Goal: Task Accomplishment & Management: Use online tool/utility

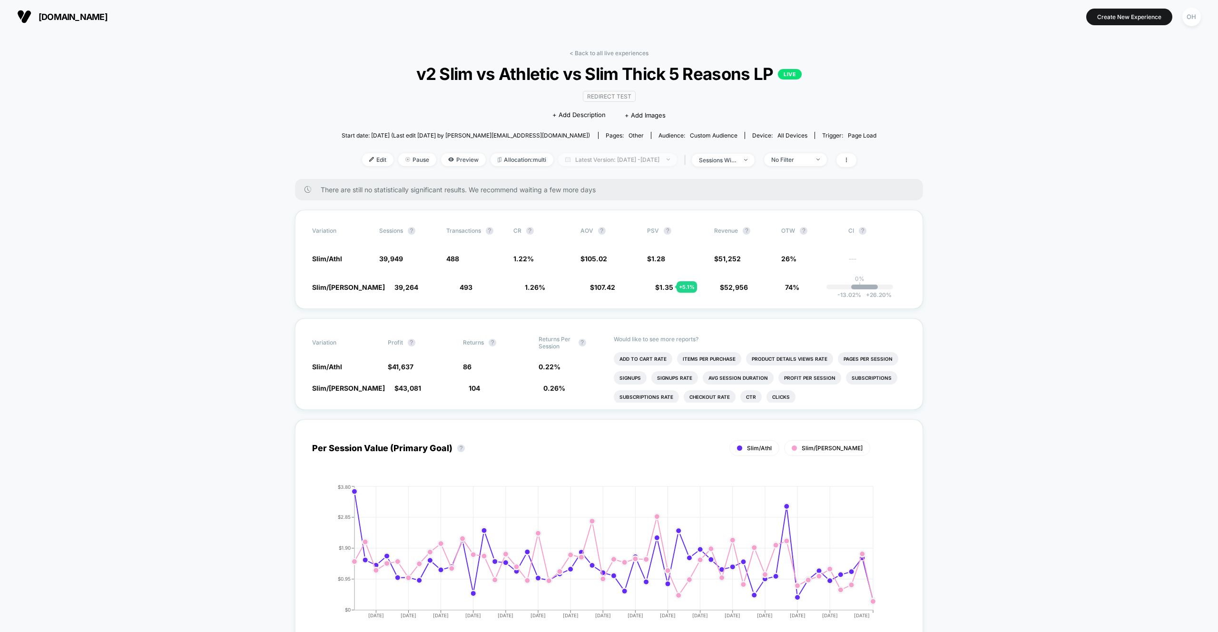
click at [592, 160] on span "Latest Version: Aug 18, 2025 - Sep 30, 2025" at bounding box center [617, 159] width 119 height 13
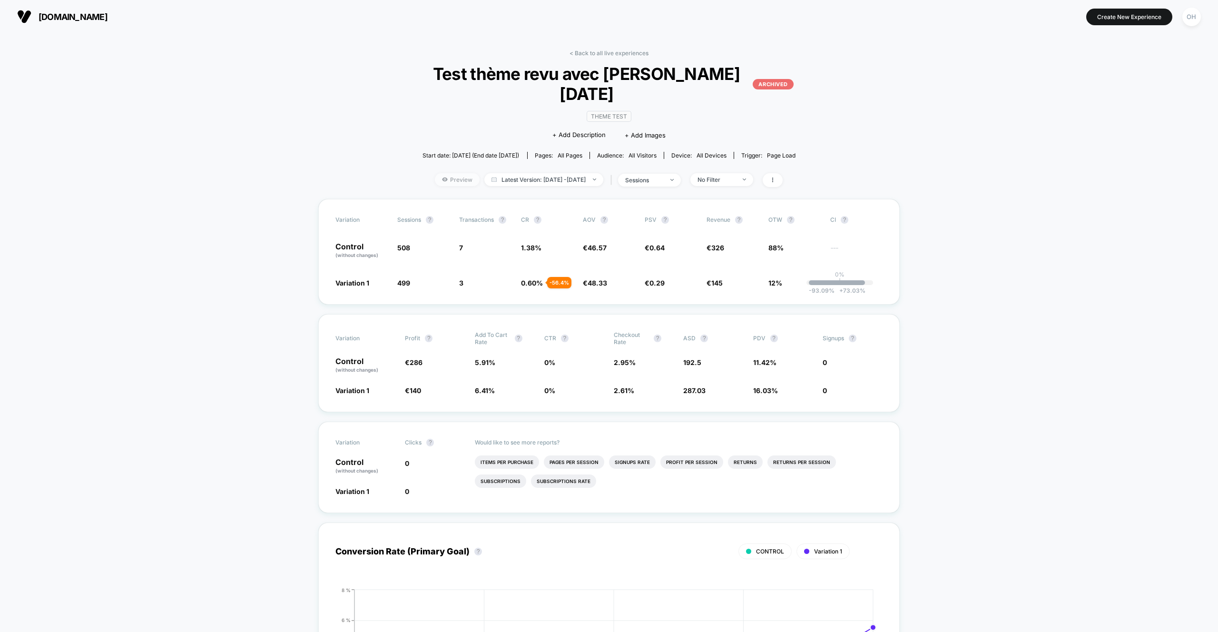
click at [439, 173] on span "Preview" at bounding box center [457, 179] width 45 height 13
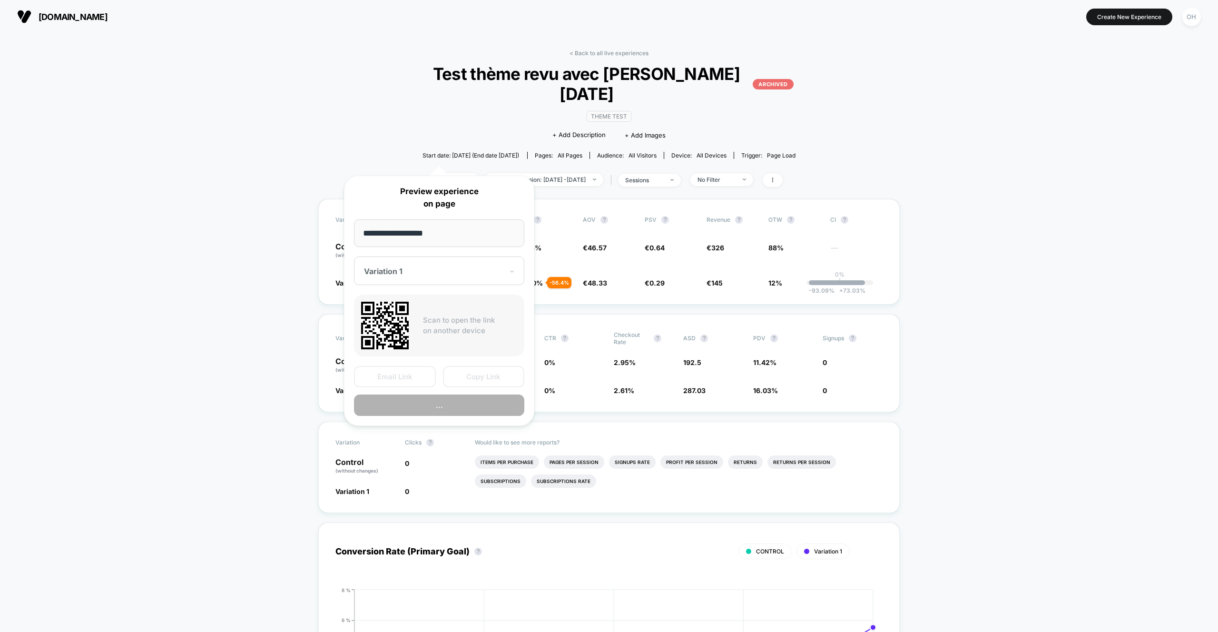
click at [449, 236] on input "**********" at bounding box center [439, 233] width 170 height 28
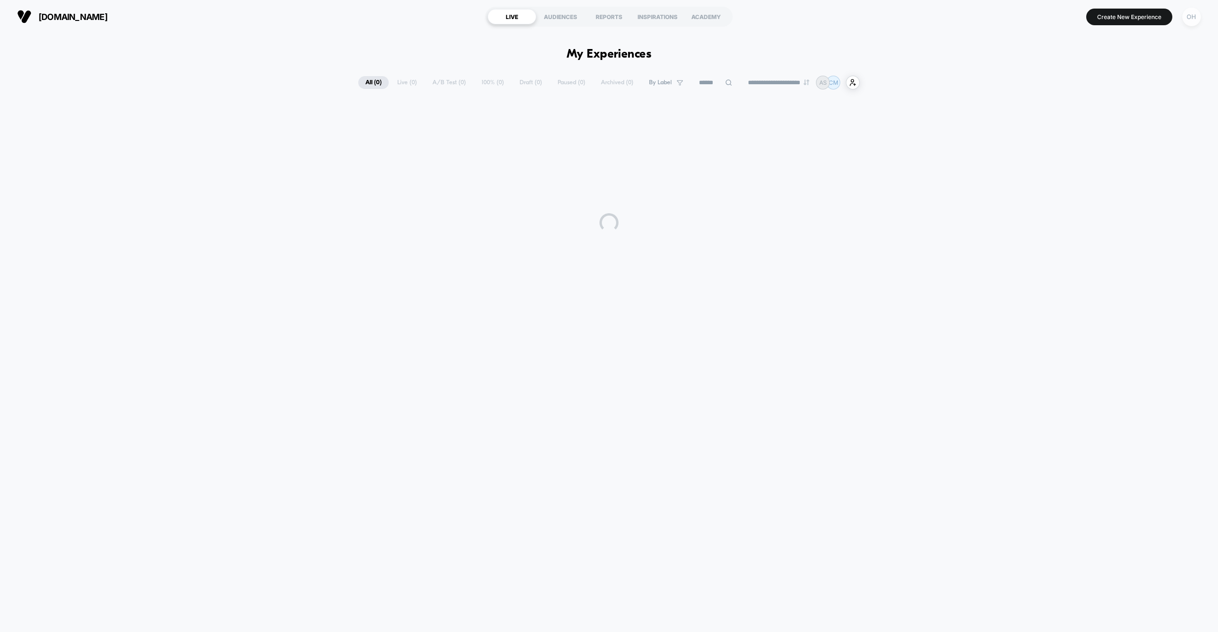
click at [1195, 21] on div "OH" at bounding box center [1192, 17] width 19 height 19
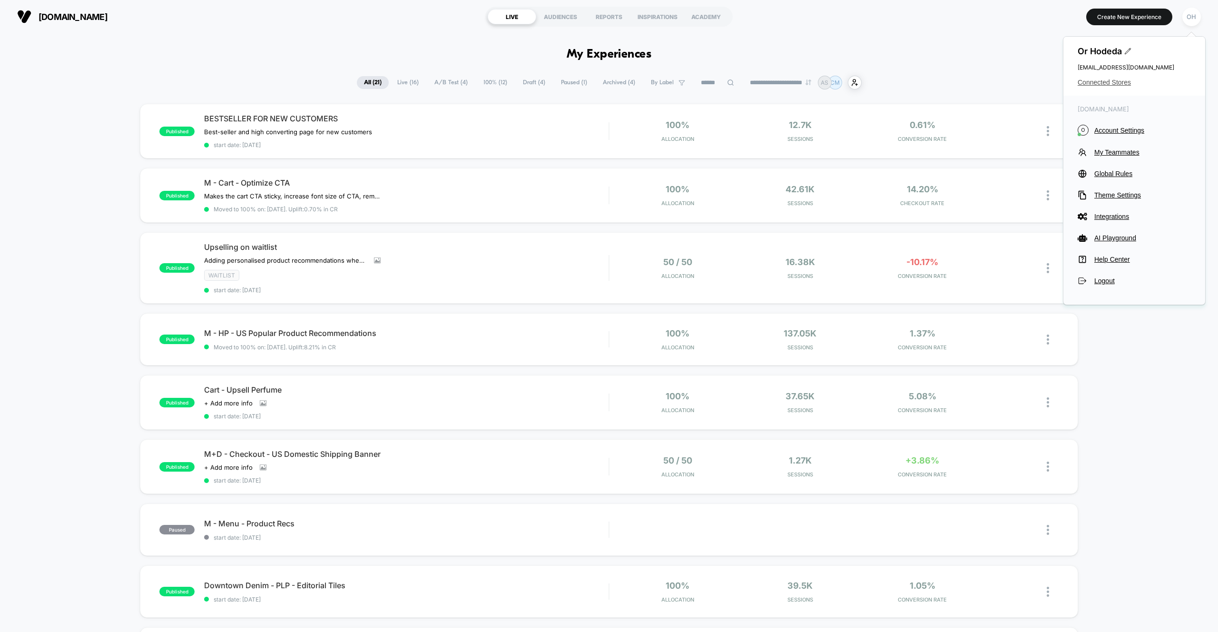
click at [1123, 80] on span "Connected Stores" at bounding box center [1134, 83] width 113 height 8
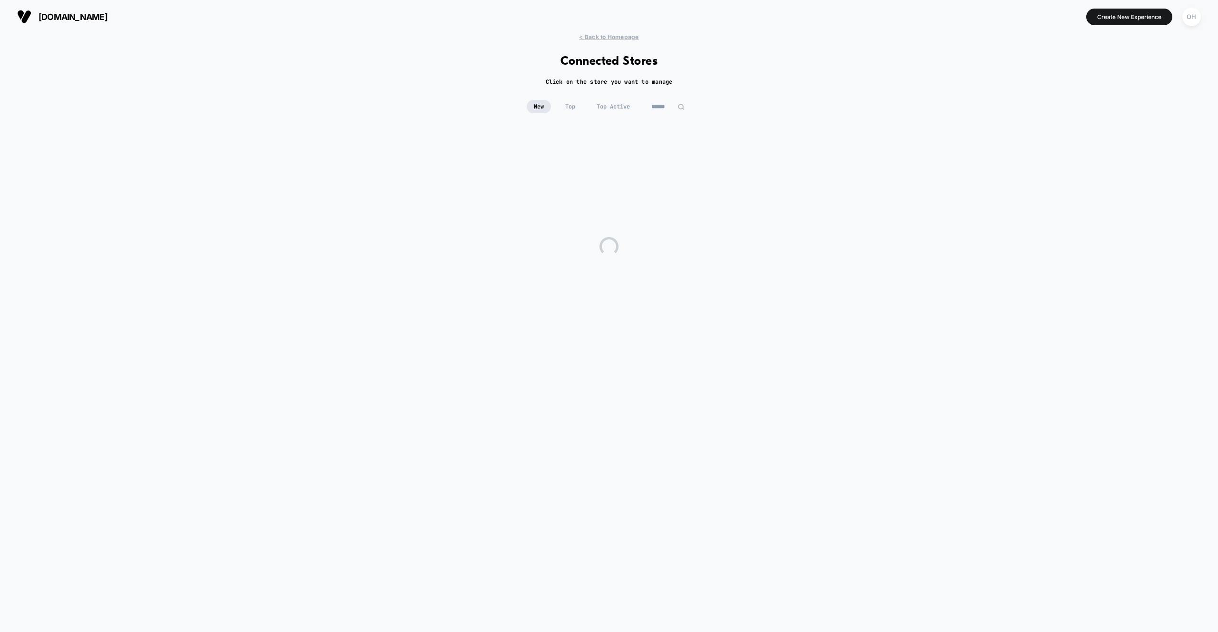
click at [658, 105] on input at bounding box center [668, 106] width 48 height 13
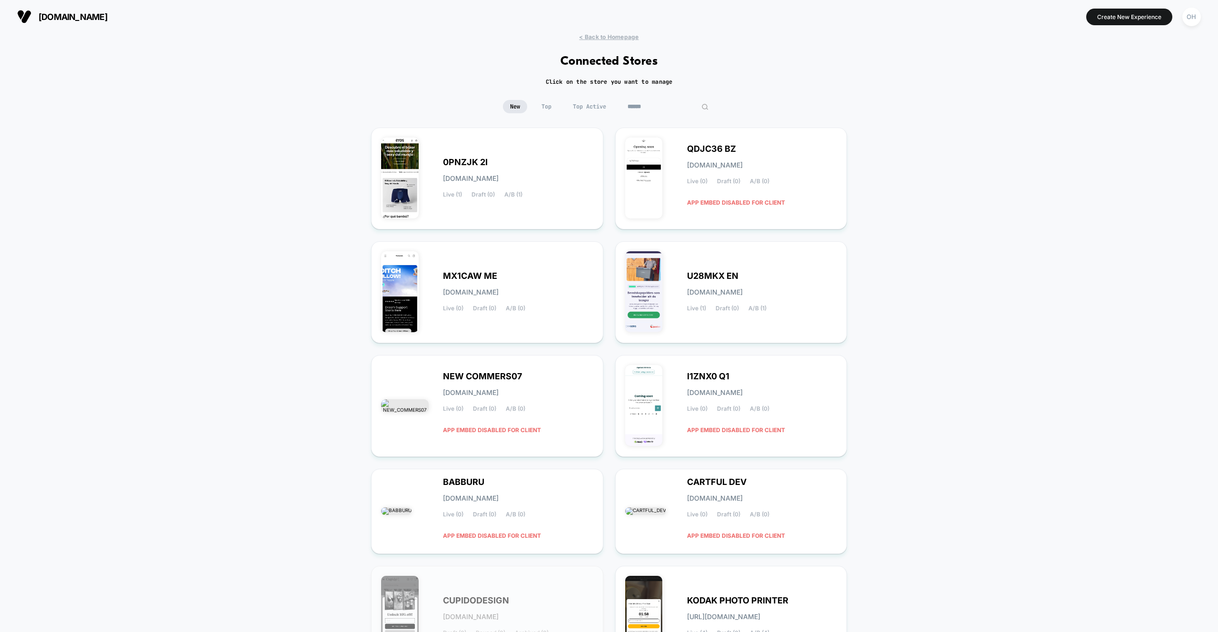
paste input "*********"
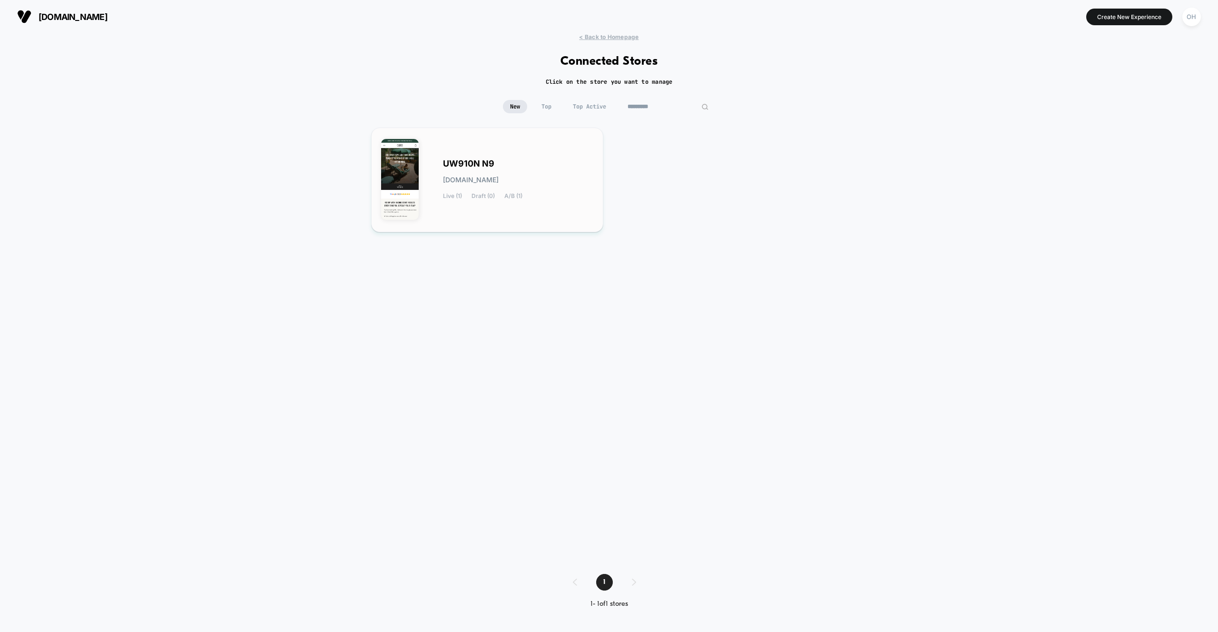
type input "*********"
click at [571, 190] on div "UW910N N9 uw910n-n9.myshopify.com Live (1) Draft (0) A/B (1)" at bounding box center [518, 179] width 150 height 39
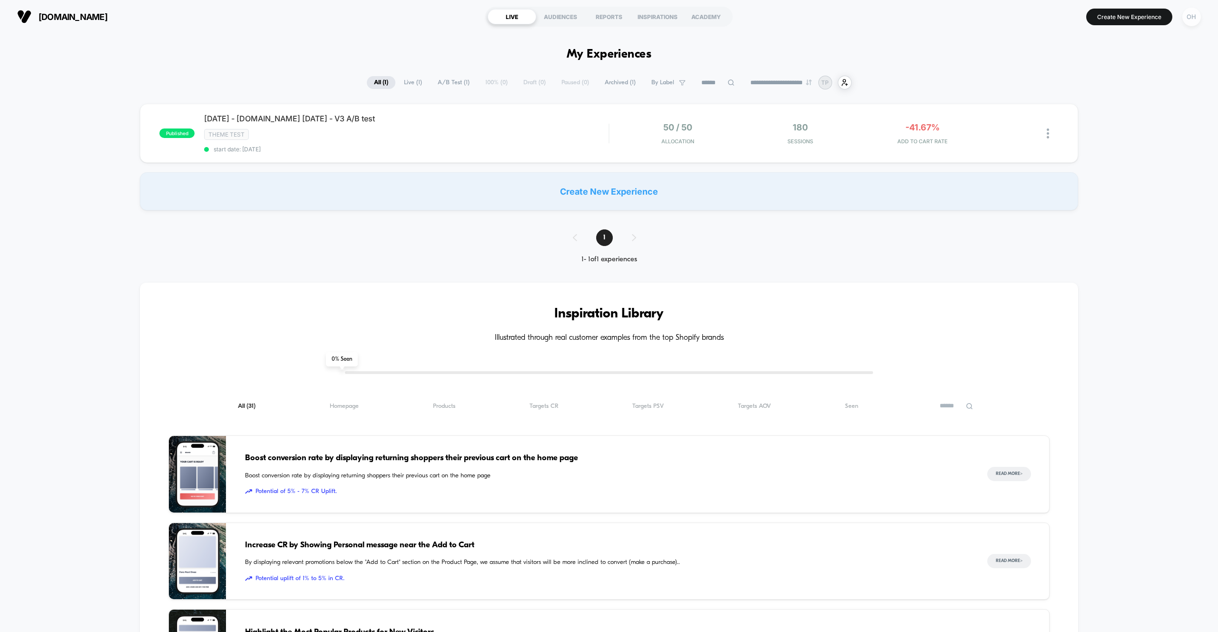
click at [1194, 21] on div "OH" at bounding box center [1192, 17] width 19 height 19
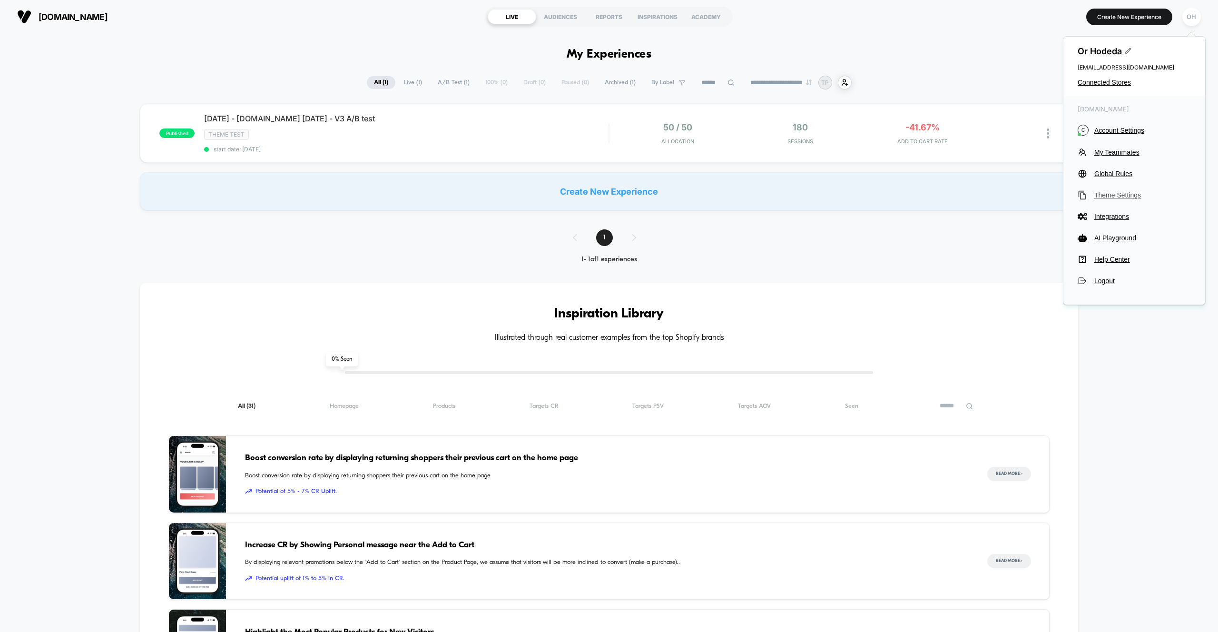
click at [1119, 195] on span "Theme Settings" at bounding box center [1143, 195] width 97 height 8
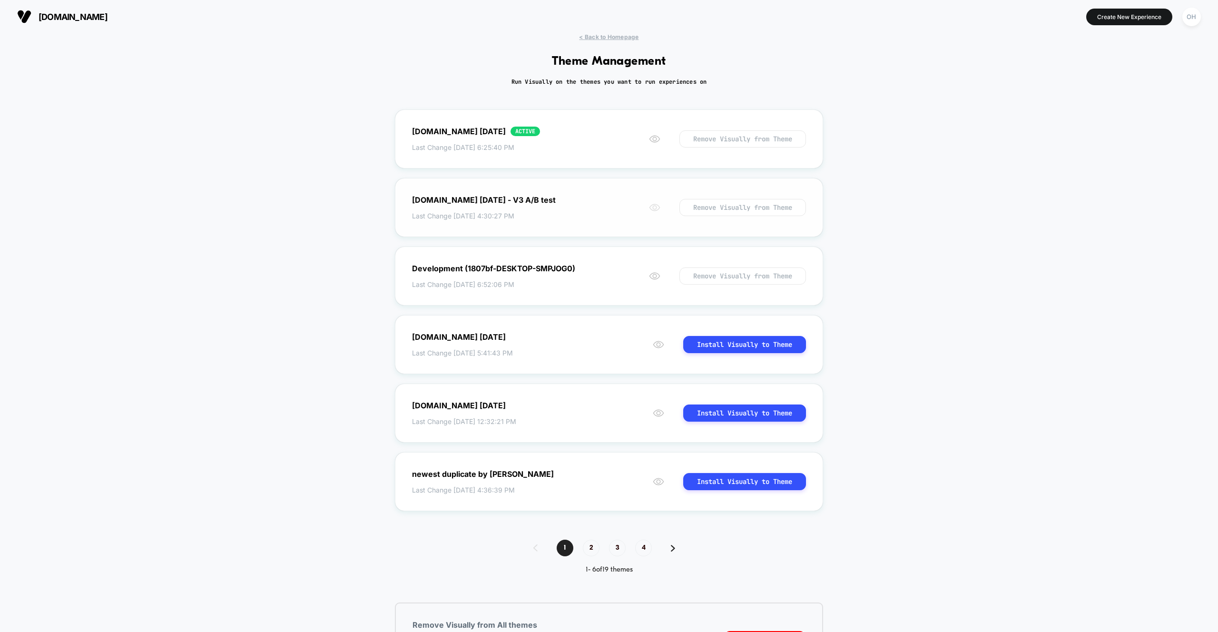
click at [649, 208] on icon at bounding box center [654, 207] width 11 height 11
drag, startPoint x: 306, startPoint y: 151, endPoint x: 323, endPoint y: 178, distance: 31.3
click at [306, 151] on div "< Back to Homepage Theme Management Run Visually on the themes you want to run …" at bounding box center [609, 364] width 1218 height 662
click at [652, 141] on icon at bounding box center [654, 138] width 11 height 11
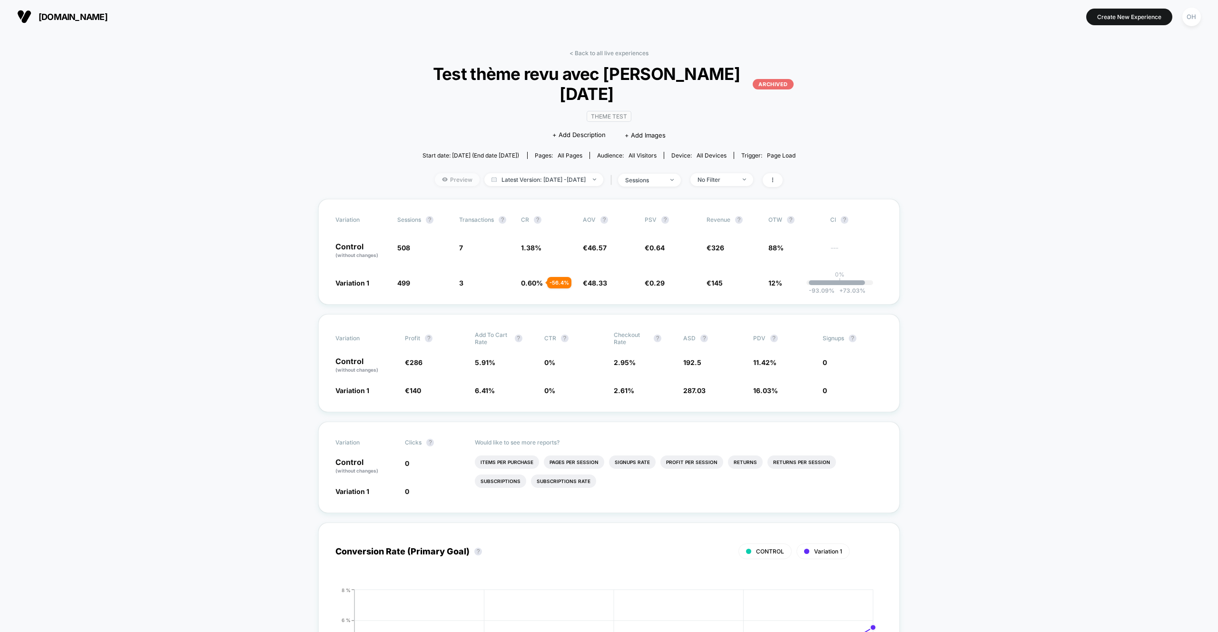
click at [455, 173] on span "Preview" at bounding box center [457, 179] width 45 height 13
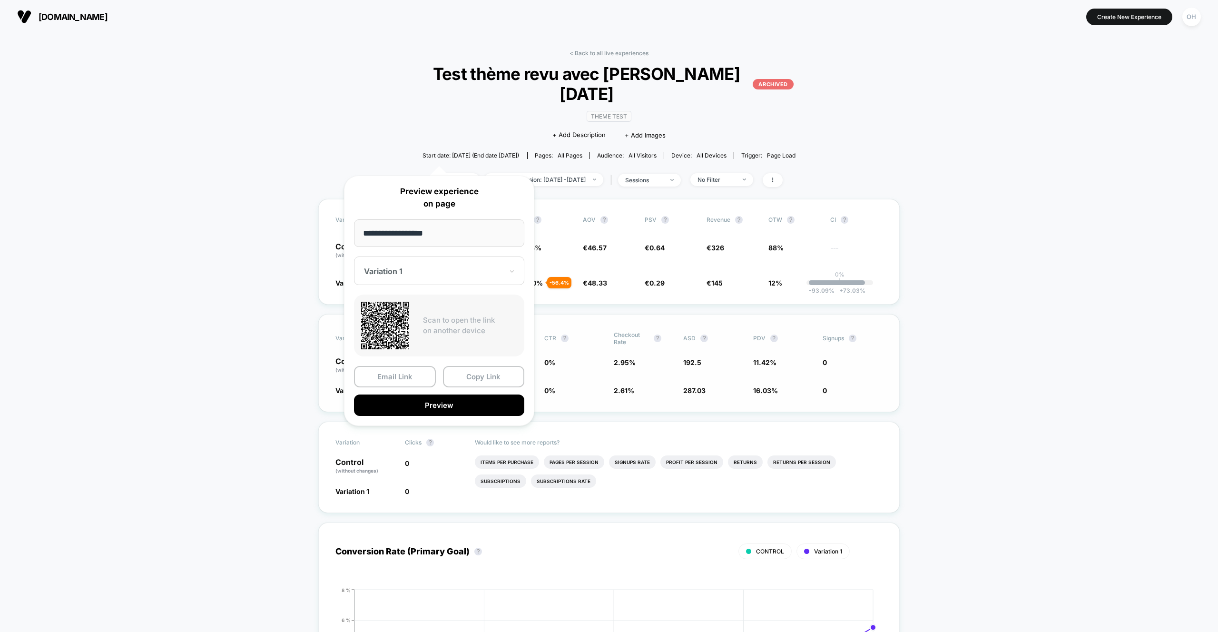
click at [469, 373] on button "Copy Link" at bounding box center [484, 376] width 82 height 21
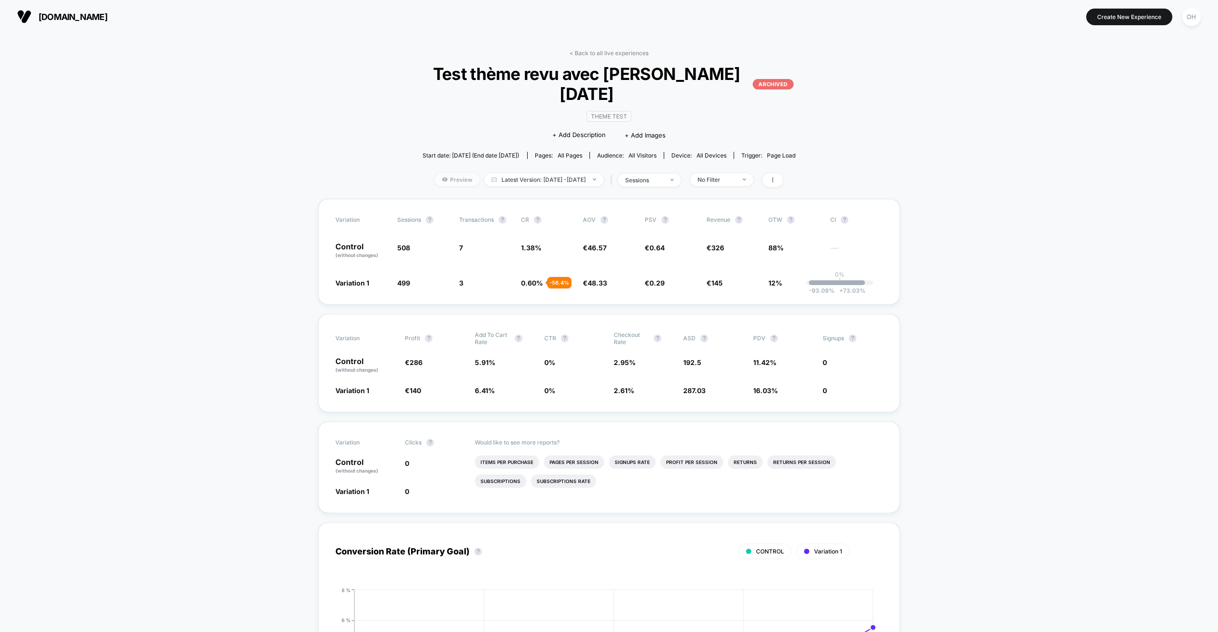
drag, startPoint x: 436, startPoint y: 156, endPoint x: 441, endPoint y: 159, distance: 5.8
click at [436, 173] on span "Preview" at bounding box center [457, 179] width 45 height 13
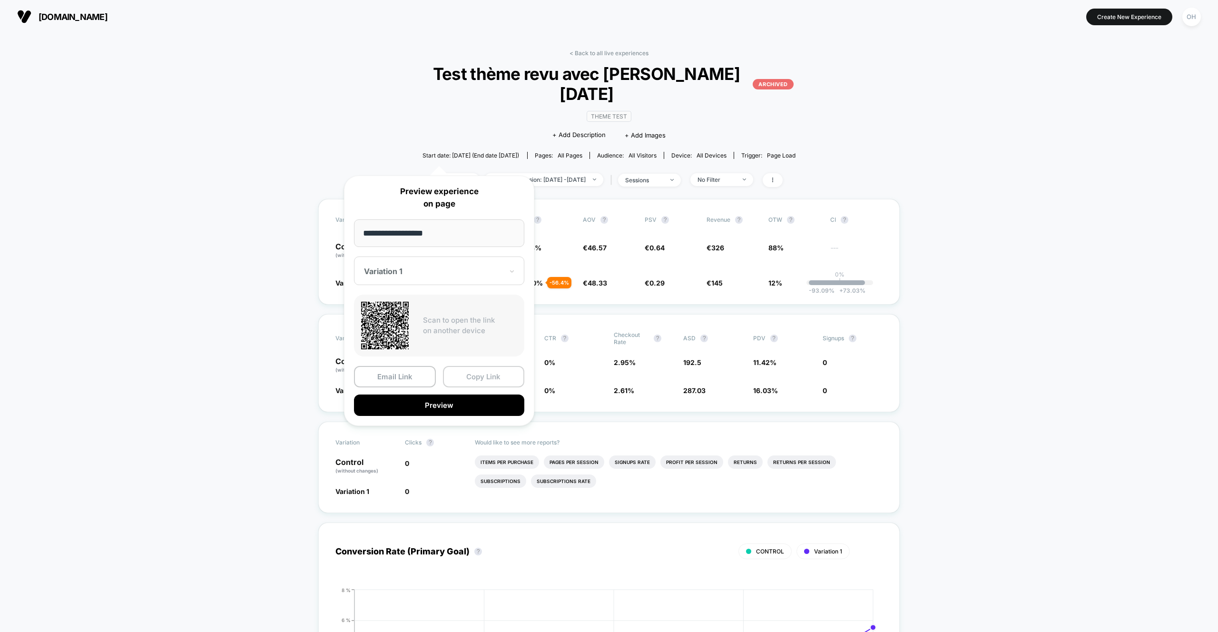
click at [475, 372] on button "Copy Link" at bounding box center [484, 376] width 82 height 21
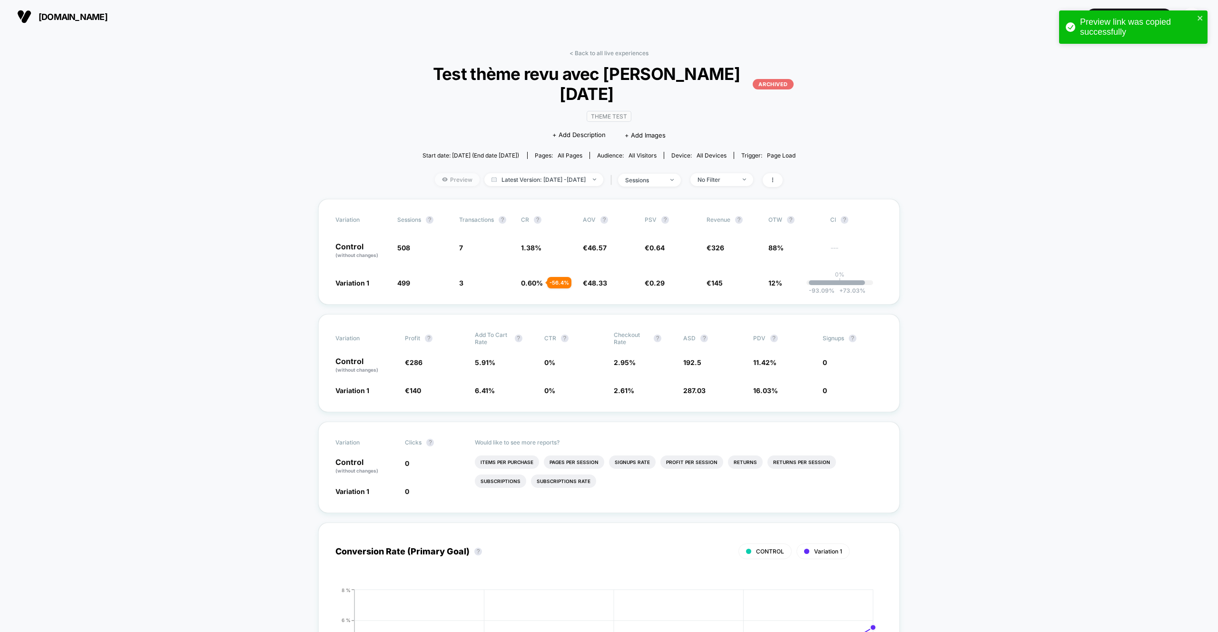
drag, startPoint x: 428, startPoint y: 150, endPoint x: 433, endPoint y: 157, distance: 8.2
click at [428, 150] on div "< Back to all live experiences Test thème revu avec Marie 27.09.2025 ARCHIVED T…" at bounding box center [609, 123] width 410 height 149
click at [435, 173] on span "Preview" at bounding box center [457, 179] width 45 height 13
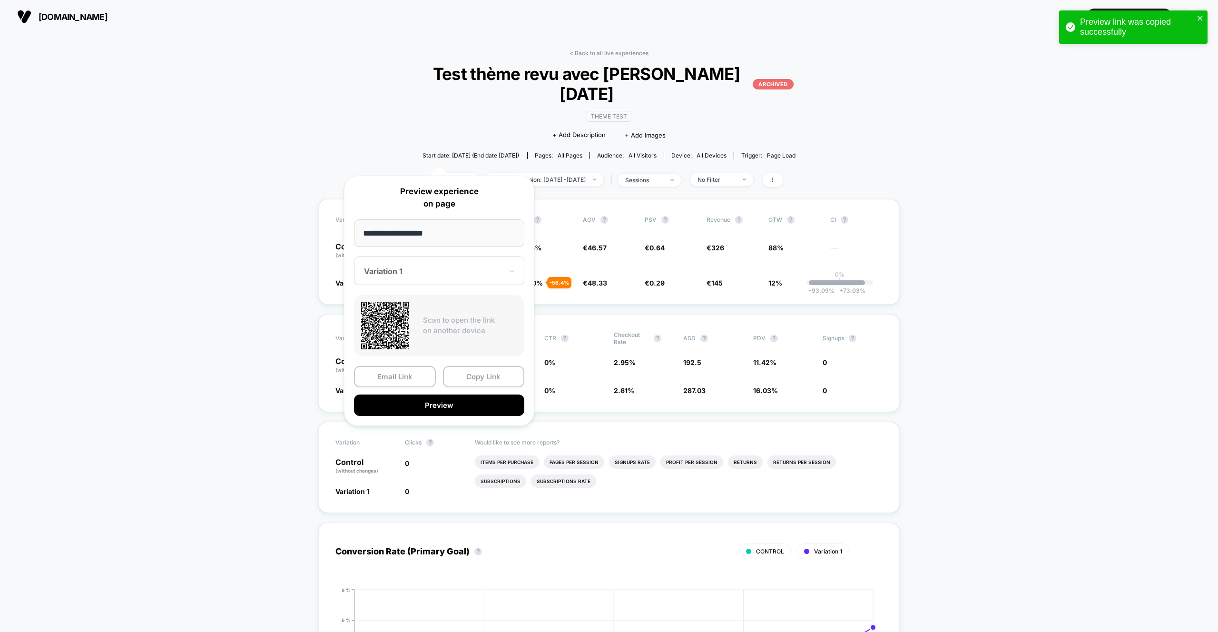
click at [389, 265] on div "Variation 1" at bounding box center [439, 271] width 170 height 29
click at [479, 387] on button "Copy Link" at bounding box center [484, 376] width 82 height 21
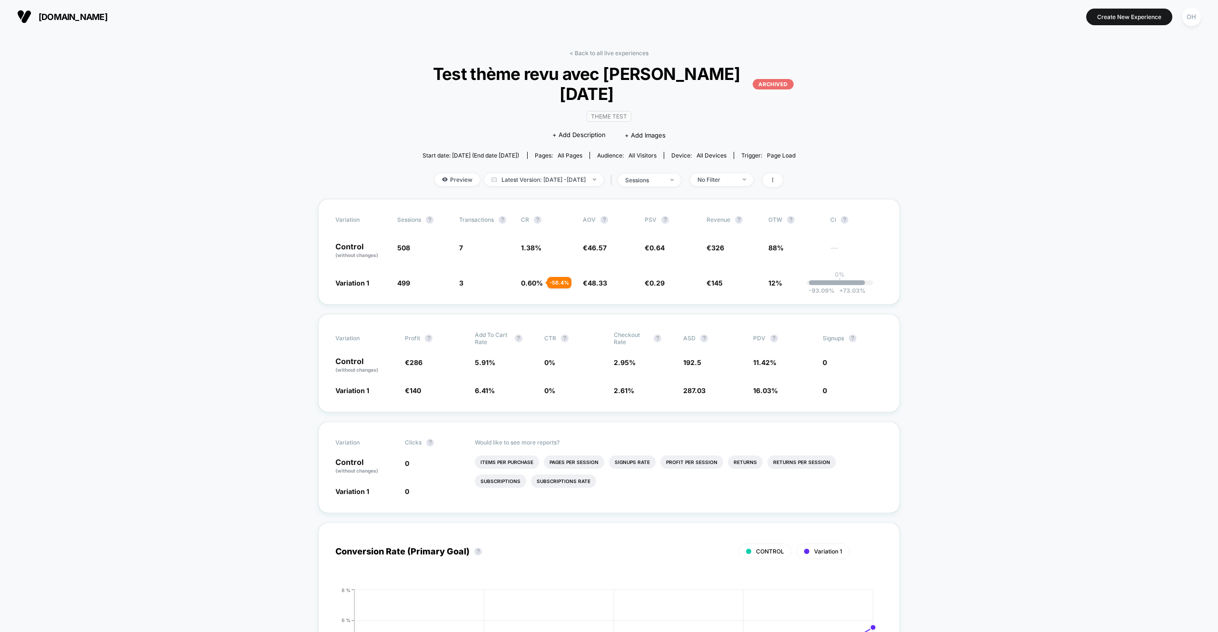
click at [596, 58] on div "< Back to all live experiences Test thème revu avec Marie 27.09.2025 ARCHIVED T…" at bounding box center [609, 123] width 410 height 149
click at [595, 51] on link "< Back to all live experiences" at bounding box center [609, 52] width 79 height 7
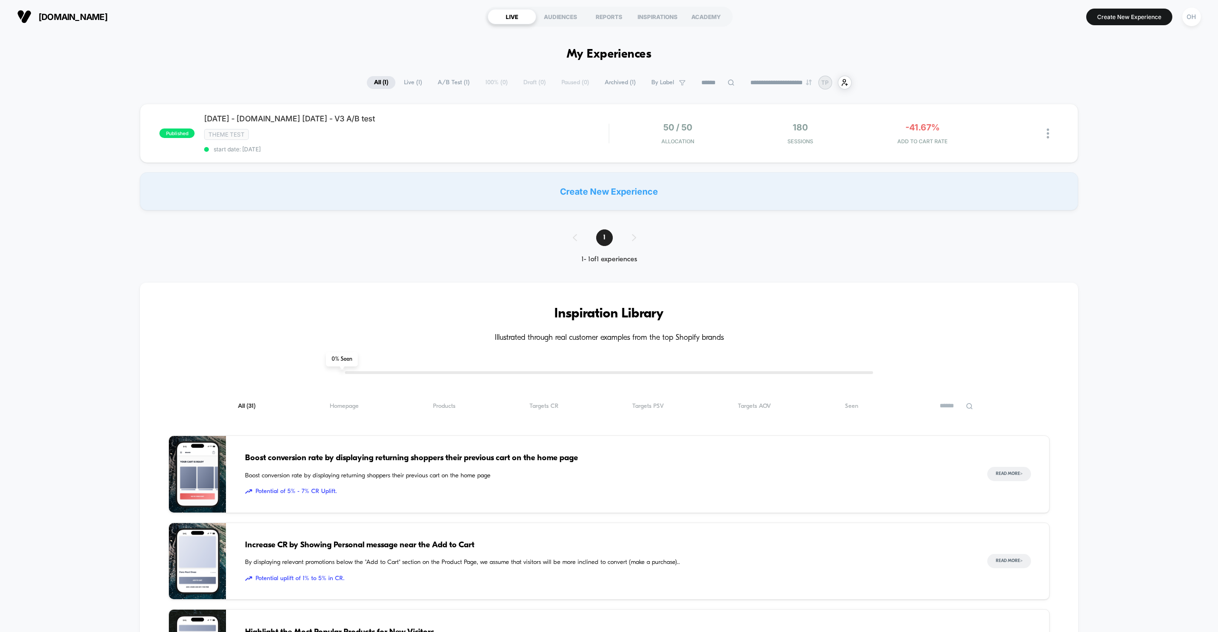
click at [611, 84] on span "Archived ( 1 )" at bounding box center [620, 82] width 45 height 13
click at [870, 134] on div "Edit" at bounding box center [870, 133] width 45 height 21
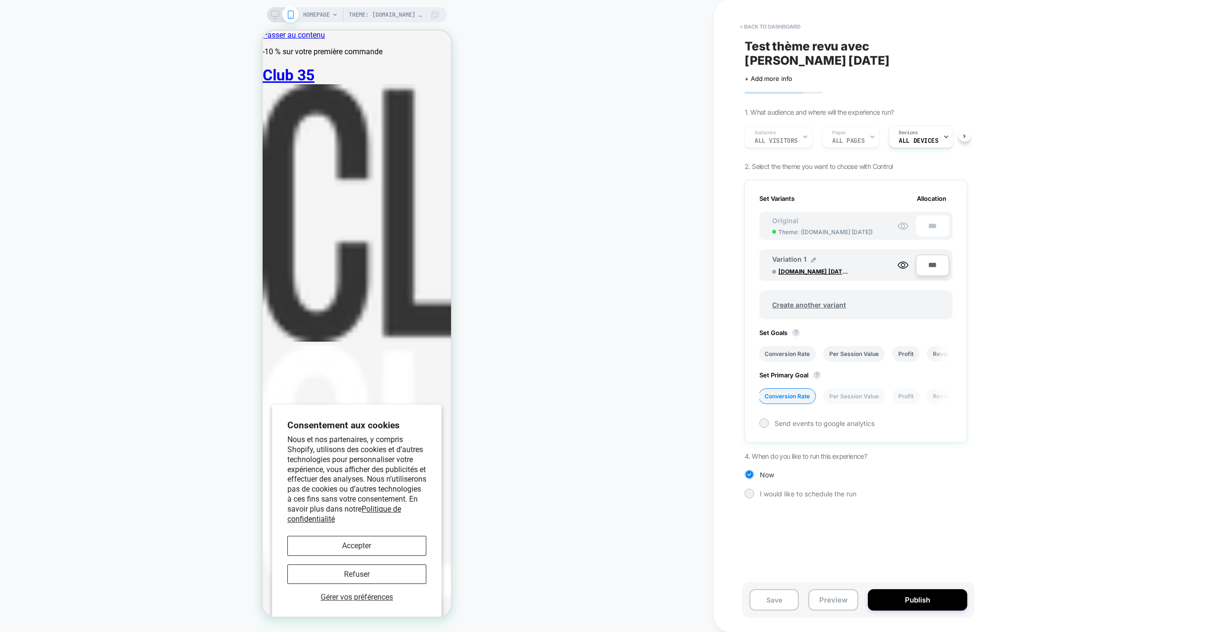
click at [412, 548] on button "Accepter" at bounding box center [356, 546] width 139 height 20
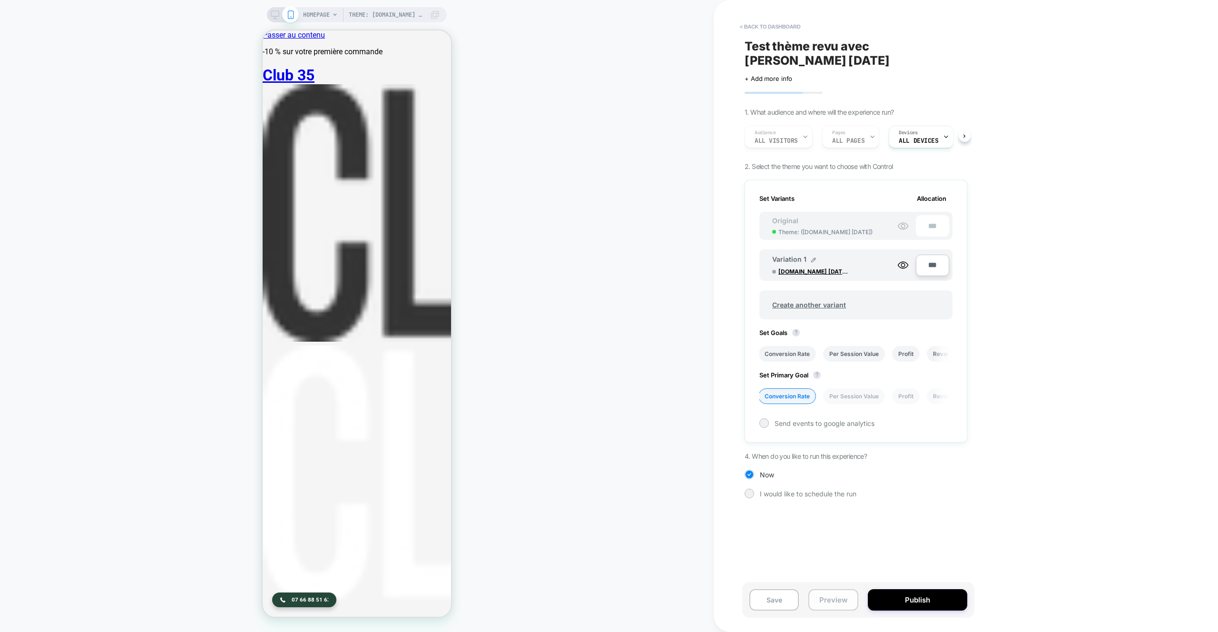
click at [826, 599] on button "Preview" at bounding box center [833, 599] width 49 height 21
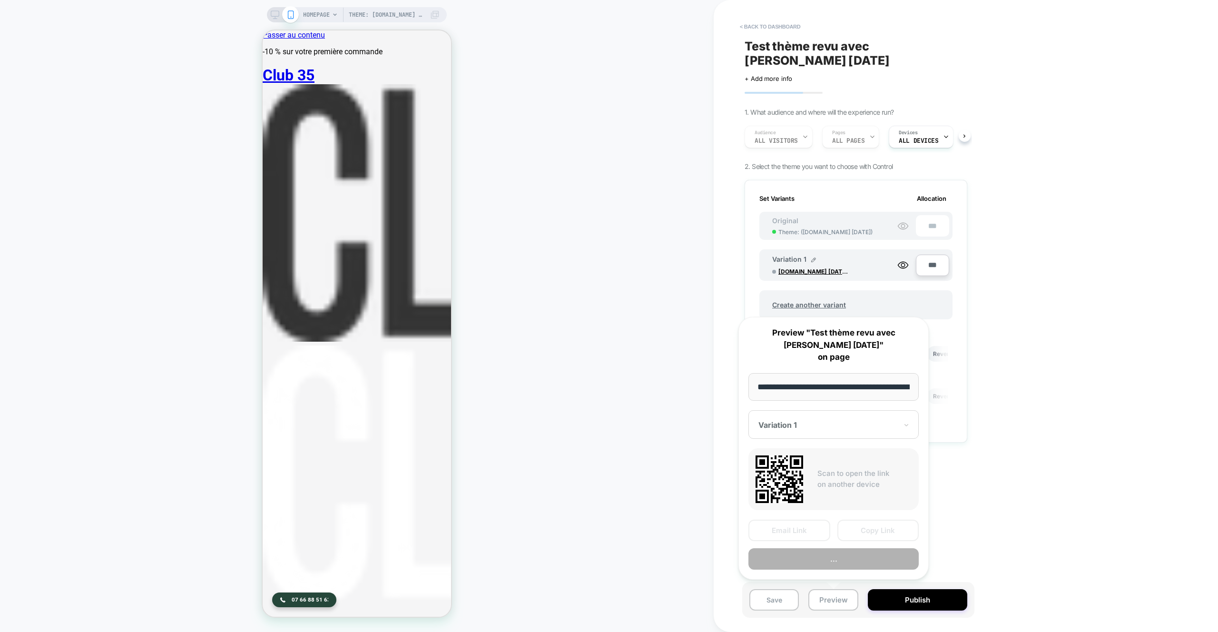
scroll to position [0, 49]
click at [885, 525] on button "Copy Link" at bounding box center [879, 530] width 82 height 21
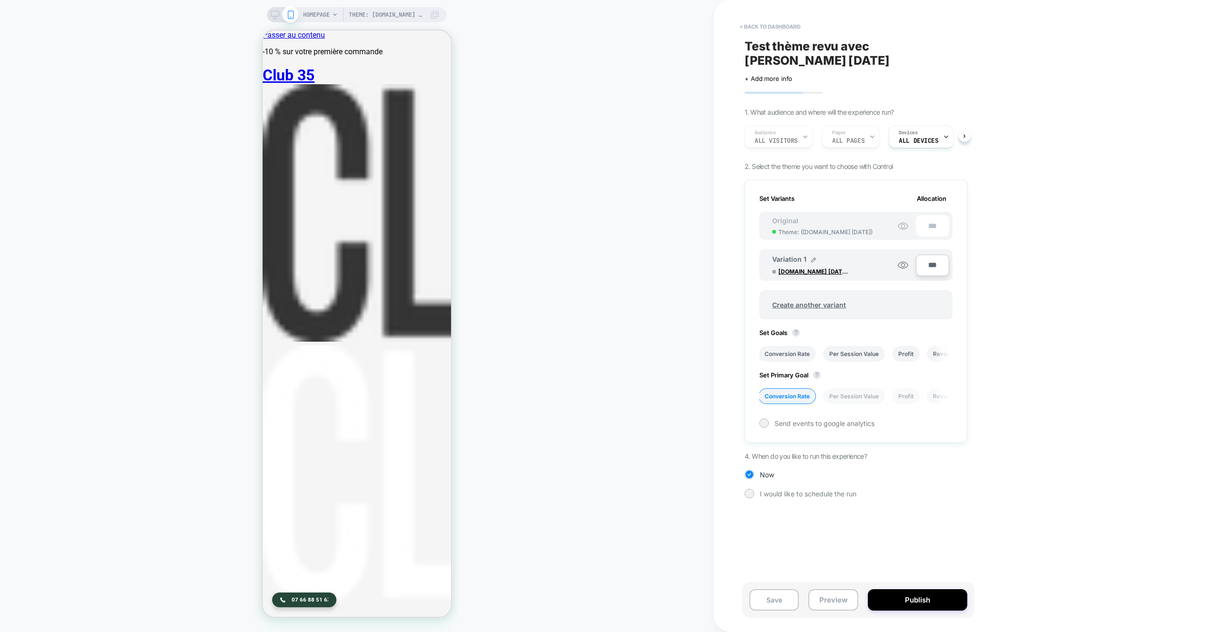
click at [904, 266] on icon at bounding box center [903, 264] width 11 height 11
drag, startPoint x: 903, startPoint y: 233, endPoint x: 901, endPoint y: 227, distance: 6.8
click at [903, 233] on div "***" at bounding box center [924, 225] width 52 height 21
click at [901, 224] on icon at bounding box center [903, 225] width 11 height 11
click at [836, 603] on button "Preview" at bounding box center [833, 599] width 49 height 21
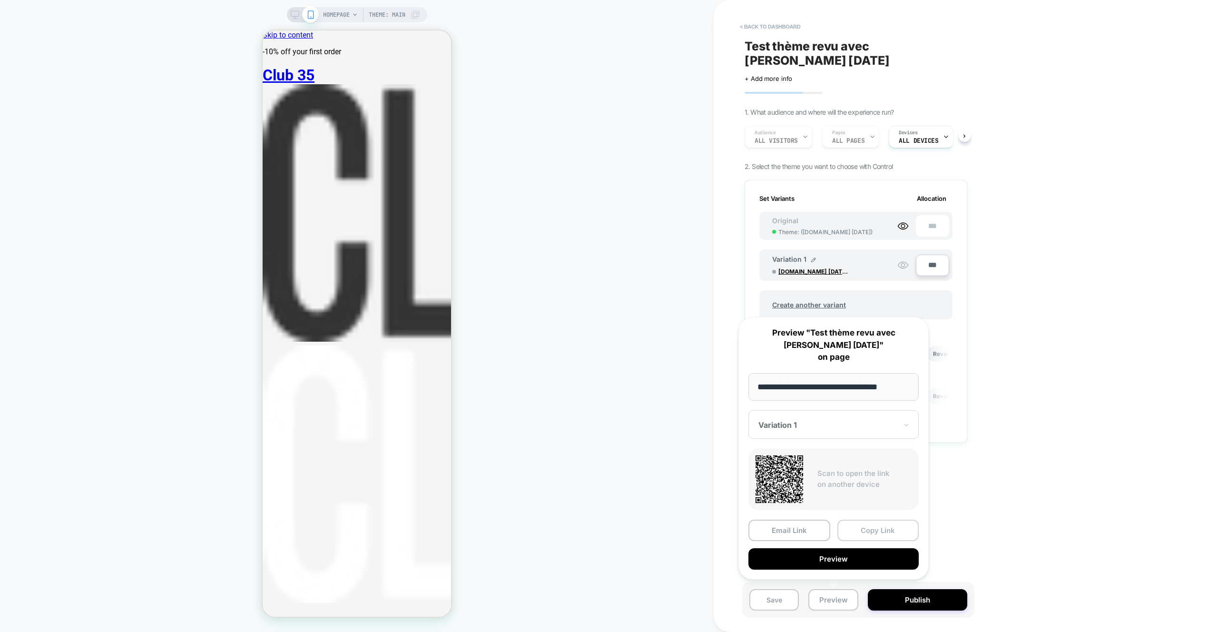
drag, startPoint x: 862, startPoint y: 533, endPoint x: 178, endPoint y: 438, distance: 690.8
click at [861, 533] on button "Copy Link" at bounding box center [879, 530] width 82 height 21
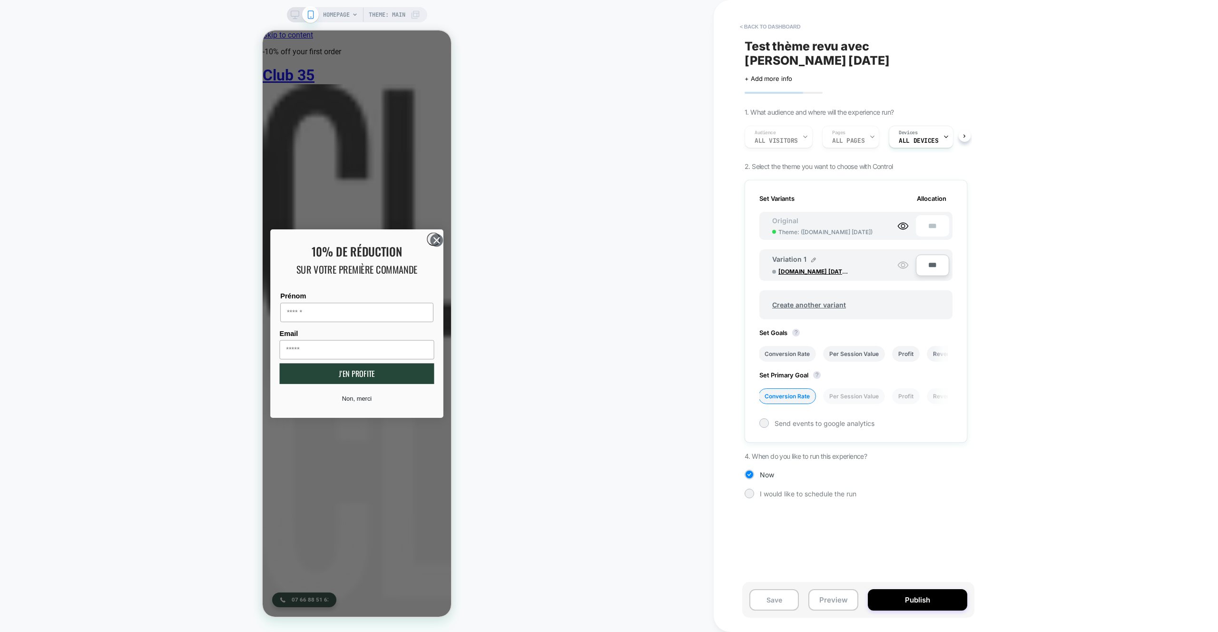
drag, startPoint x: 907, startPoint y: 266, endPoint x: 902, endPoint y: 266, distance: 5.2
click at [907, 266] on icon at bounding box center [903, 265] width 10 height 7
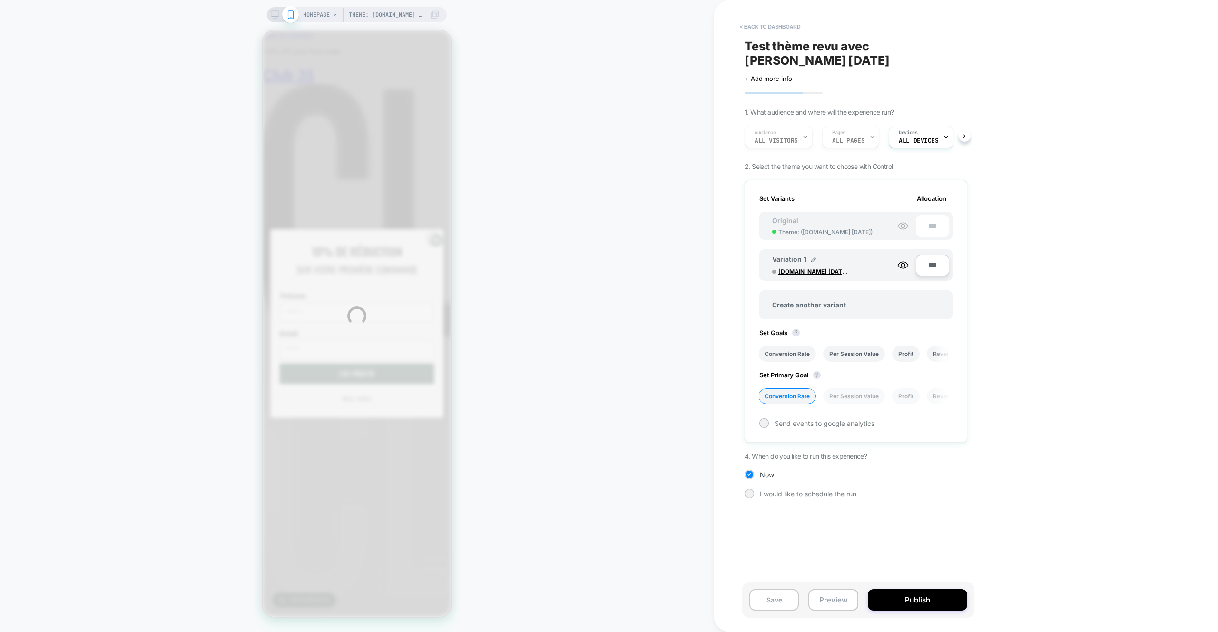
click at [900, 266] on div "Theme: club35.co 02.10.2025 - V3 A/B test HOMEPAGE Theme: club35.co 02.10.2025 …" at bounding box center [609, 316] width 1218 height 632
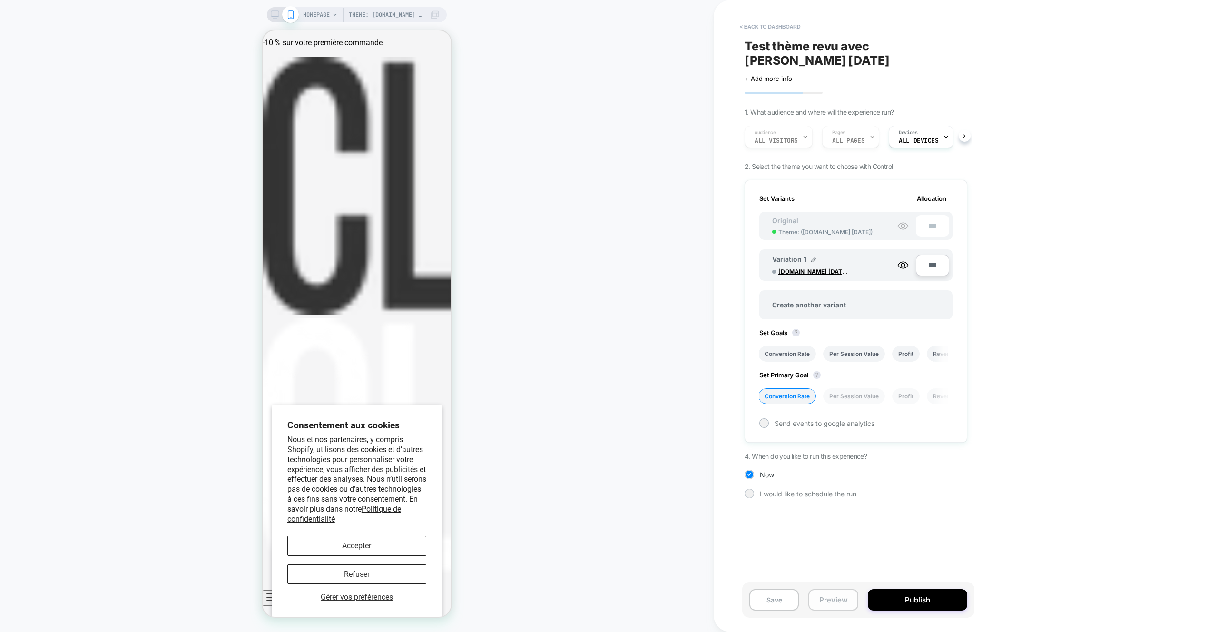
drag, startPoint x: 822, startPoint y: 603, endPoint x: 826, endPoint y: 599, distance: 5.1
click at [822, 603] on button "Preview" at bounding box center [833, 599] width 49 height 21
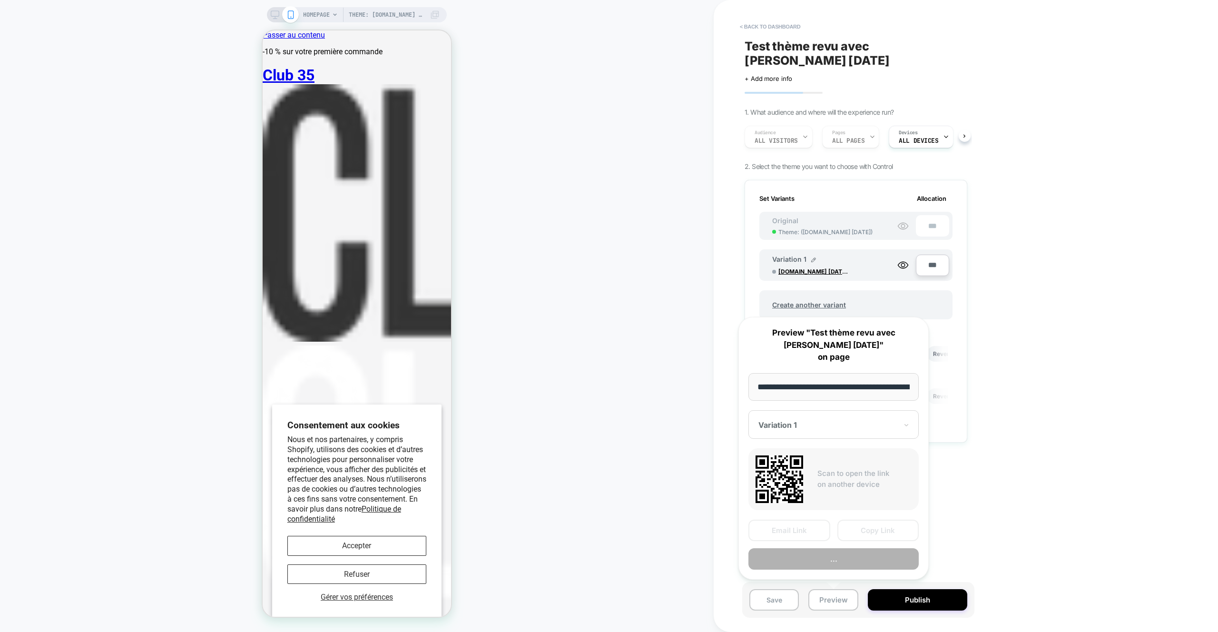
scroll to position [0, 49]
drag, startPoint x: 858, startPoint y: 538, endPoint x: 820, endPoint y: 520, distance: 42.2
click at [858, 538] on button "Copy Link" at bounding box center [879, 530] width 82 height 21
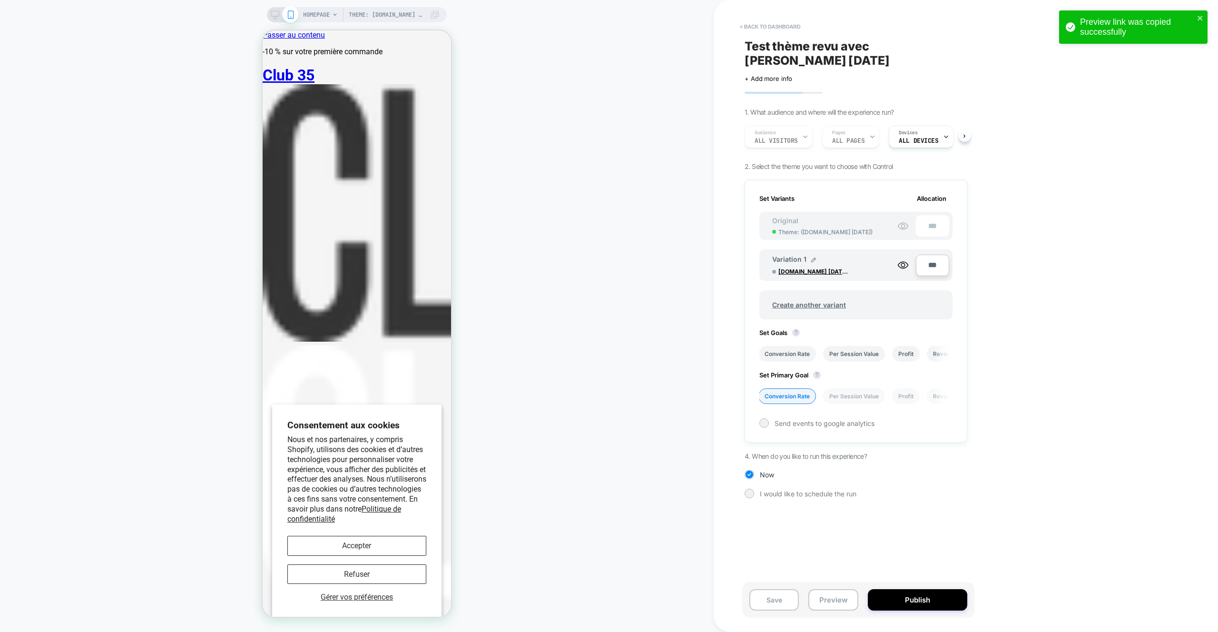
click at [643, 426] on div "Theme: club35.co 02.10.2025 - V3 A/B test HOMEPAGE Theme: club35.co 02.10.2025 …" at bounding box center [357, 316] width 714 height 613
click at [175, 208] on div "Theme: club35.co 02.10.2025 - V3 A/B test HOMEPAGE Theme: club35.co 02.10.2025 …" at bounding box center [357, 316] width 714 height 613
click at [791, 22] on button "< back to dashboard" at bounding box center [770, 26] width 70 height 15
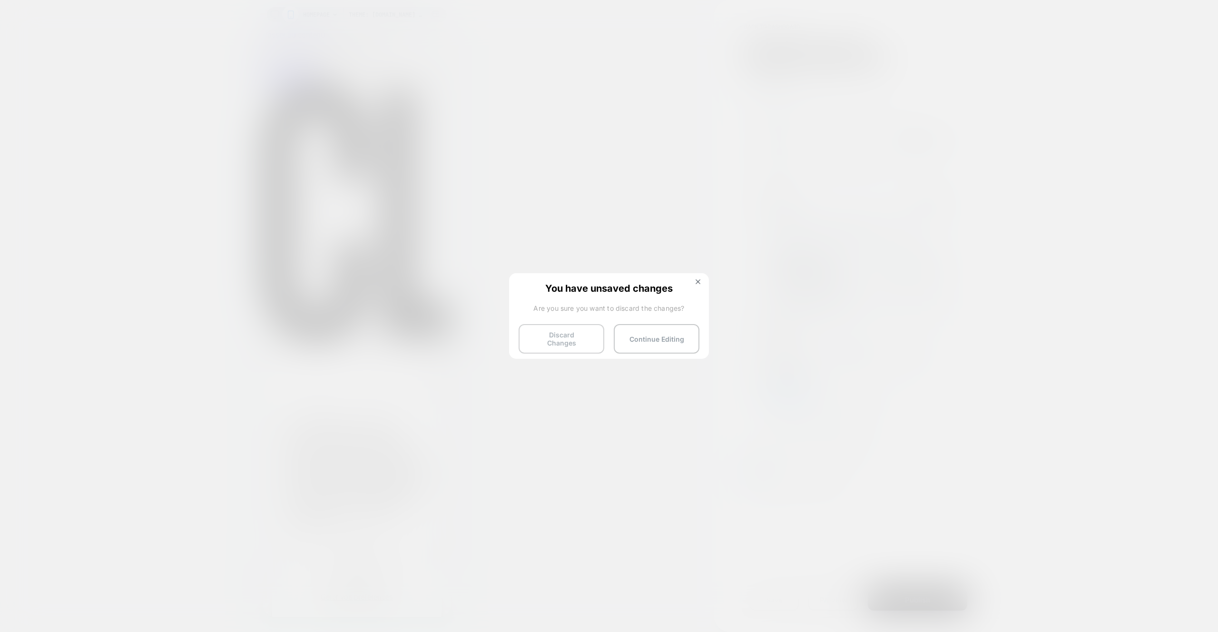
click at [577, 347] on button "Discard Changes" at bounding box center [562, 339] width 86 height 30
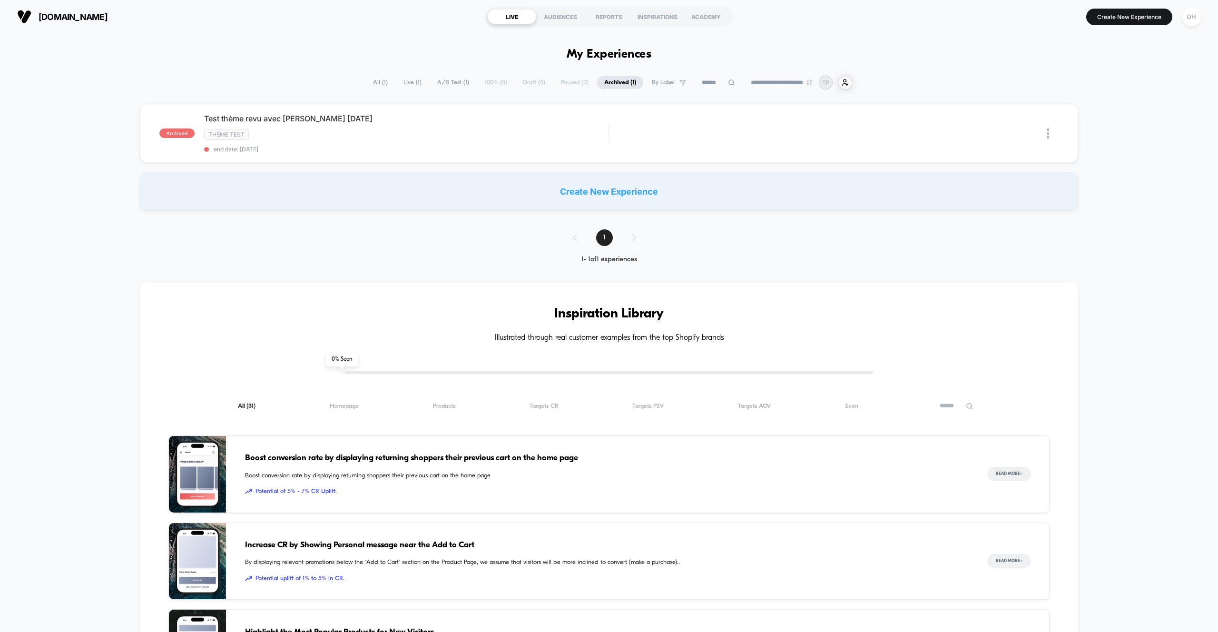
click at [386, 84] on span "All ( 1 )" at bounding box center [380, 82] width 29 height 13
click at [1196, 20] on div "OH" at bounding box center [1192, 17] width 19 height 19
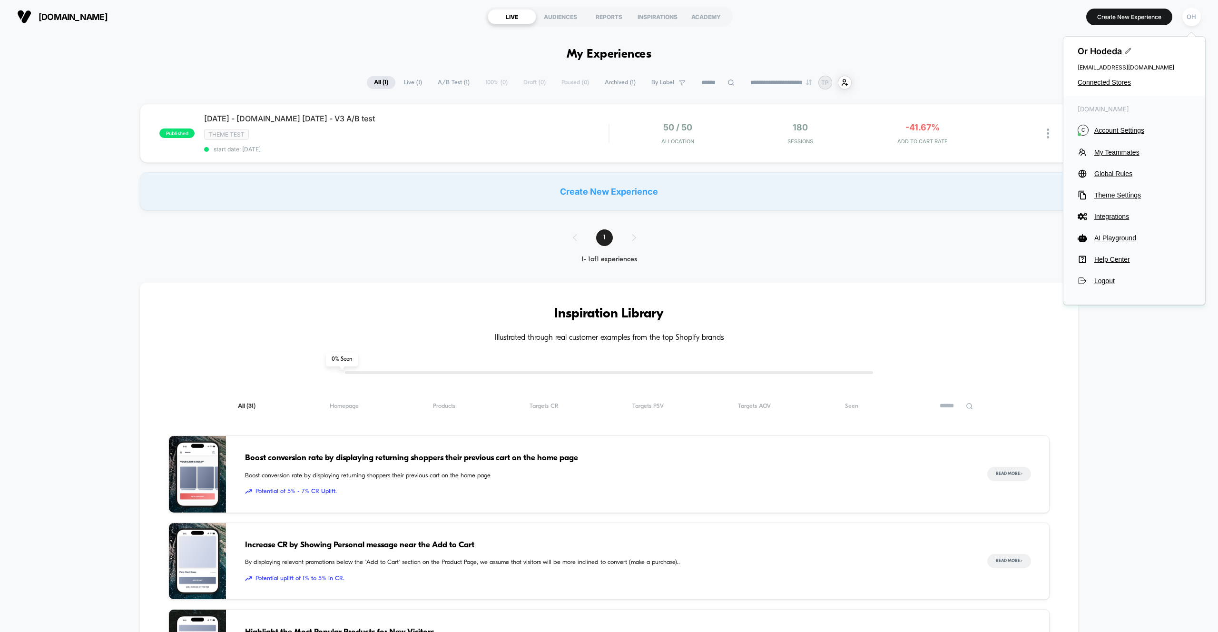
click at [1132, 198] on span "Theme Settings" at bounding box center [1143, 195] width 97 height 8
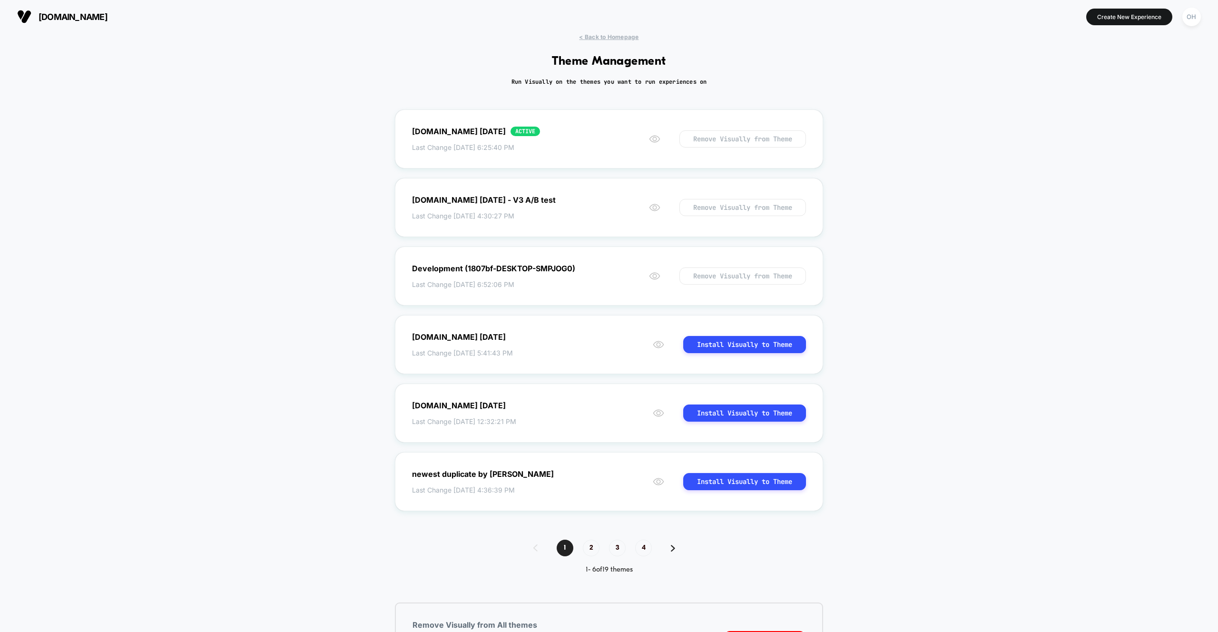
click at [587, 44] on div "< Back to Homepage Theme Management Run Visually on the themes you want to run …" at bounding box center [609, 364] width 1218 height 662
click at [587, 41] on div "< Back to Homepage Theme Management Run Visually on the themes you want to run …" at bounding box center [609, 364] width 1218 height 662
click at [587, 37] on span "< Back to Homepage" at bounding box center [608, 36] width 59 height 7
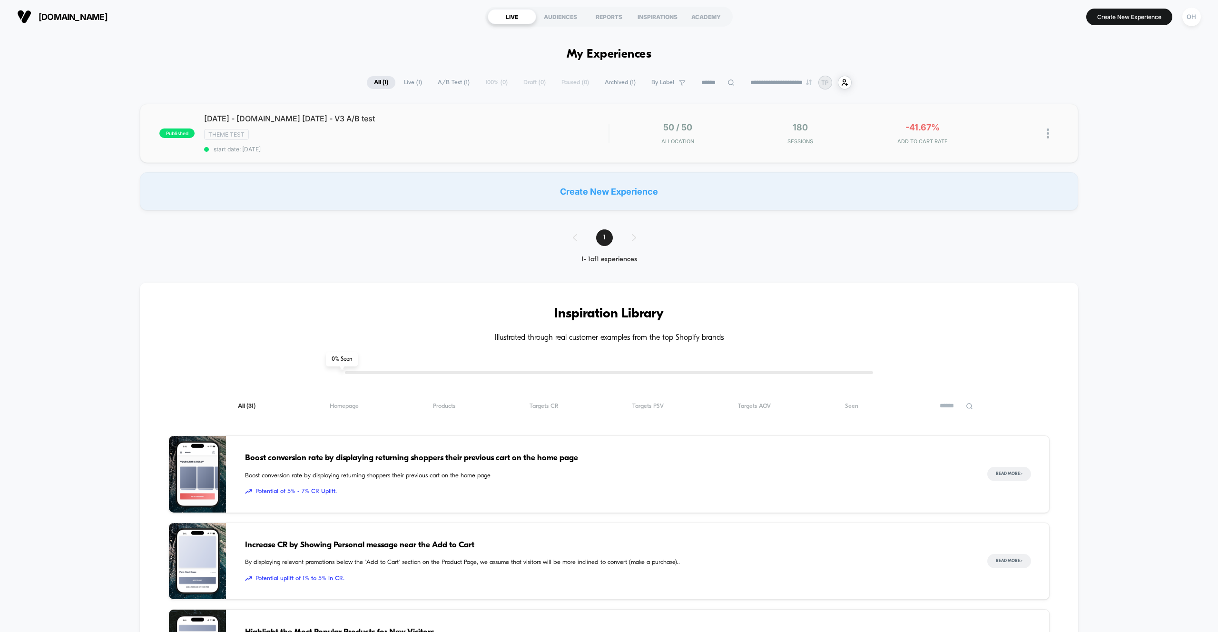
click at [522, 134] on div "Theme Test" at bounding box center [406, 134] width 405 height 11
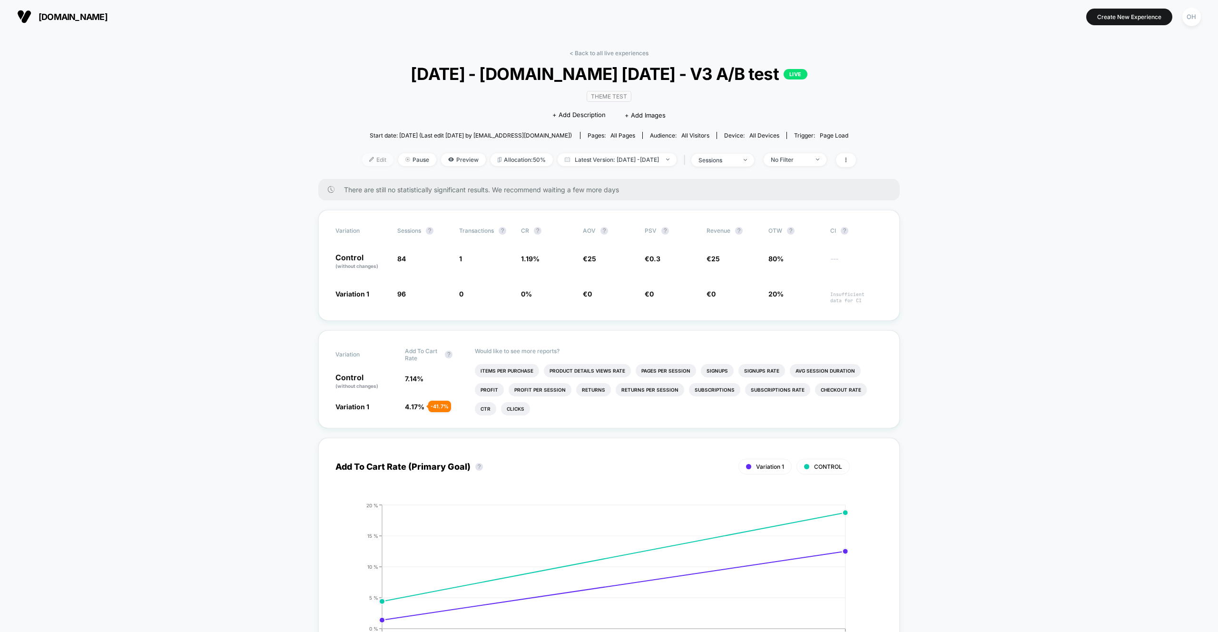
click at [362, 157] on span "Edit" at bounding box center [377, 159] width 31 height 13
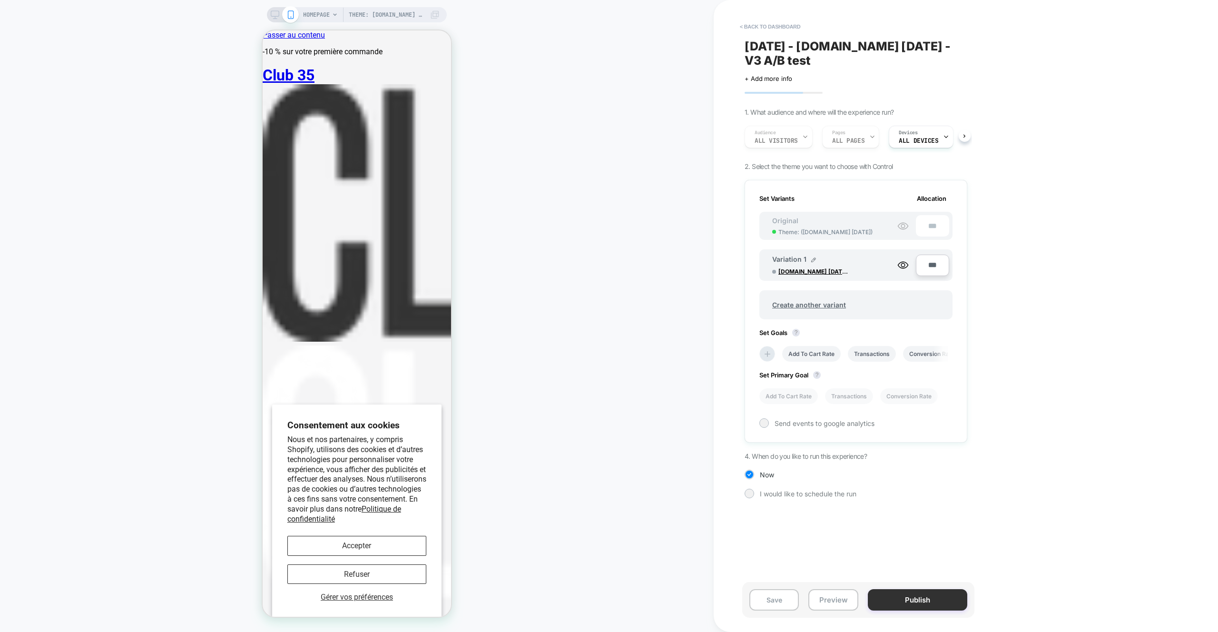
scroll to position [0, 1]
click at [846, 596] on button "Preview" at bounding box center [833, 599] width 49 height 21
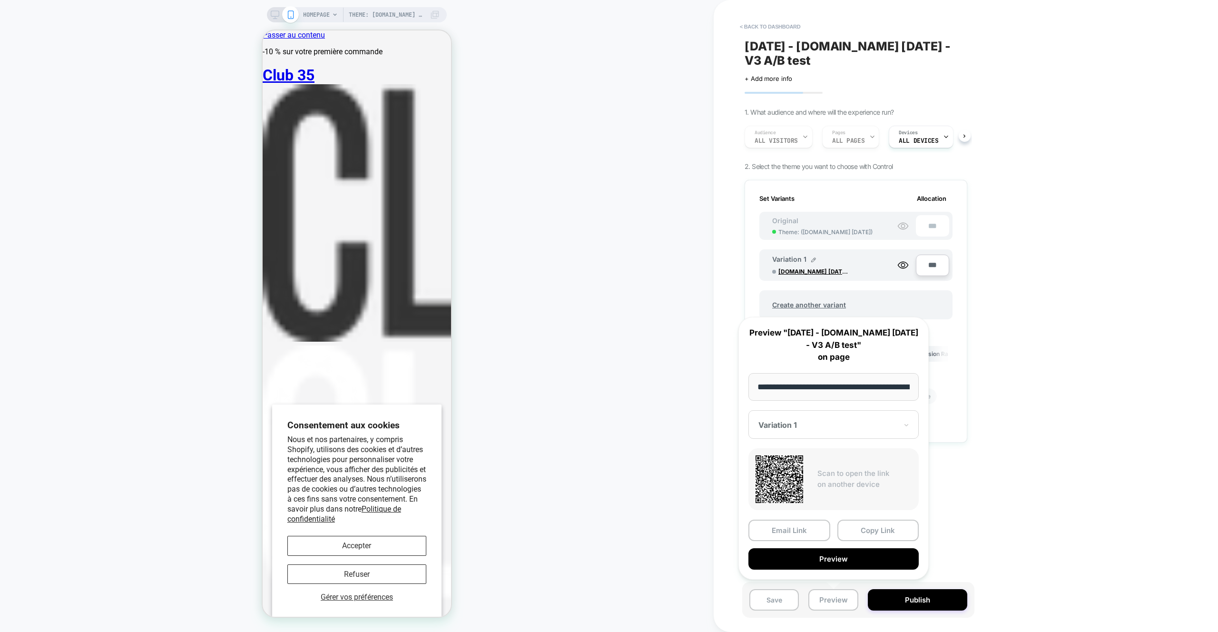
scroll to position [0, 49]
click at [886, 534] on button "Copy Link" at bounding box center [879, 530] width 82 height 21
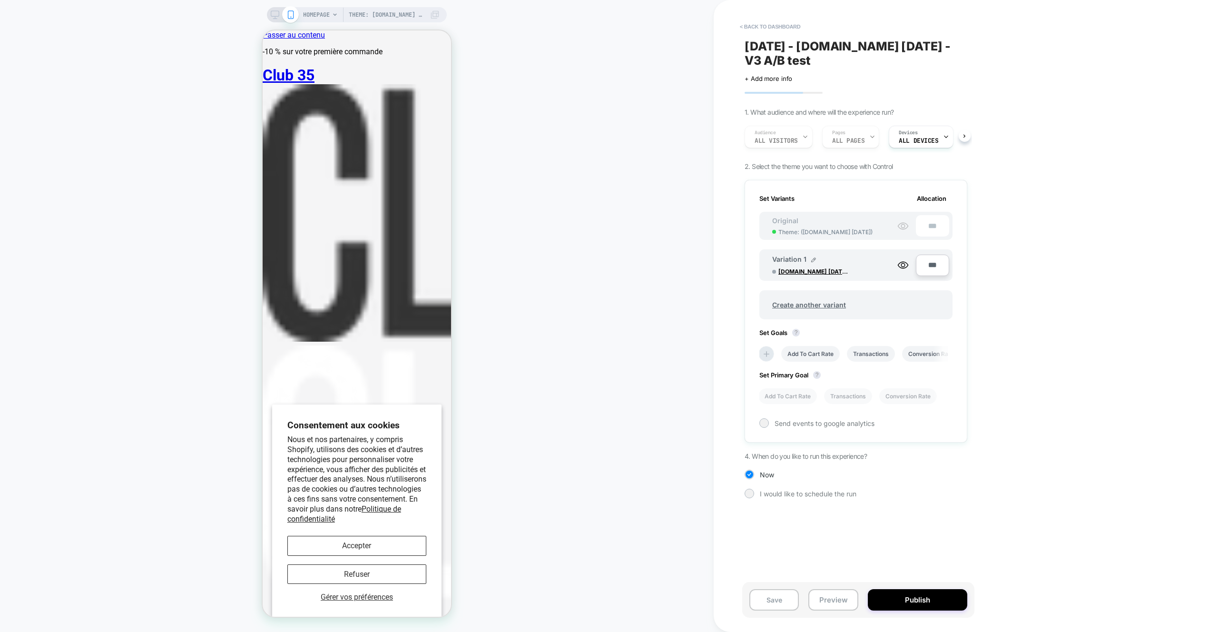
click at [906, 229] on icon at bounding box center [903, 225] width 11 height 11
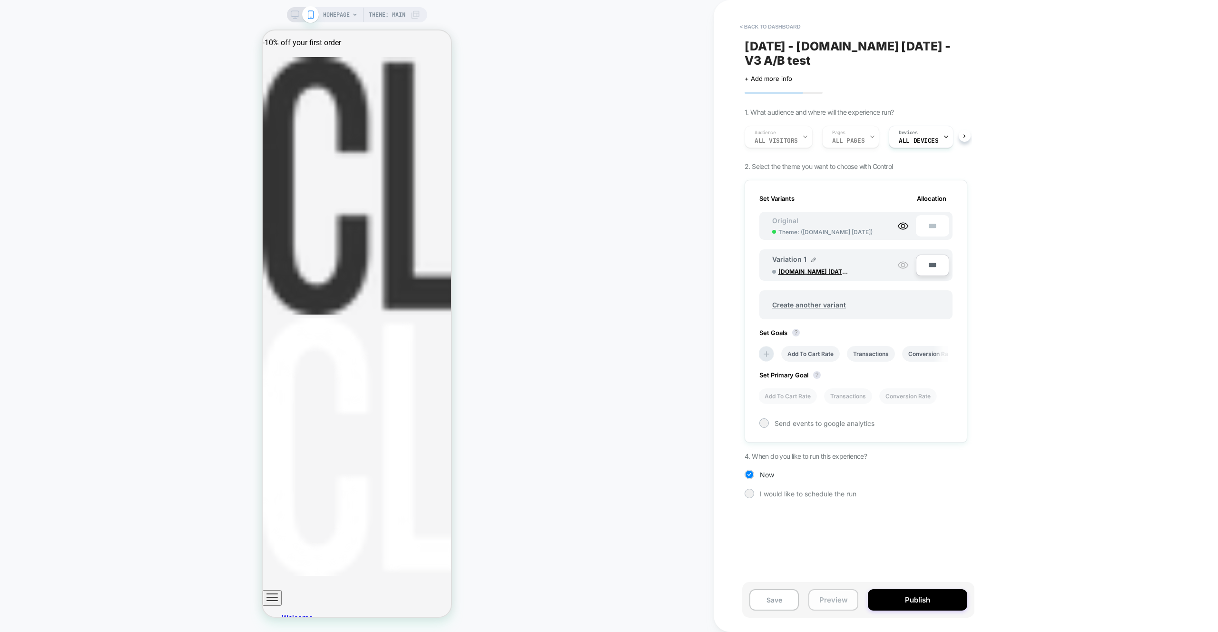
drag, startPoint x: 840, startPoint y: 603, endPoint x: 842, endPoint y: 598, distance: 6.0
click at [840, 603] on button "Preview" at bounding box center [833, 599] width 49 height 21
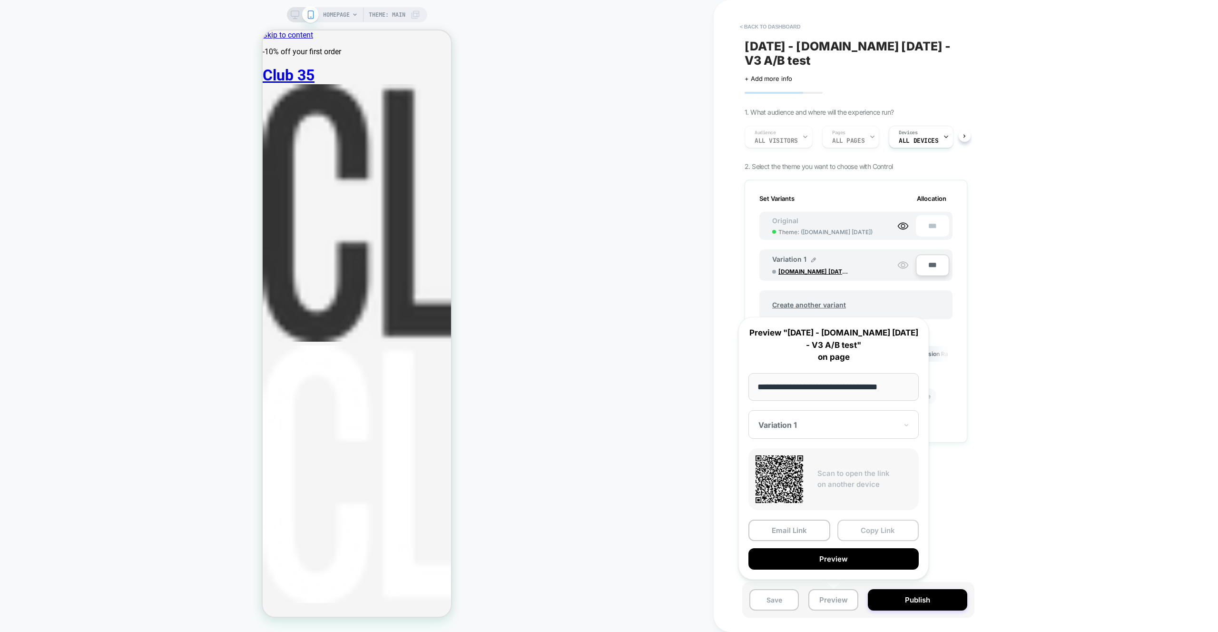
click at [873, 530] on button "Copy Link" at bounding box center [879, 530] width 82 height 21
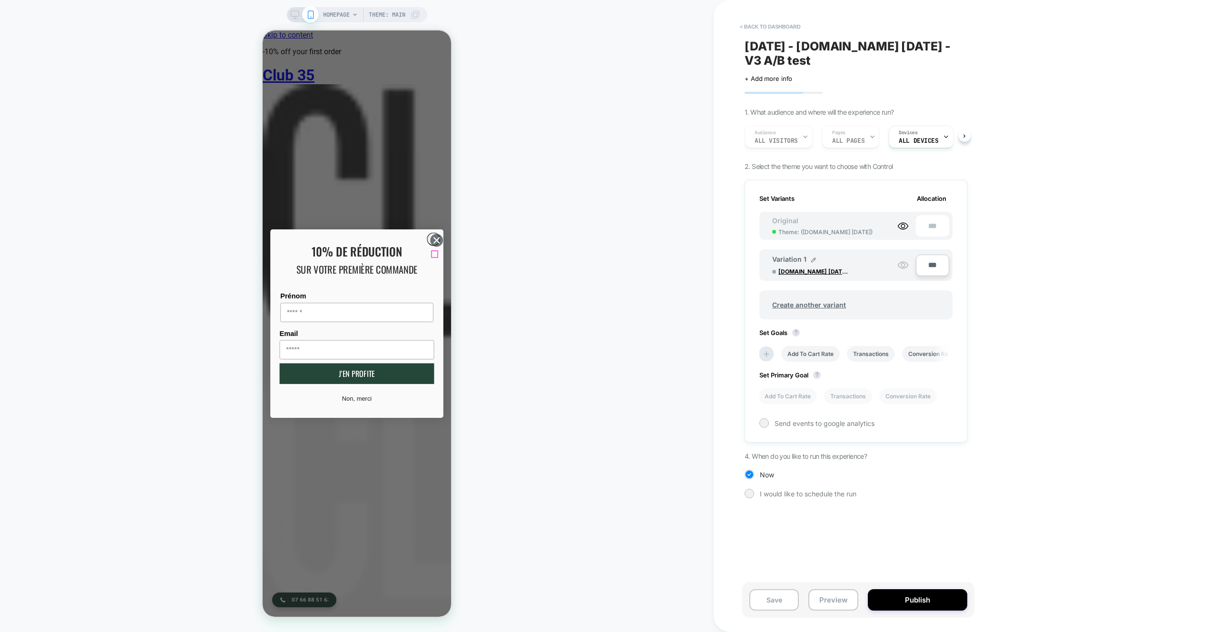
click at [434, 243] on icon "Close dialog" at bounding box center [436, 239] width 5 height 5
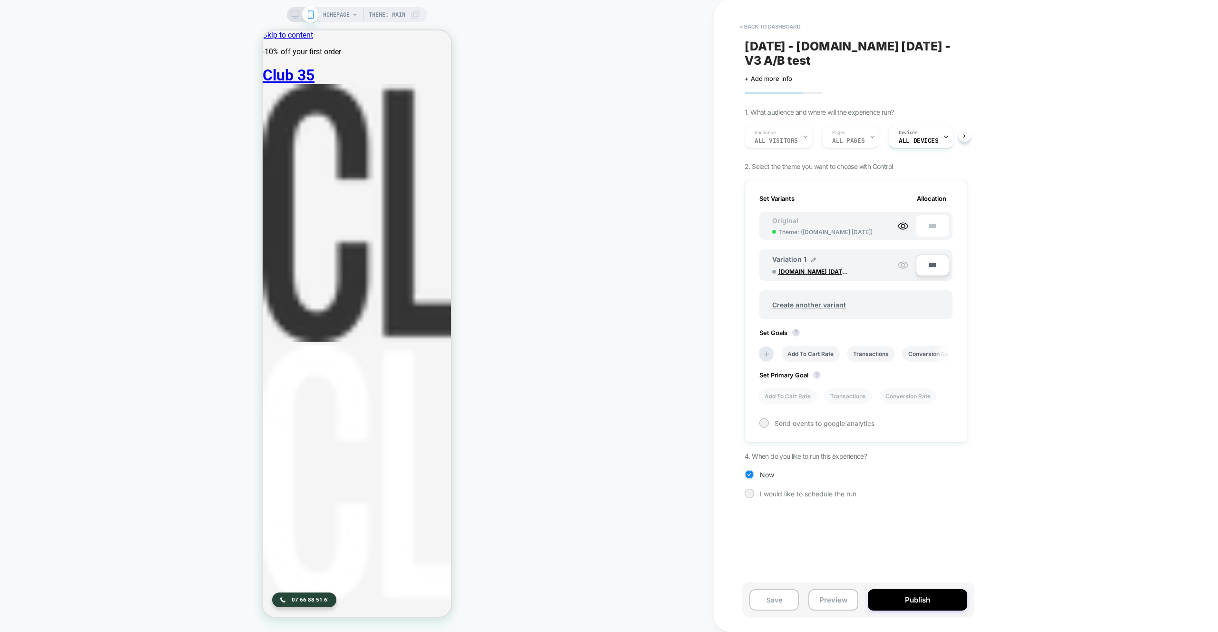
drag, startPoint x: 515, startPoint y: 229, endPoint x: 589, endPoint y: 295, distance: 98.4
click at [515, 229] on div "HOMEPAGE Theme: MAIN" at bounding box center [357, 316] width 714 height 613
click at [812, 271] on span "club35.co 02.10.2025 - V3 A/B test" at bounding box center [814, 271] width 71 height 7
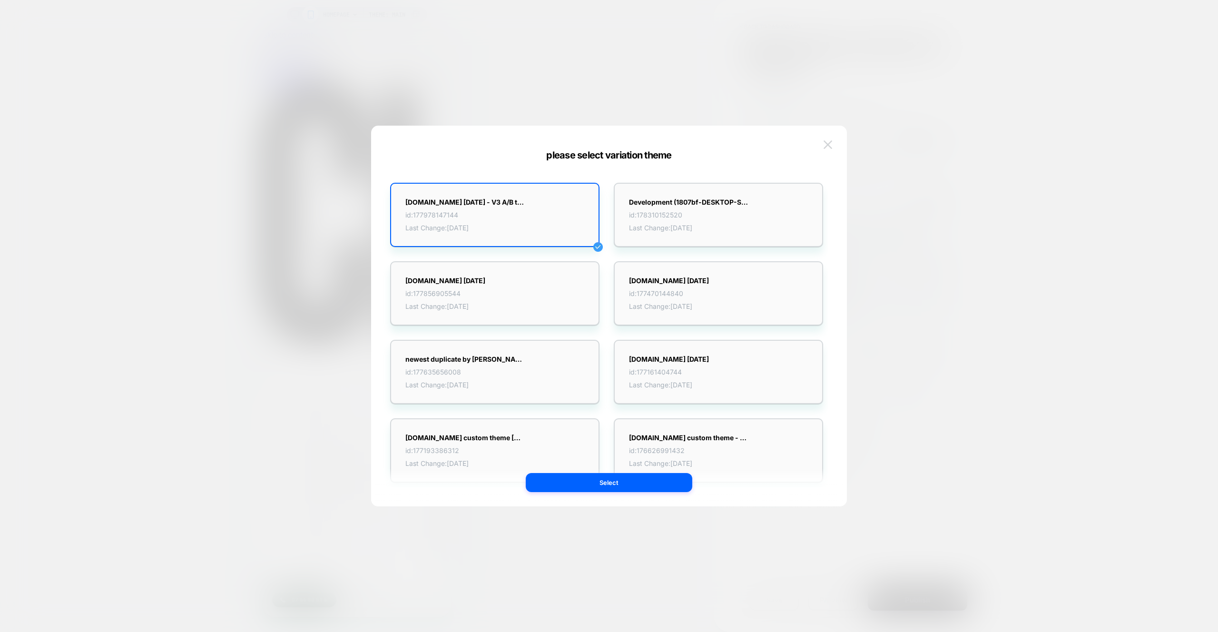
click at [829, 138] on button at bounding box center [828, 145] width 14 height 14
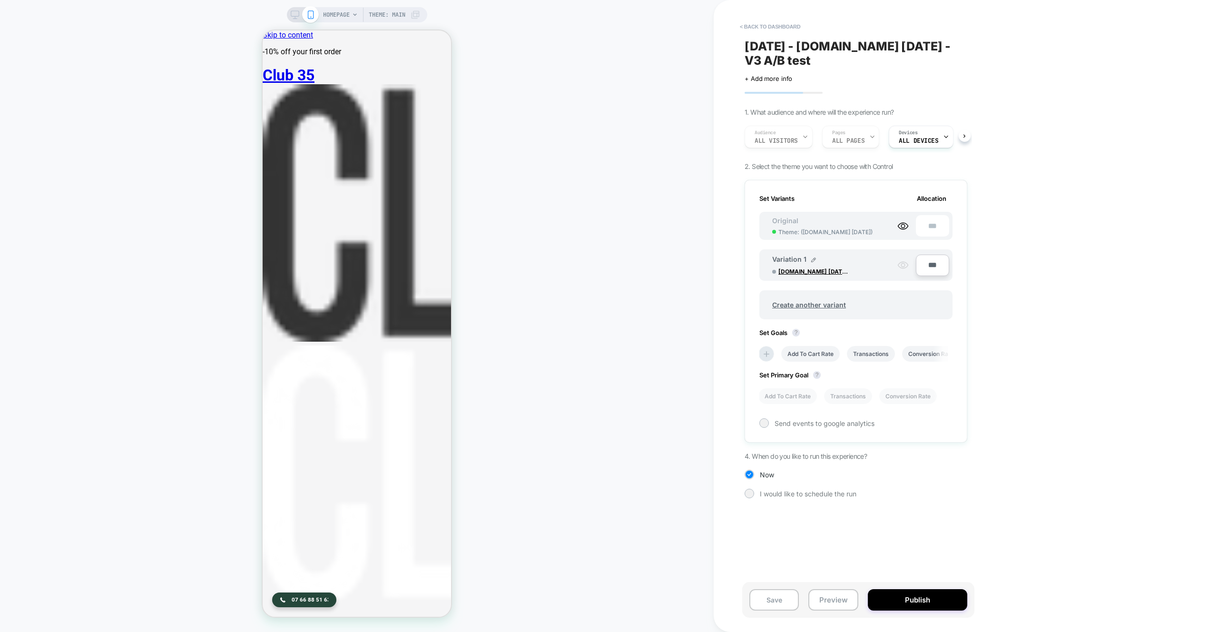
click at [900, 266] on icon at bounding box center [903, 264] width 11 height 11
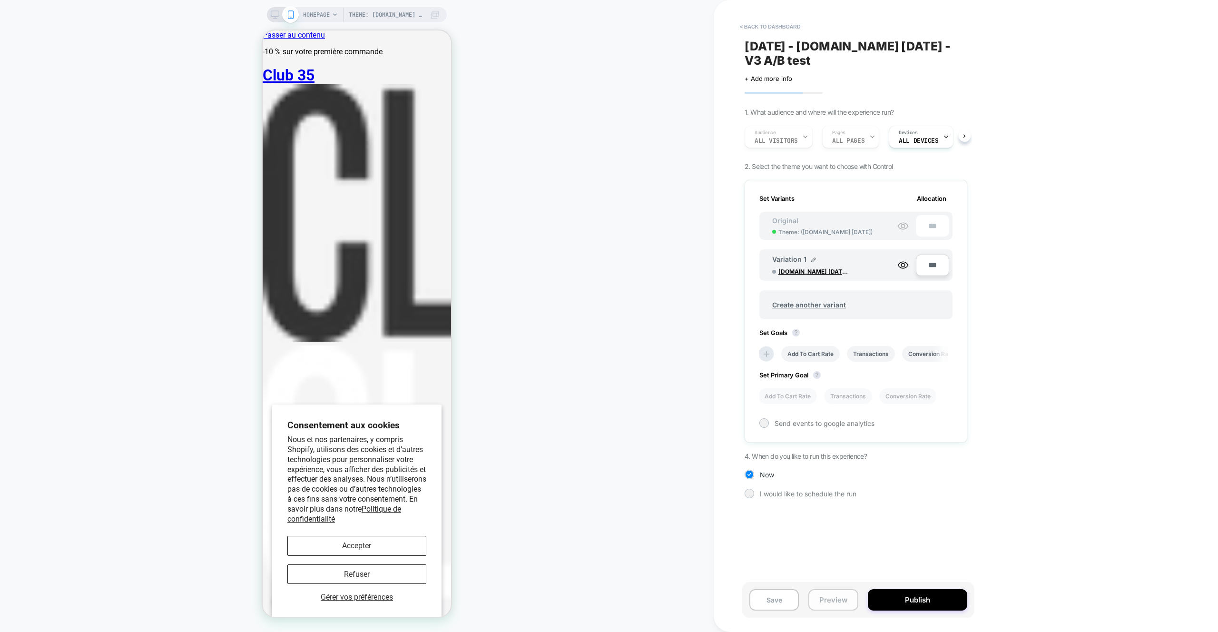
click at [835, 593] on button "Preview" at bounding box center [833, 599] width 49 height 21
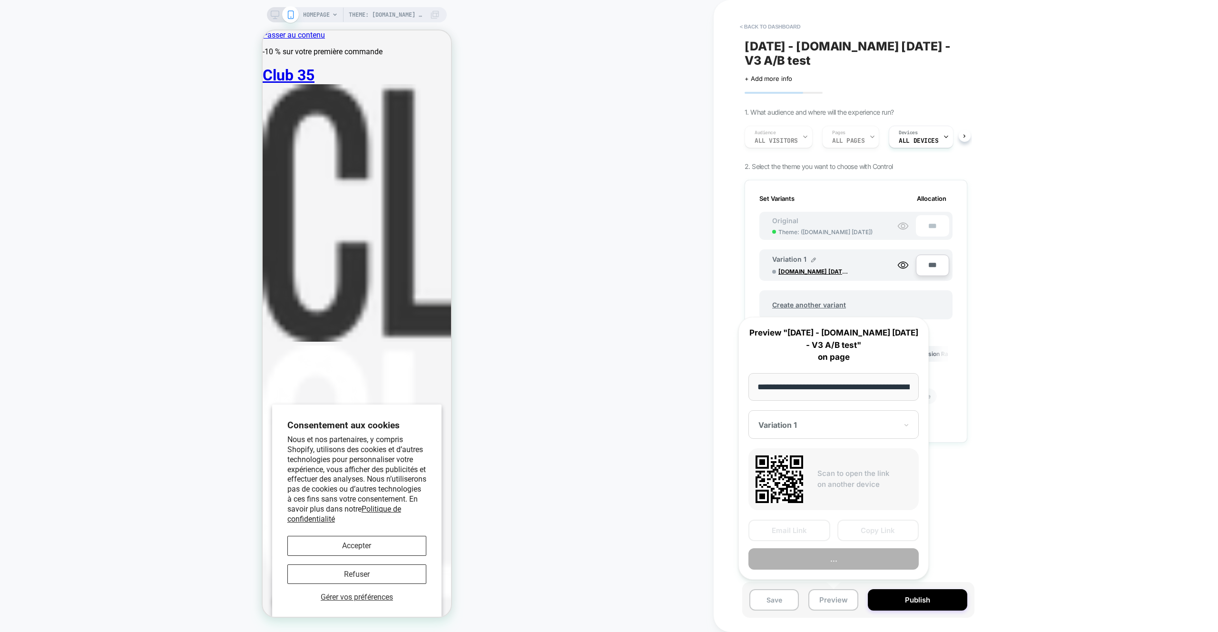
scroll to position [0, 49]
click at [870, 529] on button "Copy Link" at bounding box center [879, 530] width 82 height 21
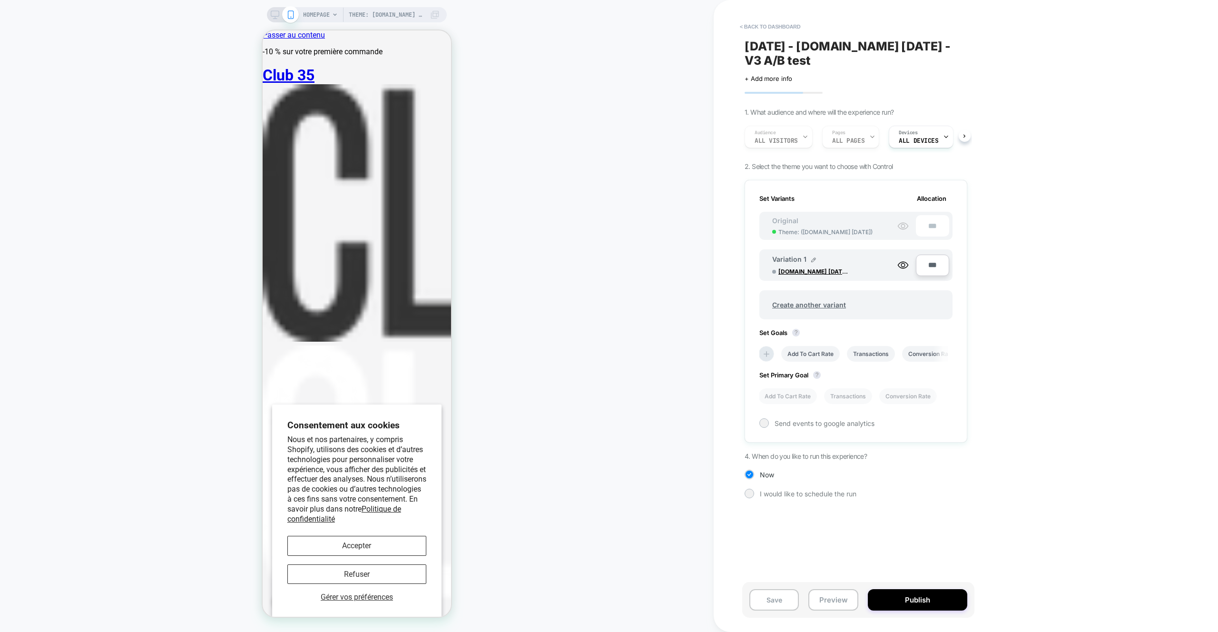
click at [899, 228] on icon at bounding box center [903, 225] width 11 height 11
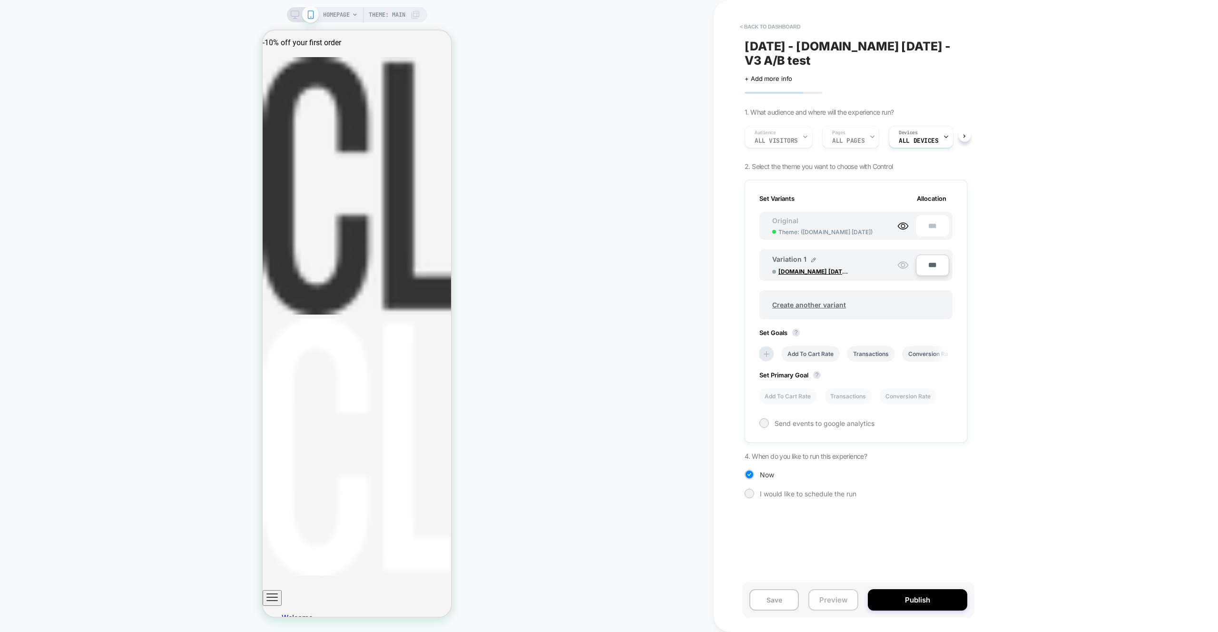
click at [831, 601] on button "Preview" at bounding box center [833, 599] width 49 height 21
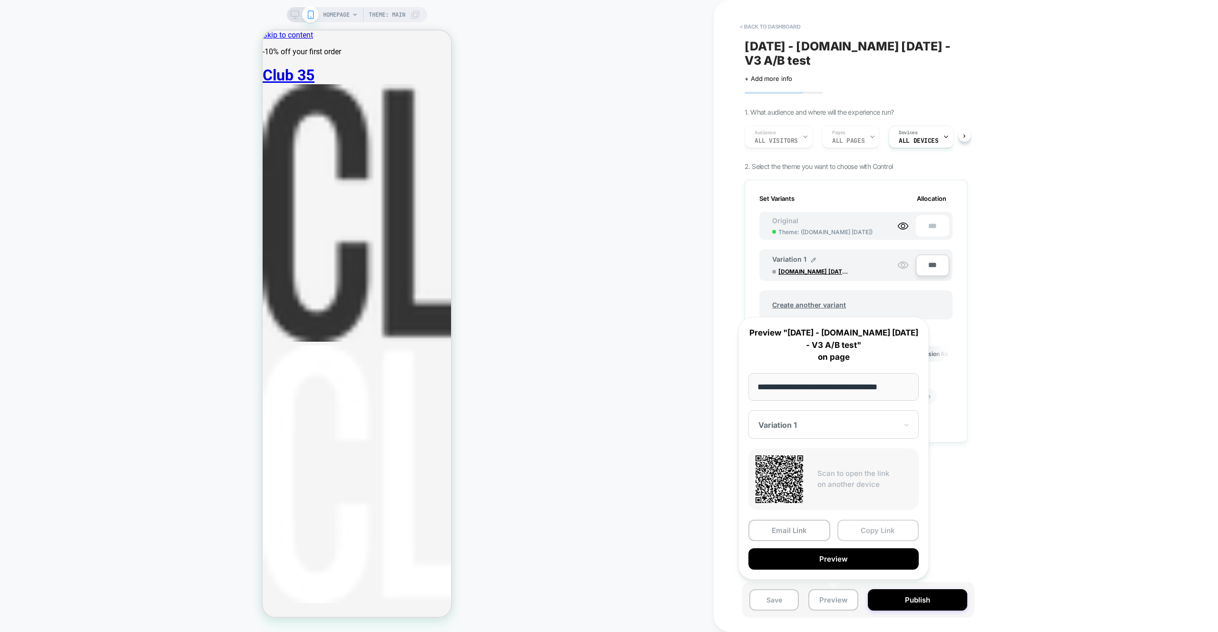
click at [892, 539] on button "Copy Link" at bounding box center [879, 530] width 82 height 21
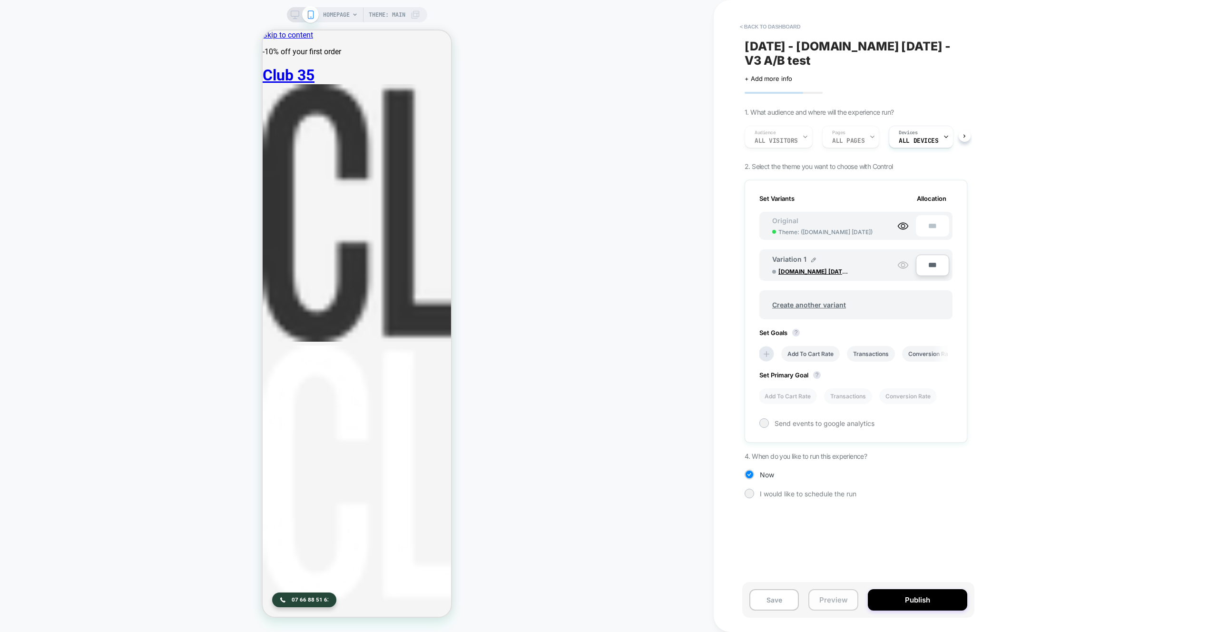
click at [833, 602] on button "Preview" at bounding box center [833, 599] width 49 height 21
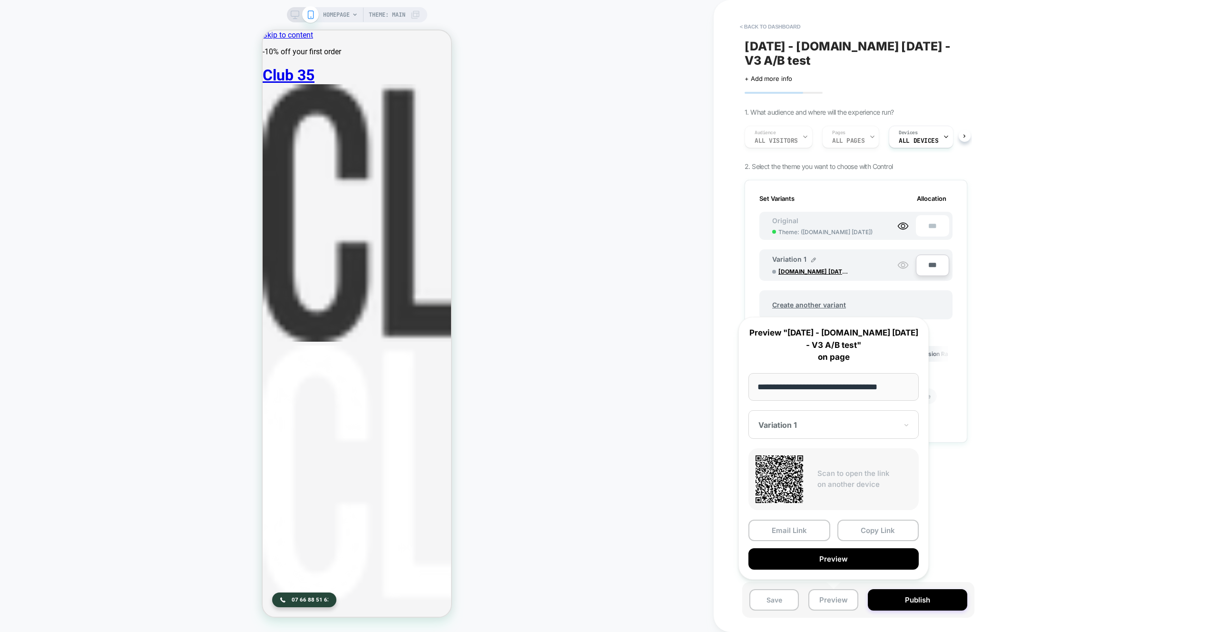
drag, startPoint x: 813, startPoint y: 391, endPoint x: 819, endPoint y: 389, distance: 6.6
click at [813, 391] on input "**********" at bounding box center [834, 387] width 170 height 28
click at [820, 388] on input "**********" at bounding box center [834, 387] width 170 height 28
click at [764, 23] on button "< back to dashboard" at bounding box center [770, 26] width 70 height 15
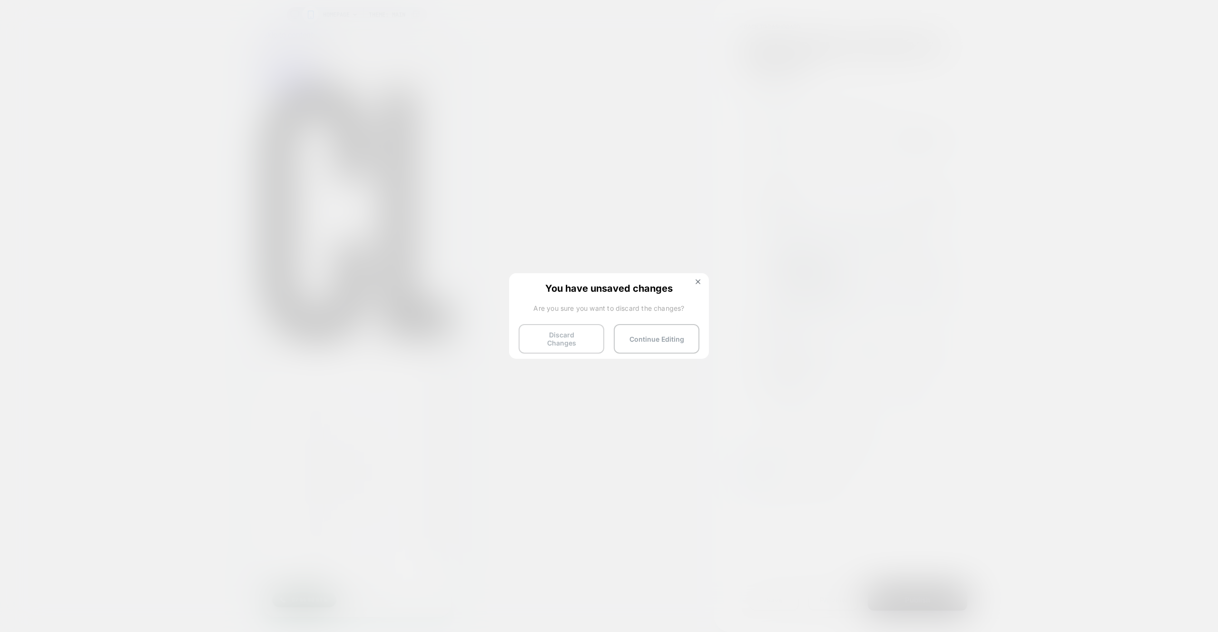
click at [560, 331] on button "Discard Changes" at bounding box center [562, 339] width 86 height 30
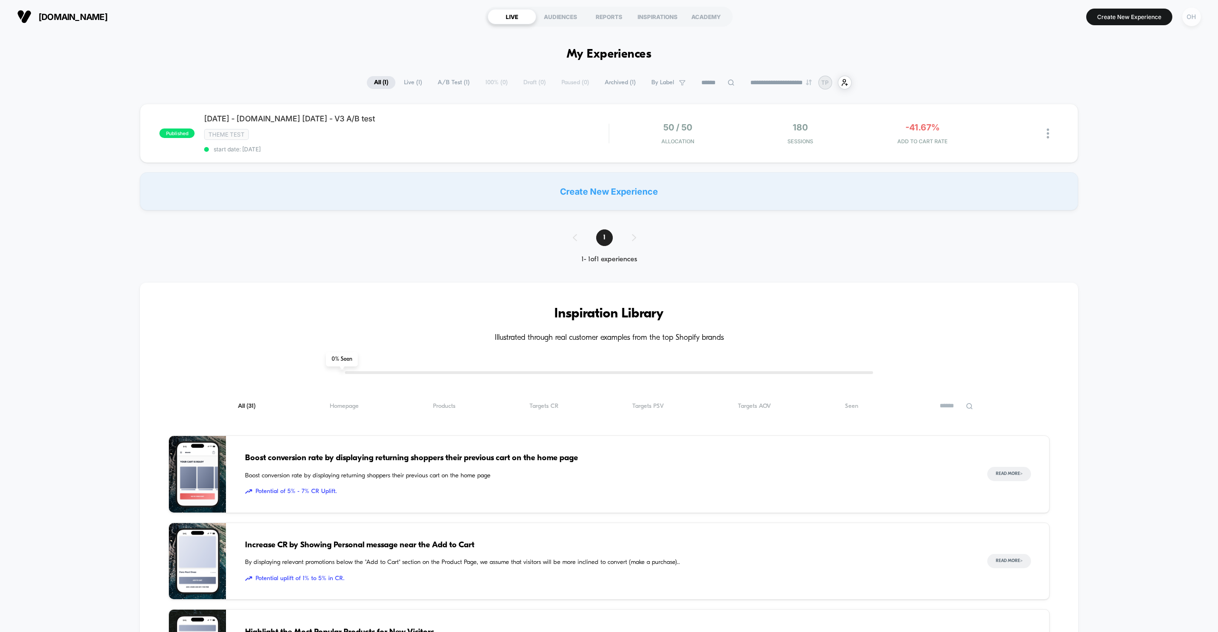
click at [1190, 15] on div "OH" at bounding box center [1192, 17] width 19 height 19
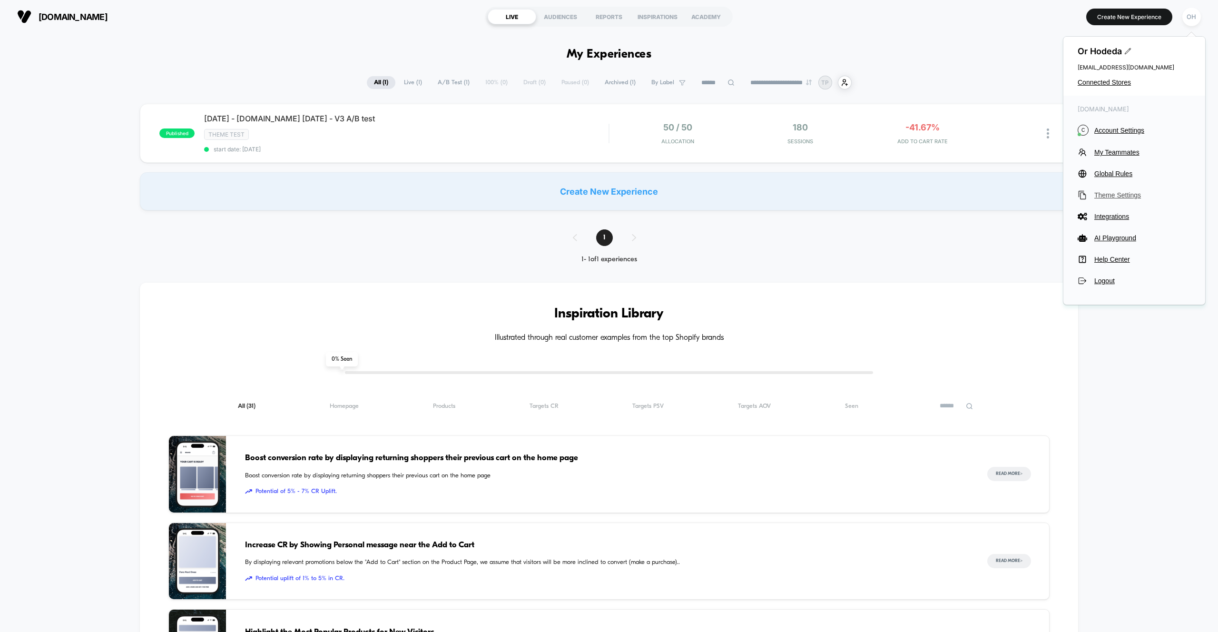
click at [1112, 195] on span "Theme Settings" at bounding box center [1143, 195] width 97 height 8
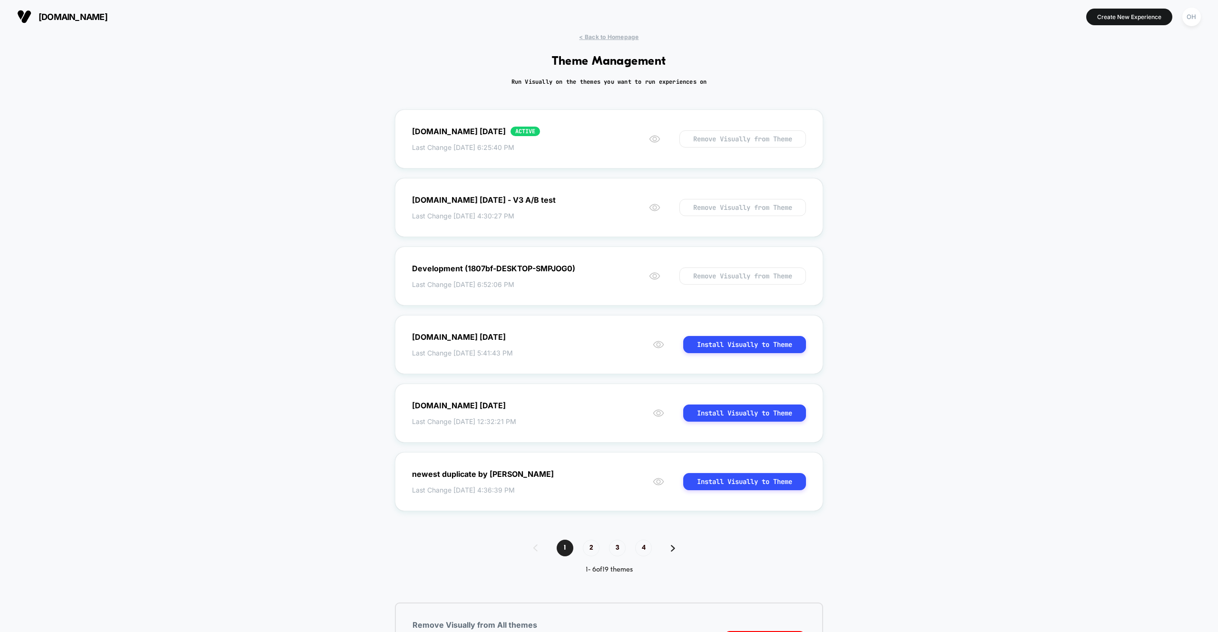
click at [201, 191] on div "< Back to Homepage Theme Management Run Visually on the themes you want to run …" at bounding box center [609, 364] width 1218 height 662
click at [618, 39] on span "< Back to Homepage" at bounding box center [608, 36] width 59 height 7
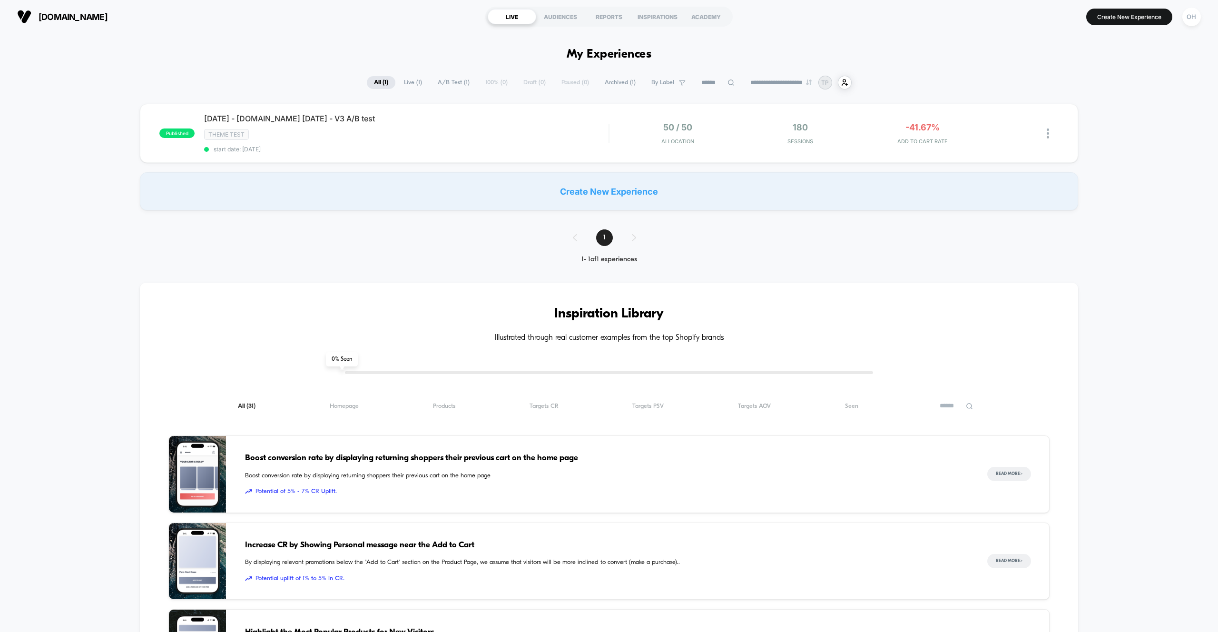
drag, startPoint x: 971, startPoint y: 68, endPoint x: 991, endPoint y: 68, distance: 19.5
click at [1196, 22] on div "OH" at bounding box center [1192, 17] width 19 height 19
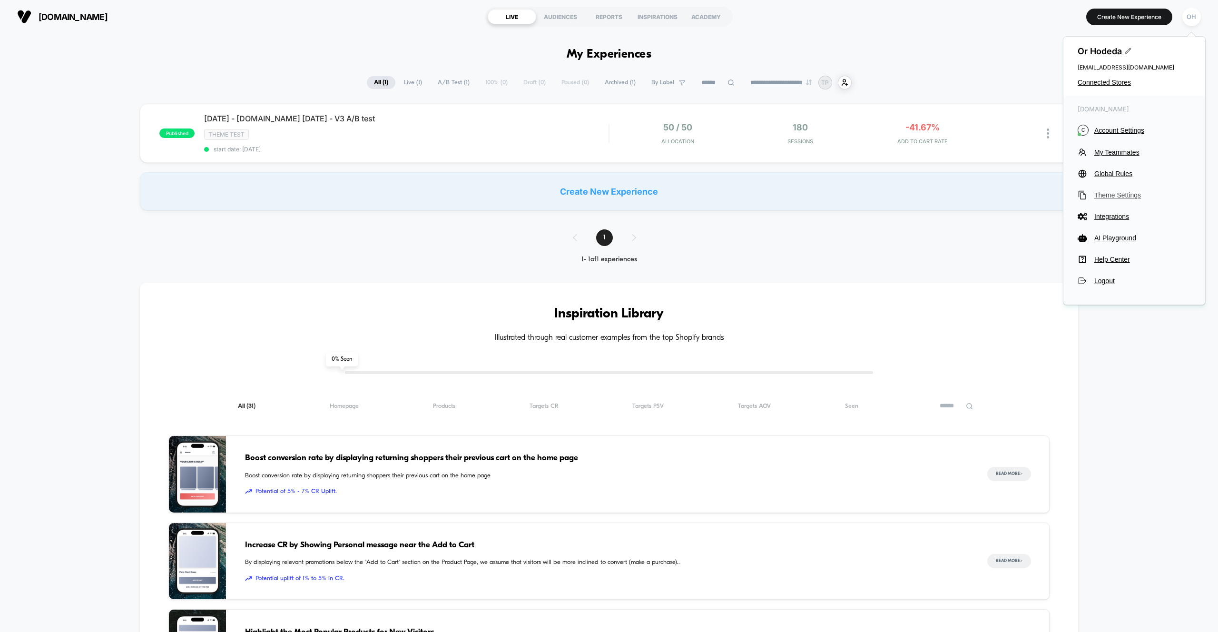
click at [1120, 197] on span "Theme Settings" at bounding box center [1143, 195] width 97 height 8
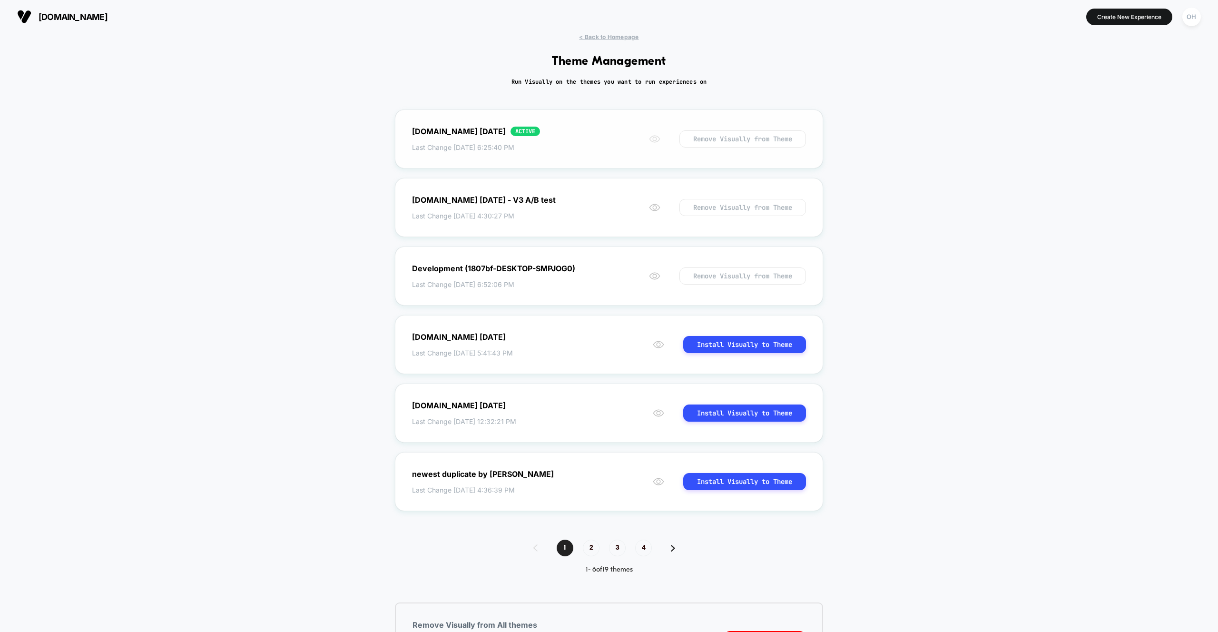
click at [653, 140] on icon at bounding box center [654, 138] width 11 height 11
click at [649, 208] on icon at bounding box center [654, 207] width 11 height 11
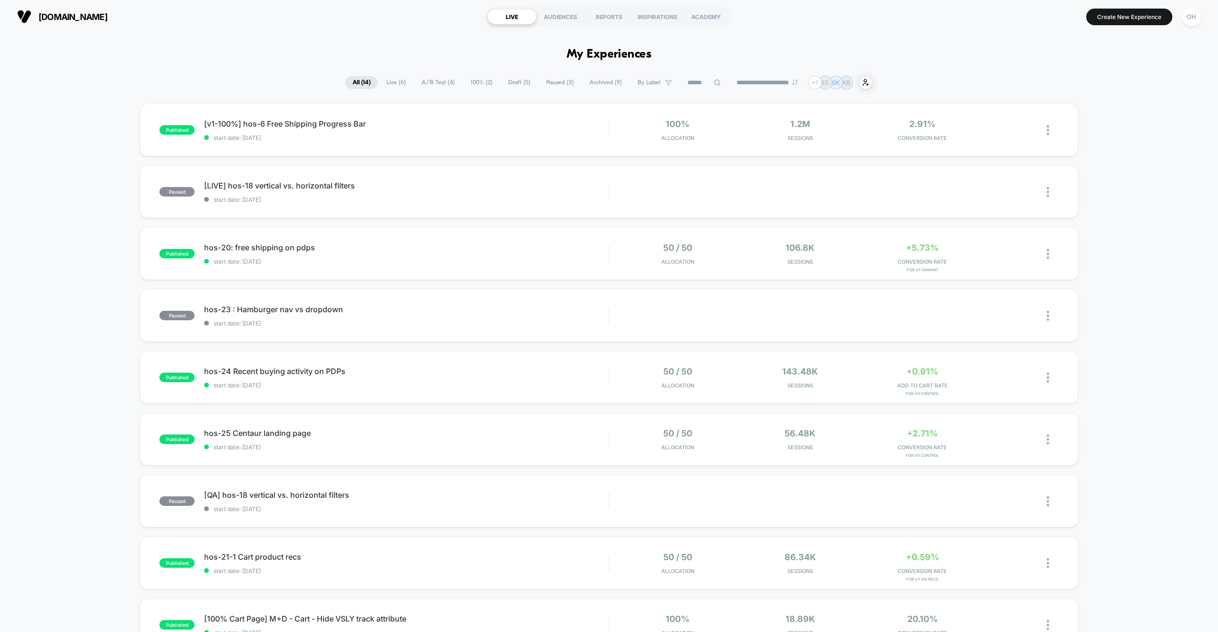
click at [702, 87] on input at bounding box center [705, 82] width 48 height 11
type input "*"
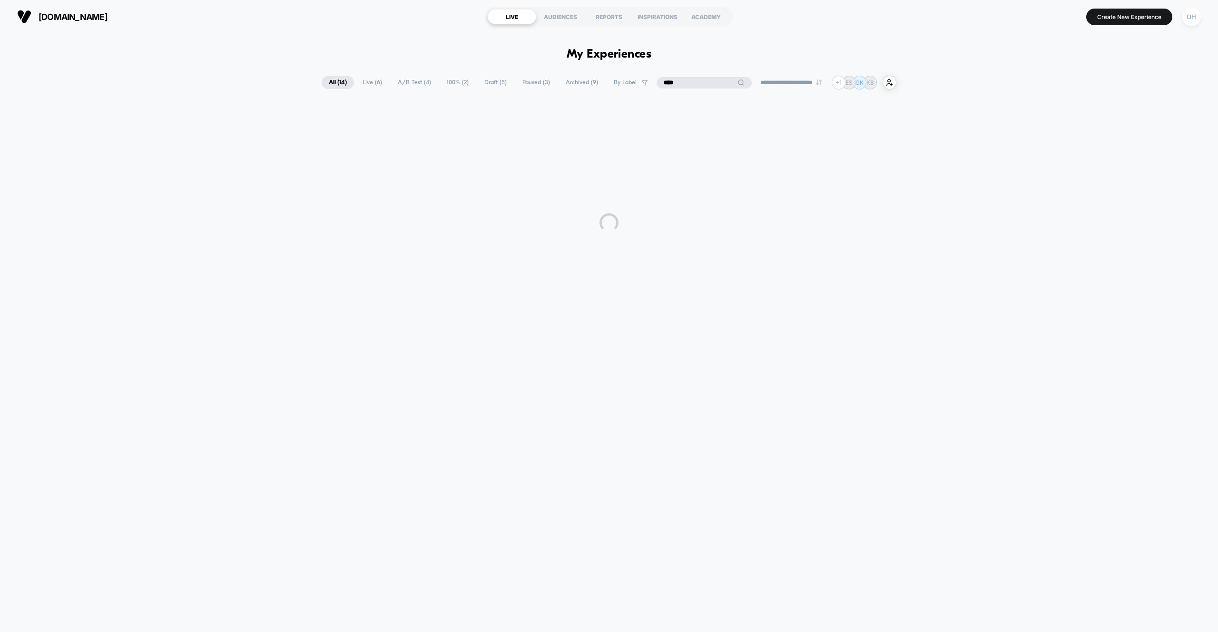
type input "*****"
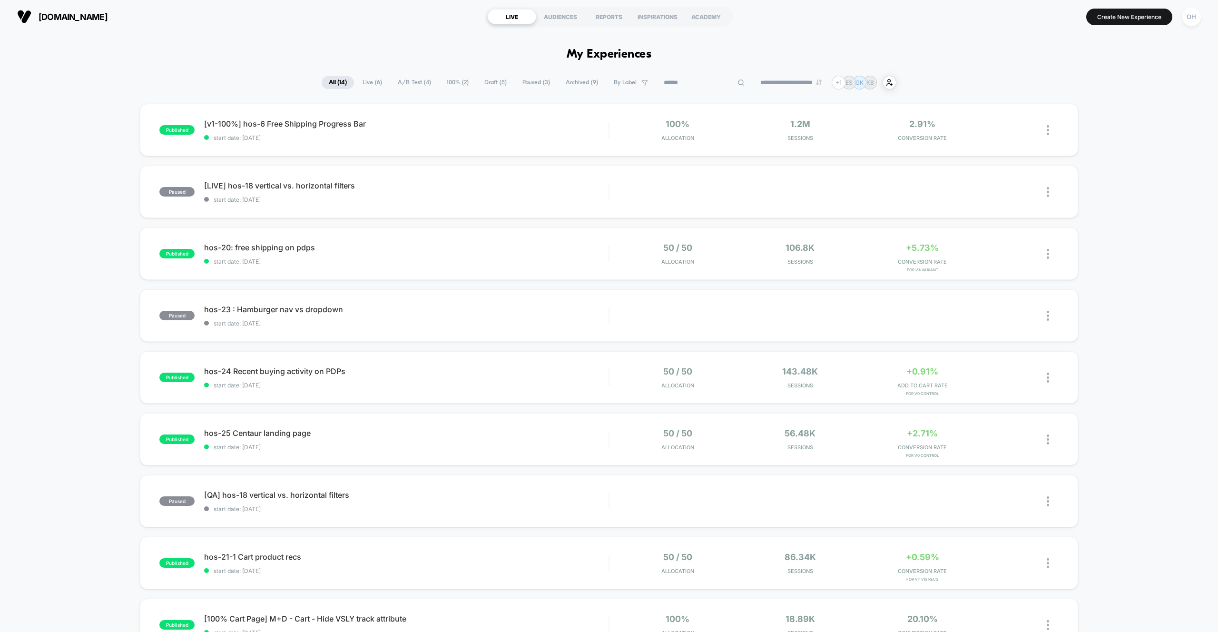
click at [1122, 21] on button "Create New Experience" at bounding box center [1130, 17] width 86 height 17
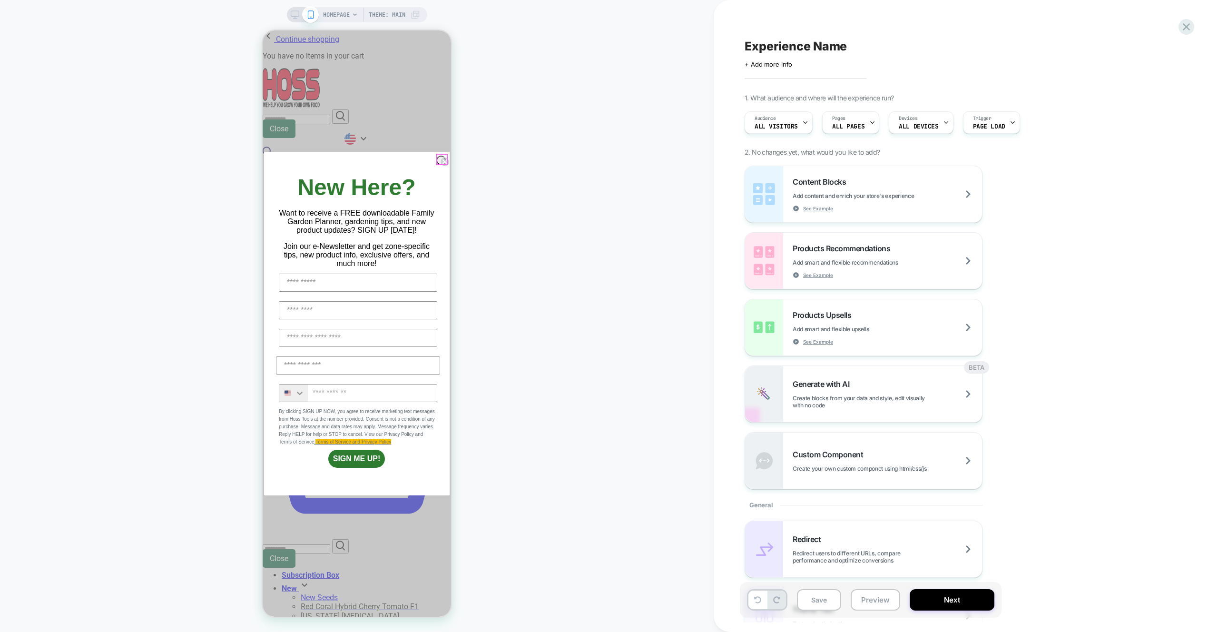
click at [441, 161] on circle "Close dialog" at bounding box center [445, 162] width 9 height 9
click at [542, 177] on div "HOMEPAGE Theme: MAIN" at bounding box center [357, 316] width 714 height 613
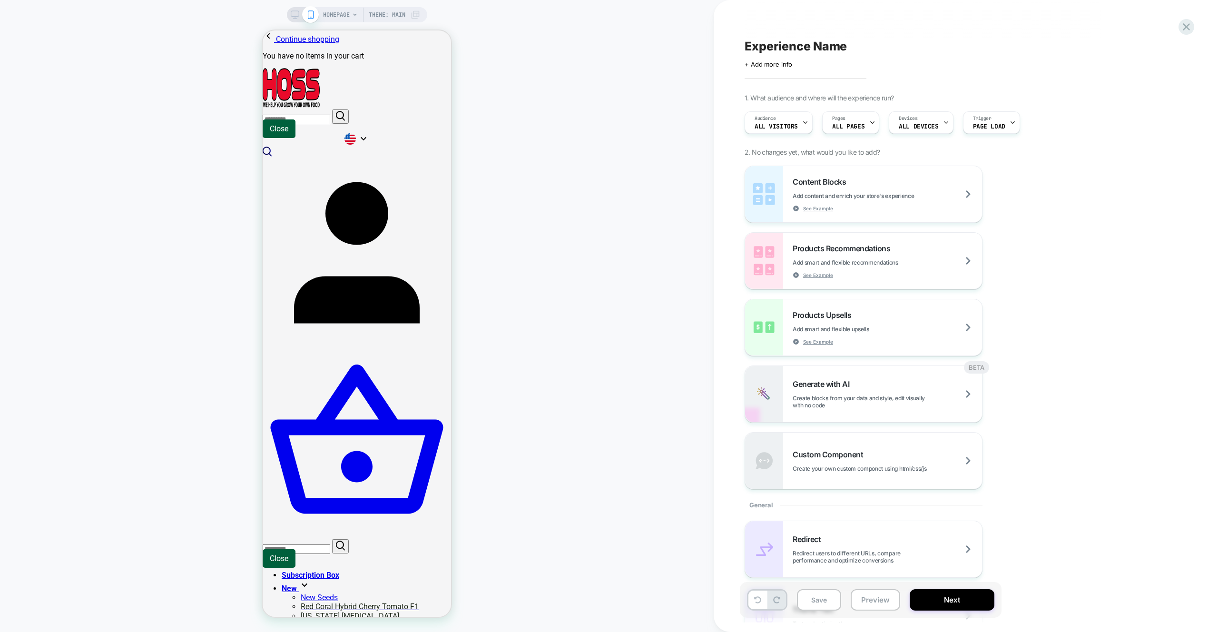
click at [535, 79] on div "HOMEPAGE Theme: MAIN" at bounding box center [357, 316] width 714 height 613
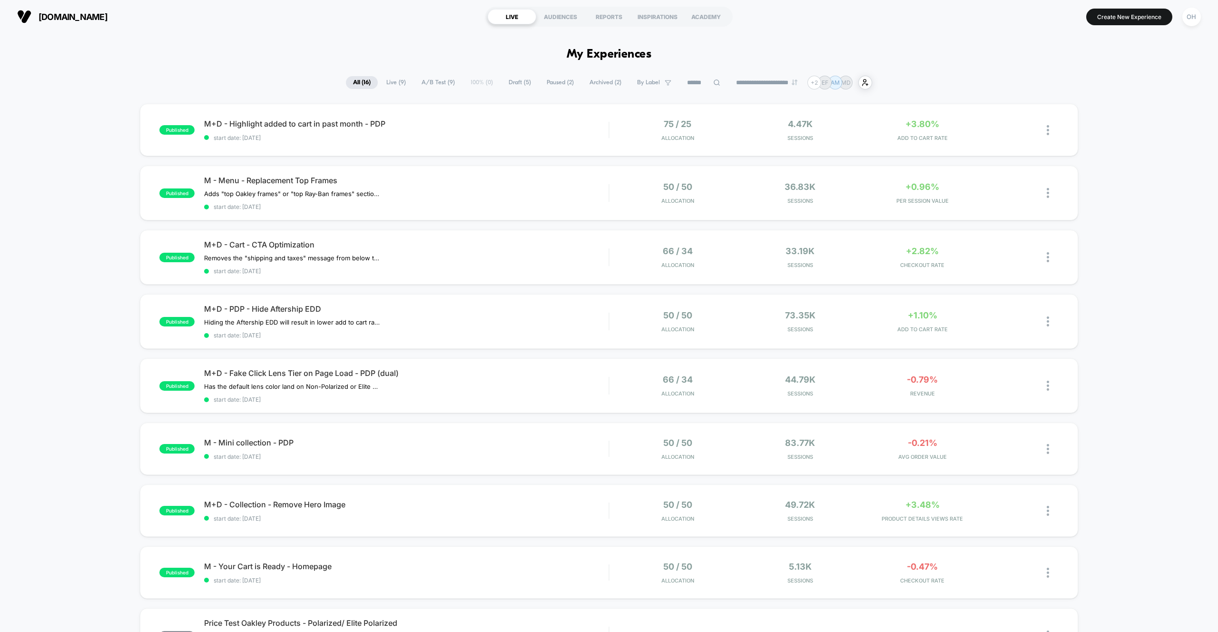
drag, startPoint x: 1187, startPoint y: 40, endPoint x: 1120, endPoint y: 8, distance: 74.7
click at [1119, 7] on section "Create New Experience OH" at bounding box center [1008, 17] width 392 height 24
drag, startPoint x: 1120, startPoint y: 10, endPoint x: 1083, endPoint y: 15, distance: 37.4
click at [1120, 10] on button "Create New Experience" at bounding box center [1130, 17] width 86 height 17
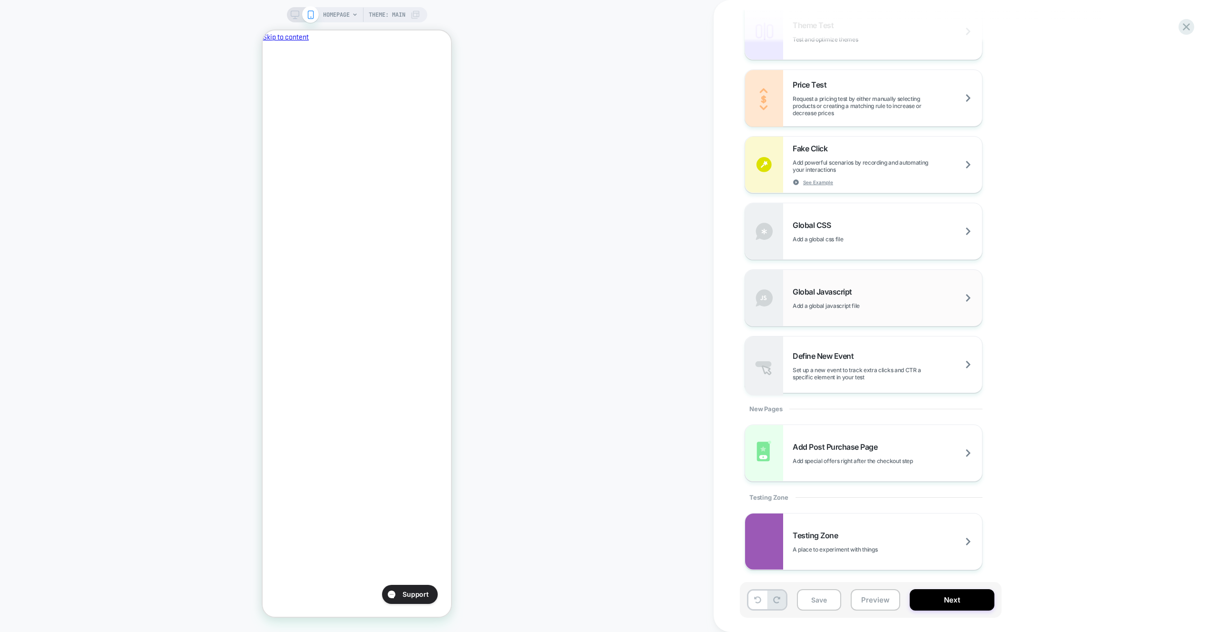
click at [862, 317] on div "Global Javascript Add a global javascript file" at bounding box center [863, 298] width 237 height 56
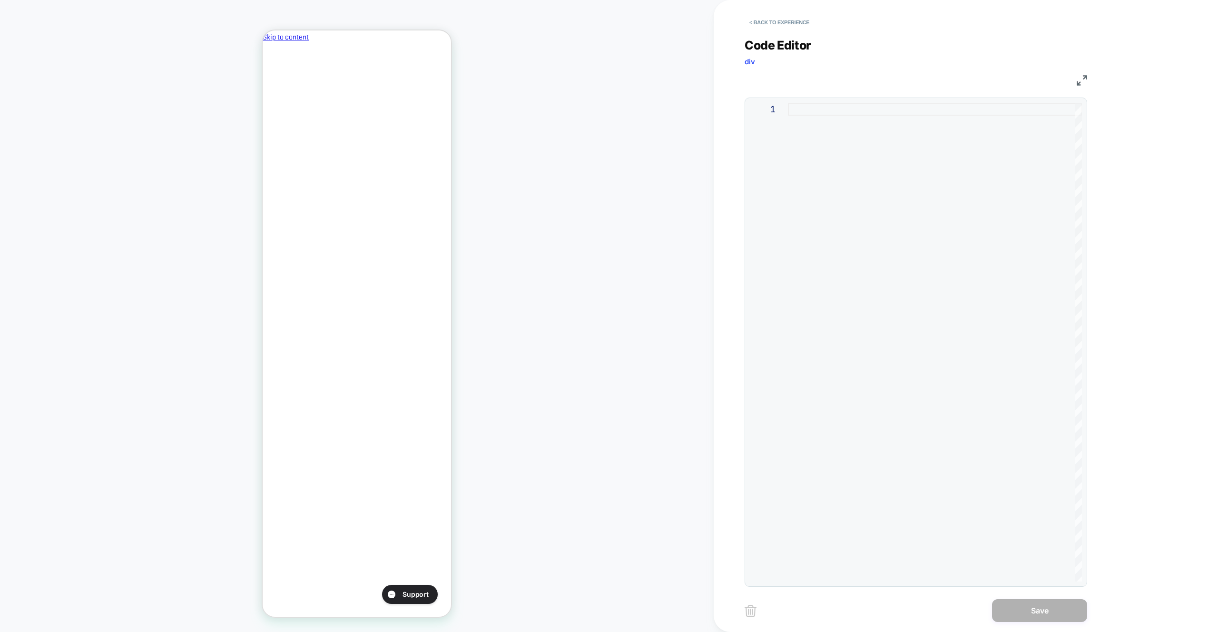
click at [1007, 496] on div at bounding box center [935, 342] width 294 height 479
type textarea "***"
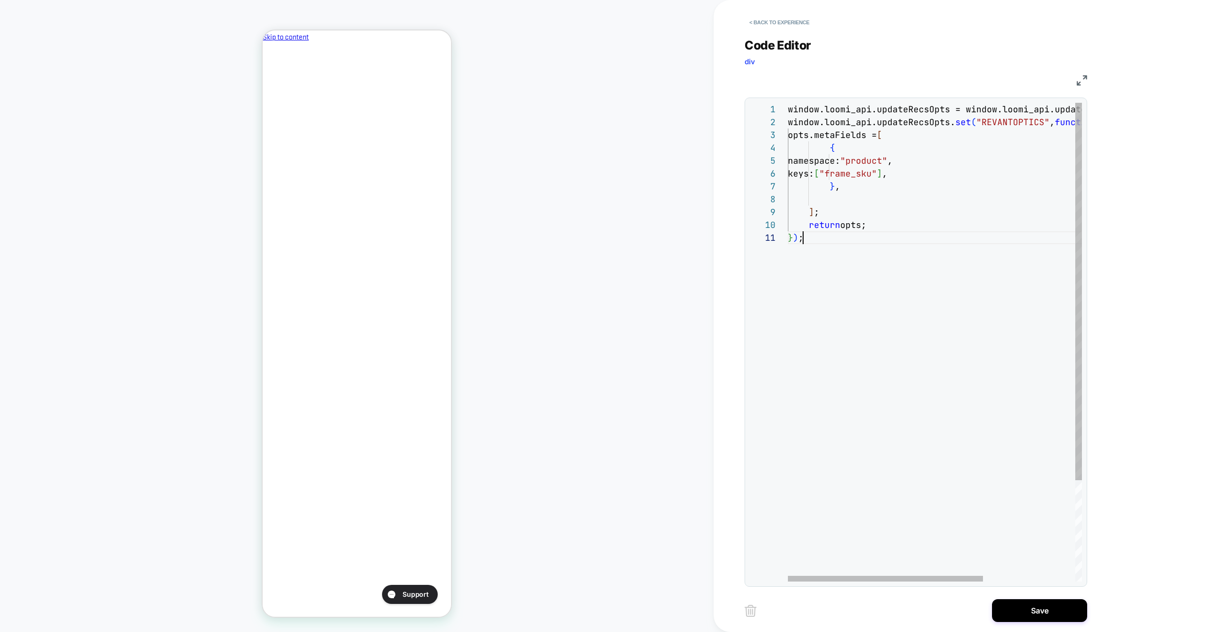
scroll to position [0, 15]
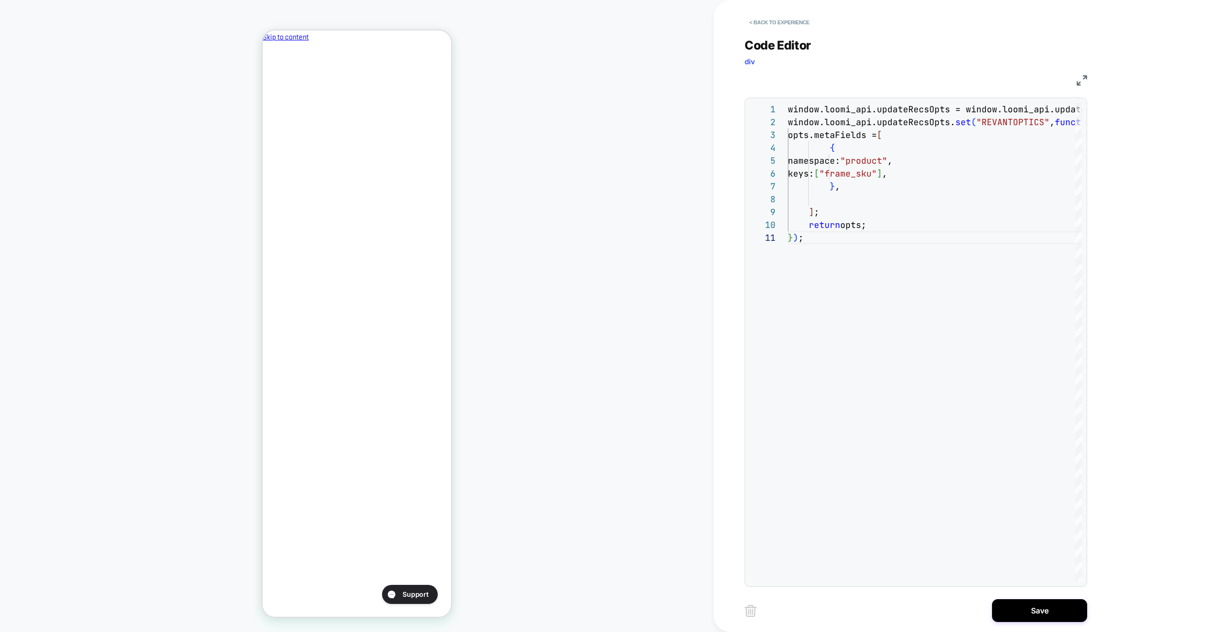
click at [1018, 583] on div "1 2 3 4 5 6 7 8 9 10 11 window.loomi_api.updateRecsOpts = window.loomi_api .upd…" at bounding box center [916, 342] width 343 height 489
click at [1022, 592] on div "< Back to experience Code Editor div JS 1 2 3 4 5 6 7 8 9 10 11 window.loomi_ap…" at bounding box center [923, 316] width 357 height 632
click at [1026, 606] on button "Save" at bounding box center [1039, 610] width 95 height 23
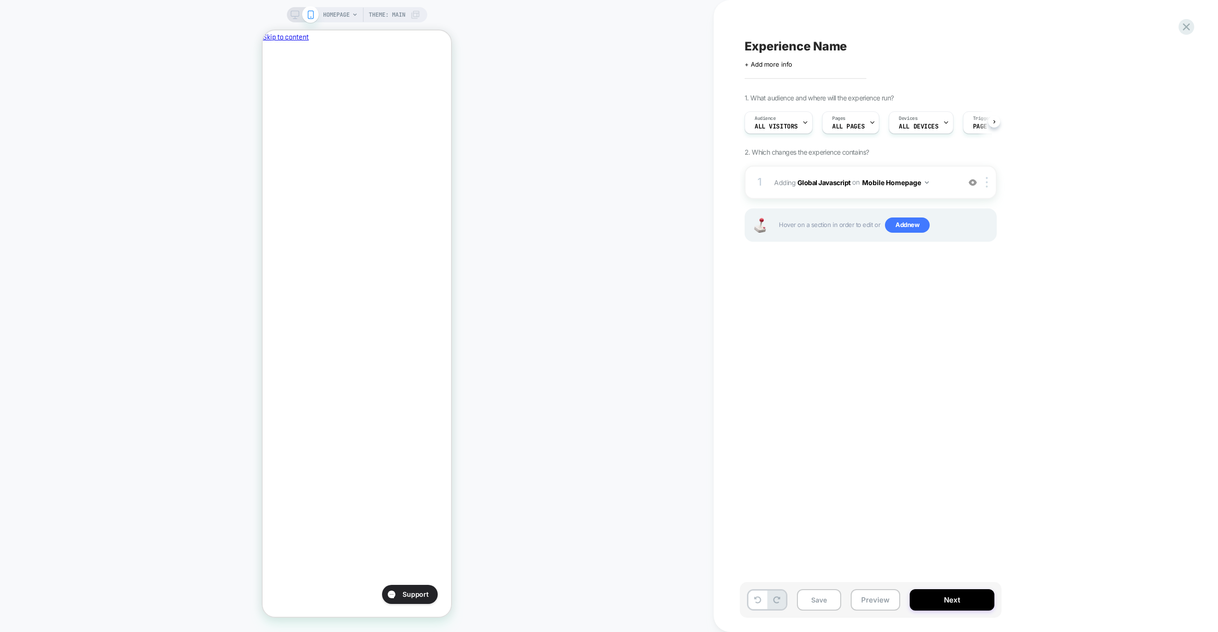
scroll to position [0, 0]
click at [270, 80] on button "Close" at bounding box center [267, 85] width 8 height 10
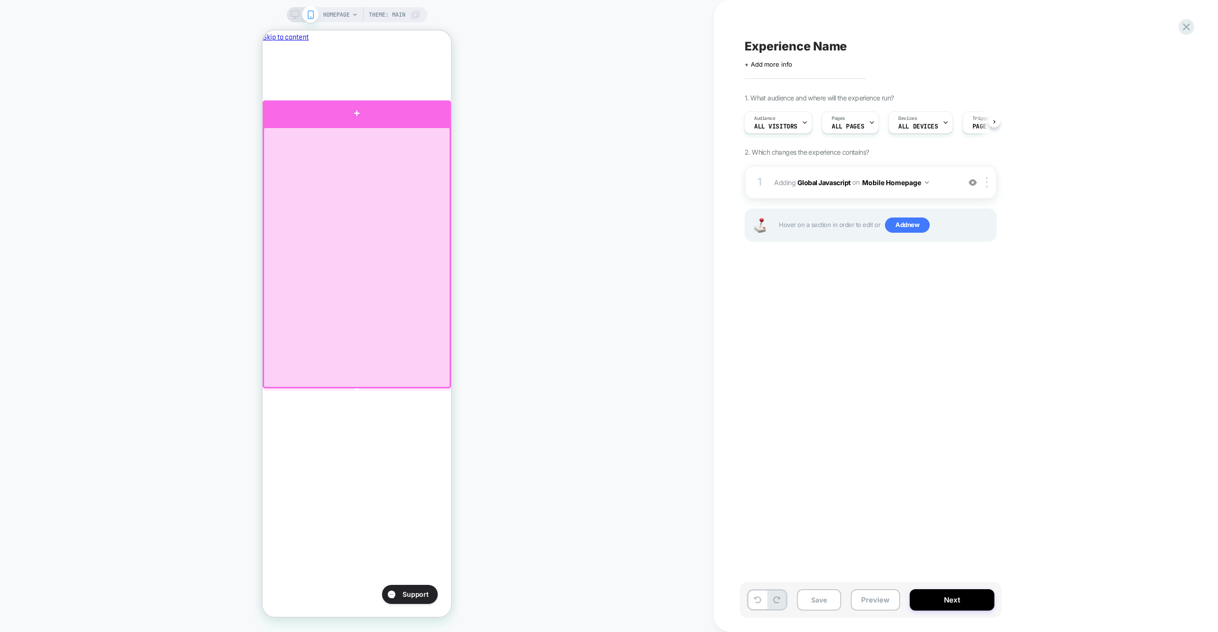
drag, startPoint x: 412, startPoint y: 116, endPoint x: 434, endPoint y: 116, distance: 21.9
click at [412, 116] on div at bounding box center [357, 113] width 188 height 26
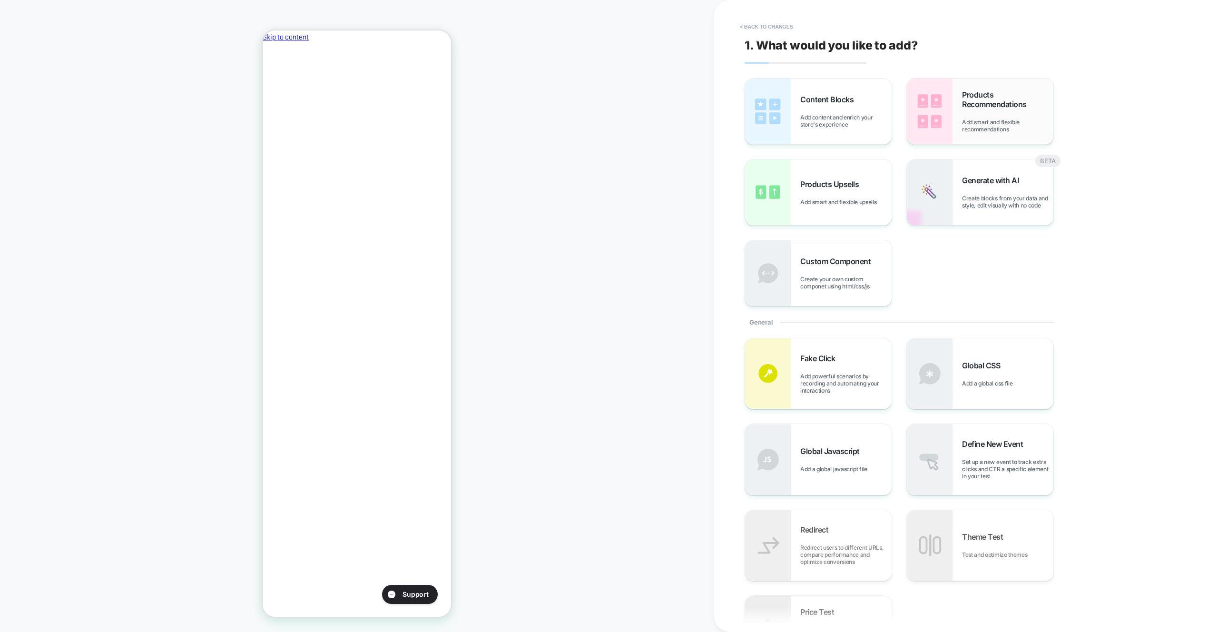
click at [1017, 99] on span "Products Recommendations" at bounding box center [1007, 99] width 91 height 19
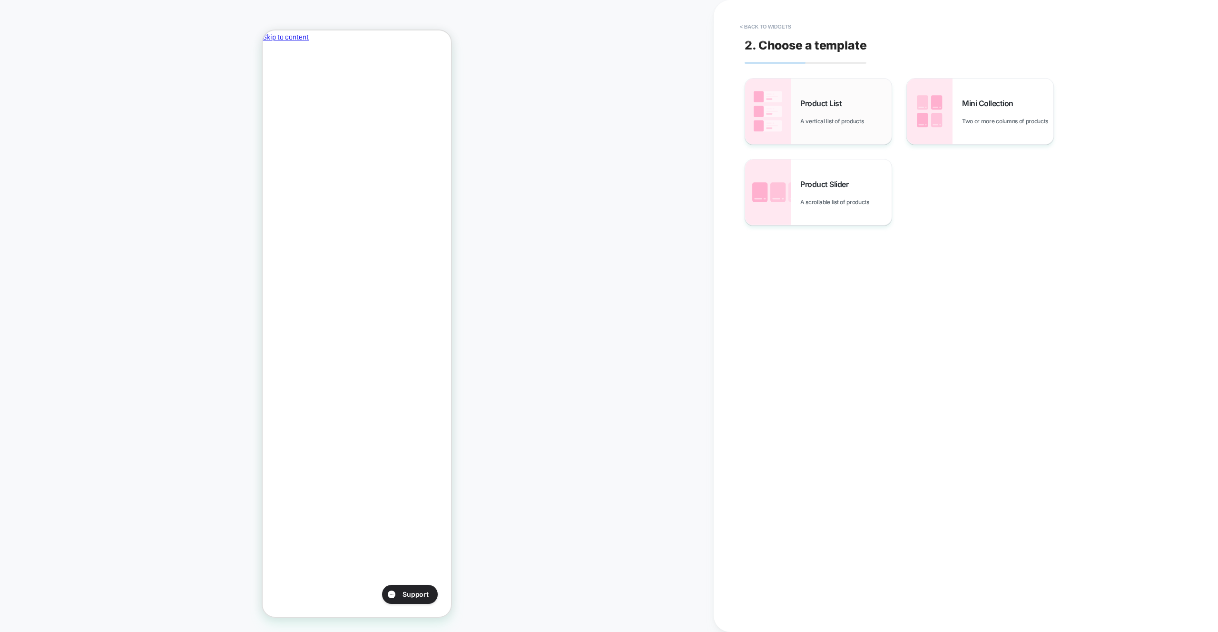
click at [818, 138] on div "Product List A vertical list of products" at bounding box center [818, 112] width 147 height 66
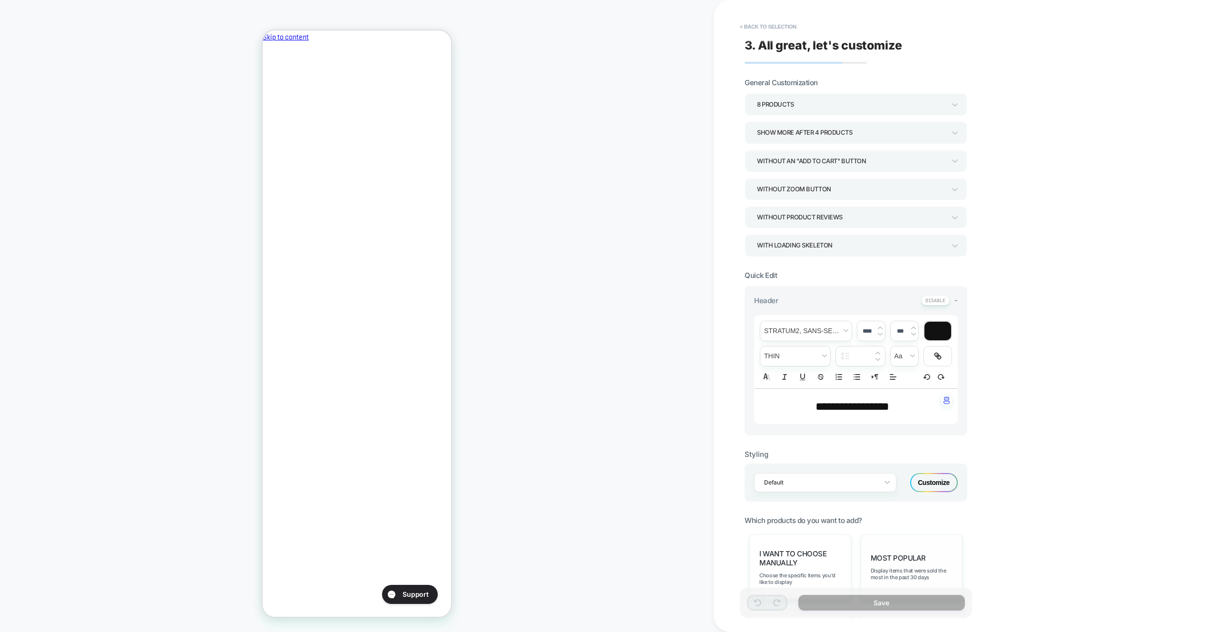
scroll to position [0, 0]
drag, startPoint x: 928, startPoint y: 547, endPoint x: 925, endPoint y: 572, distance: 24.4
click at [928, 547] on div "Most Popular Display items that were sold the most in the past 30 days" at bounding box center [912, 567] width 102 height 66
click at [918, 599] on button "Save" at bounding box center [882, 603] width 167 height 16
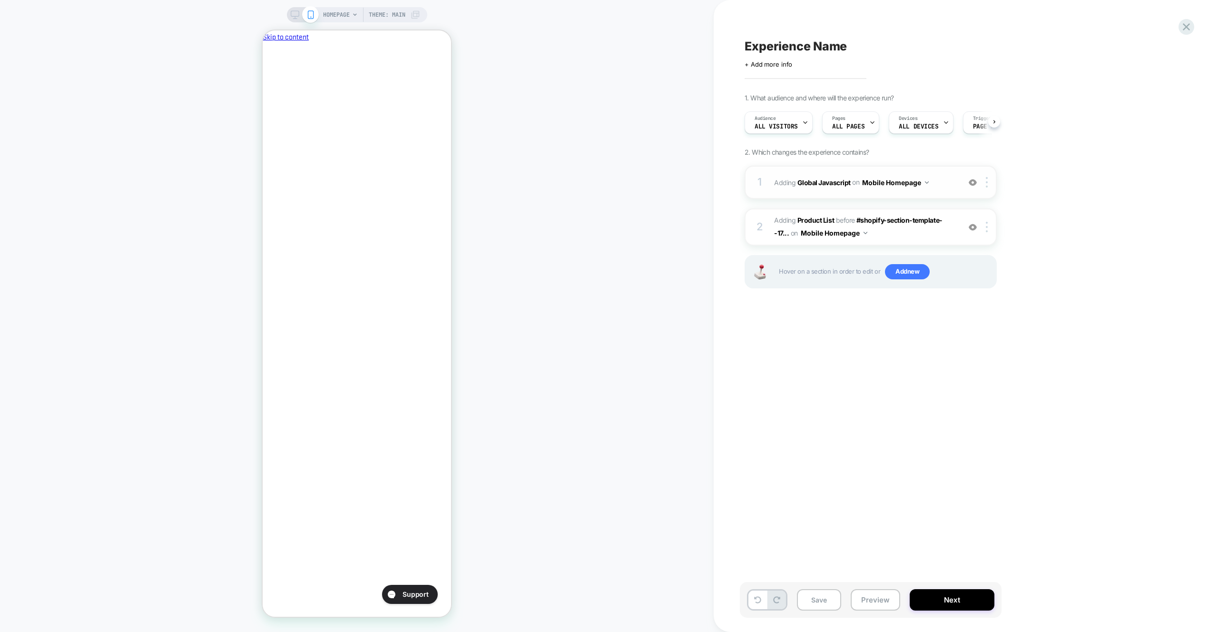
scroll to position [0, 0]
click at [986, 184] on img at bounding box center [987, 182] width 2 height 10
click at [979, 280] on div "Target All Devices" at bounding box center [988, 285] width 85 height 26
drag, startPoint x: 987, startPoint y: 227, endPoint x: 971, endPoint y: 223, distance: 16.3
click at [987, 227] on img at bounding box center [987, 227] width 2 height 10
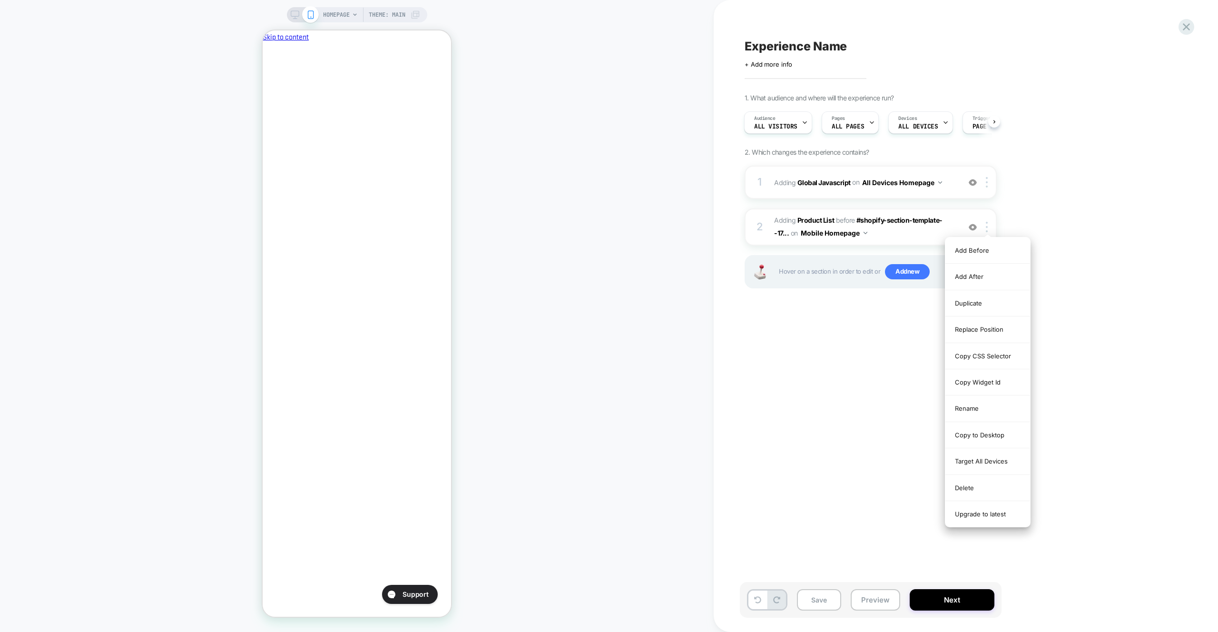
drag, startPoint x: 984, startPoint y: 464, endPoint x: 940, endPoint y: 527, distance: 77.6
click at [984, 464] on div "Target All Devices" at bounding box center [988, 461] width 85 height 26
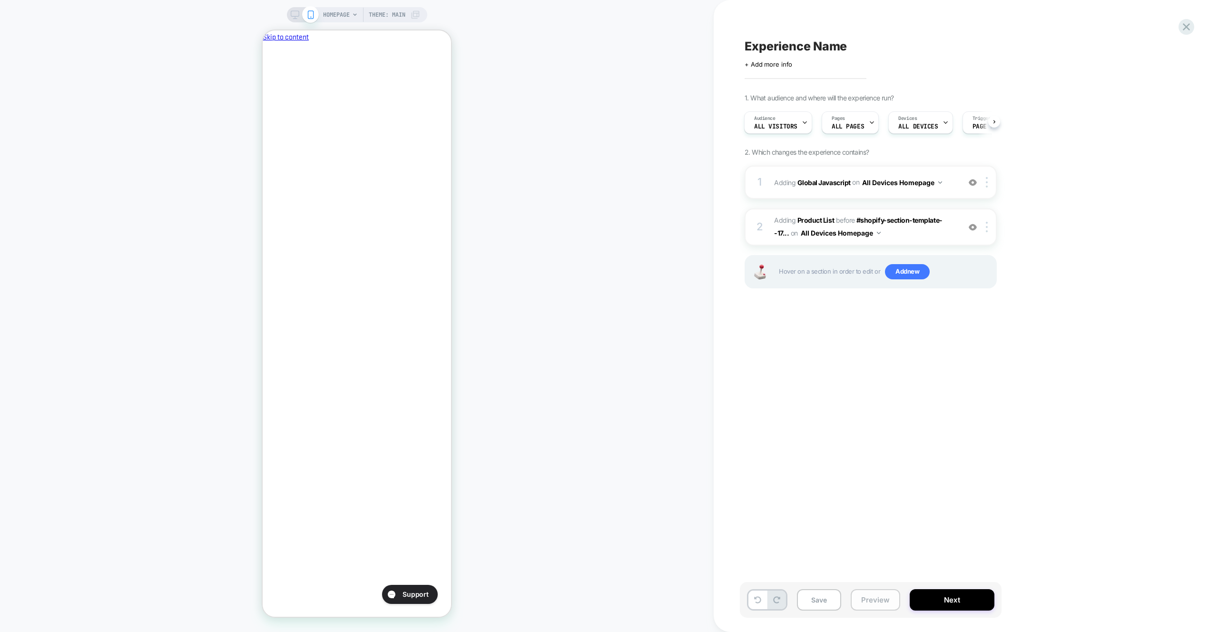
scroll to position [0, 164]
drag, startPoint x: 864, startPoint y: 608, endPoint x: 868, endPoint y: 604, distance: 5.4
click at [865, 608] on button "Preview" at bounding box center [875, 599] width 49 height 21
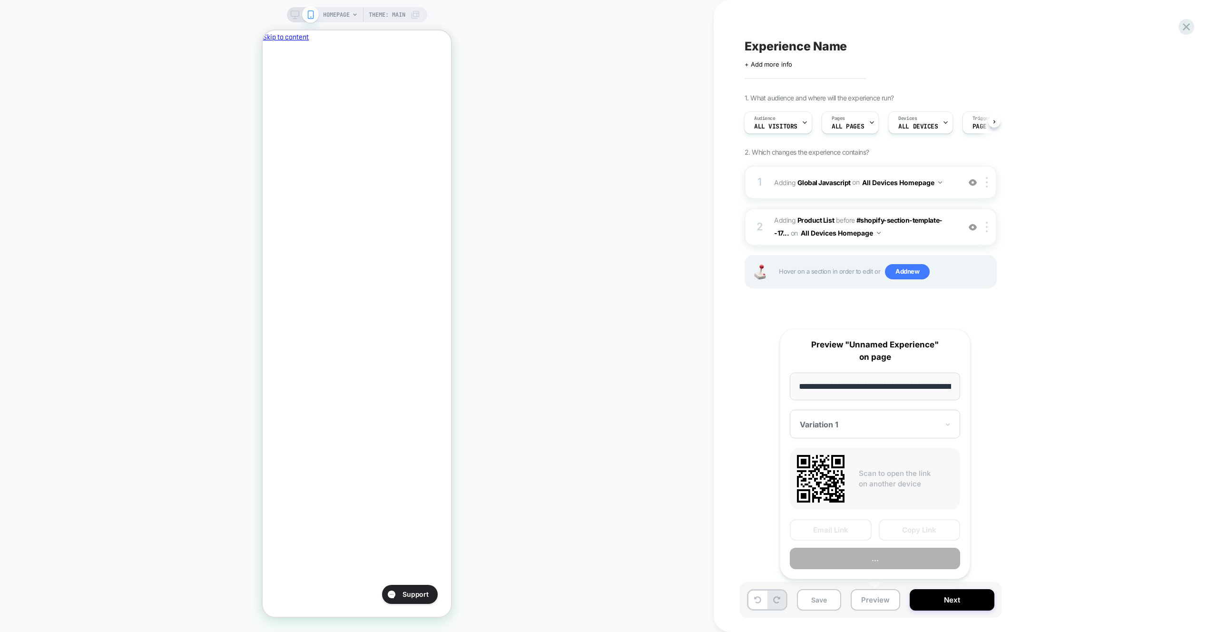
scroll to position [0, 40]
click at [880, 567] on button "Preview" at bounding box center [875, 558] width 170 height 21
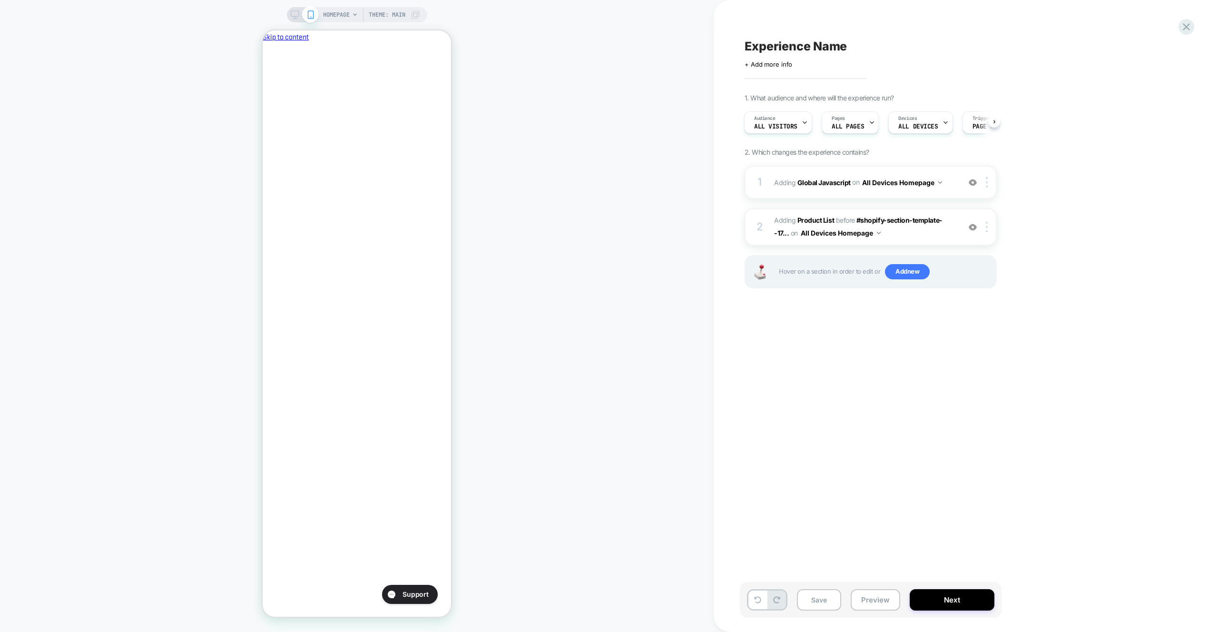
scroll to position [0, 0]
click at [875, 605] on button "Preview" at bounding box center [875, 599] width 49 height 21
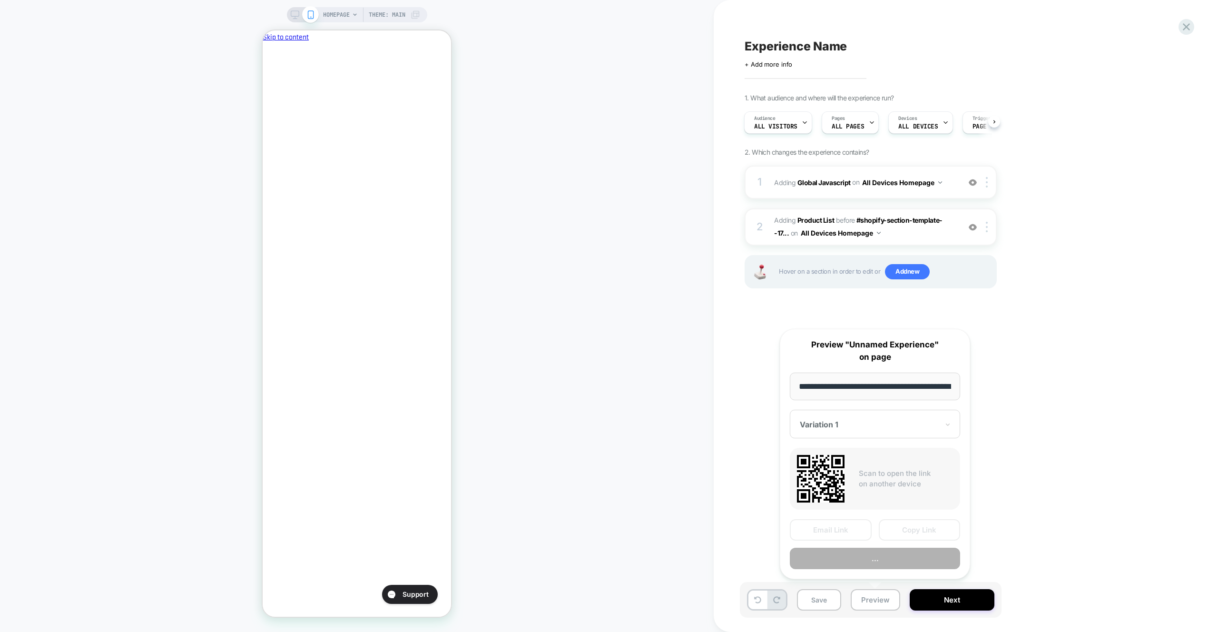
scroll to position [0, 40]
click at [554, 376] on div "HOMEPAGE Theme: MAIN" at bounding box center [357, 316] width 714 height 613
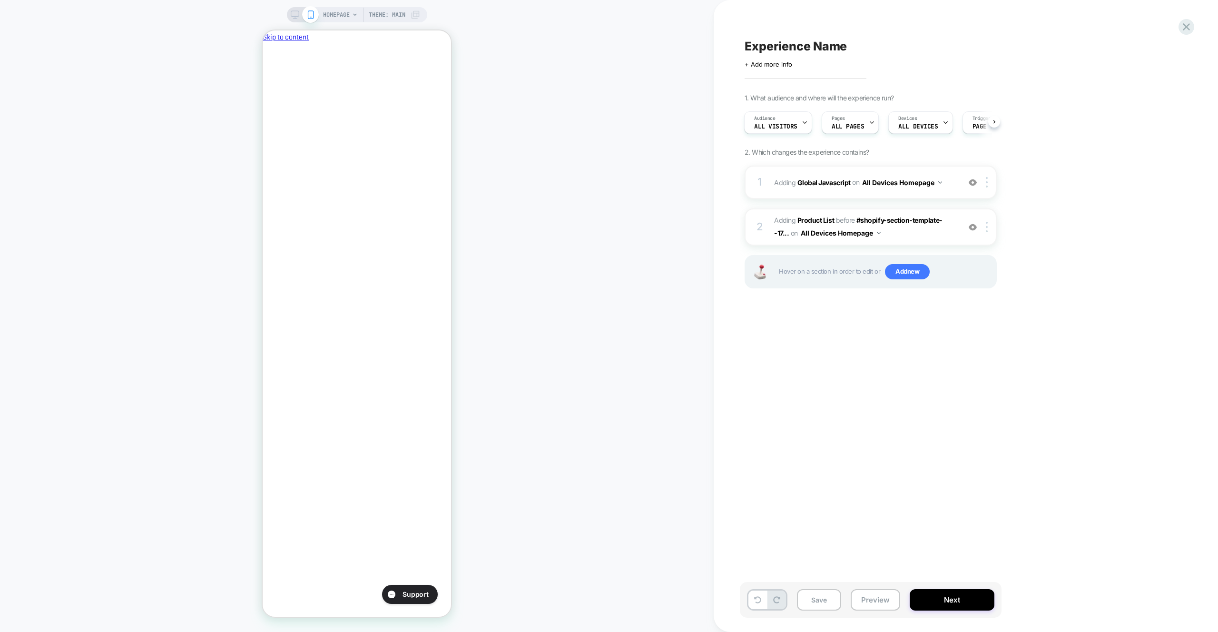
scroll to position [0, 0]
click at [733, 220] on div "Experience Name Click to edit experience details + Add more info 1. What audien…" at bounding box center [923, 316] width 419 height 632
click at [865, 598] on button "Preview" at bounding box center [875, 599] width 49 height 21
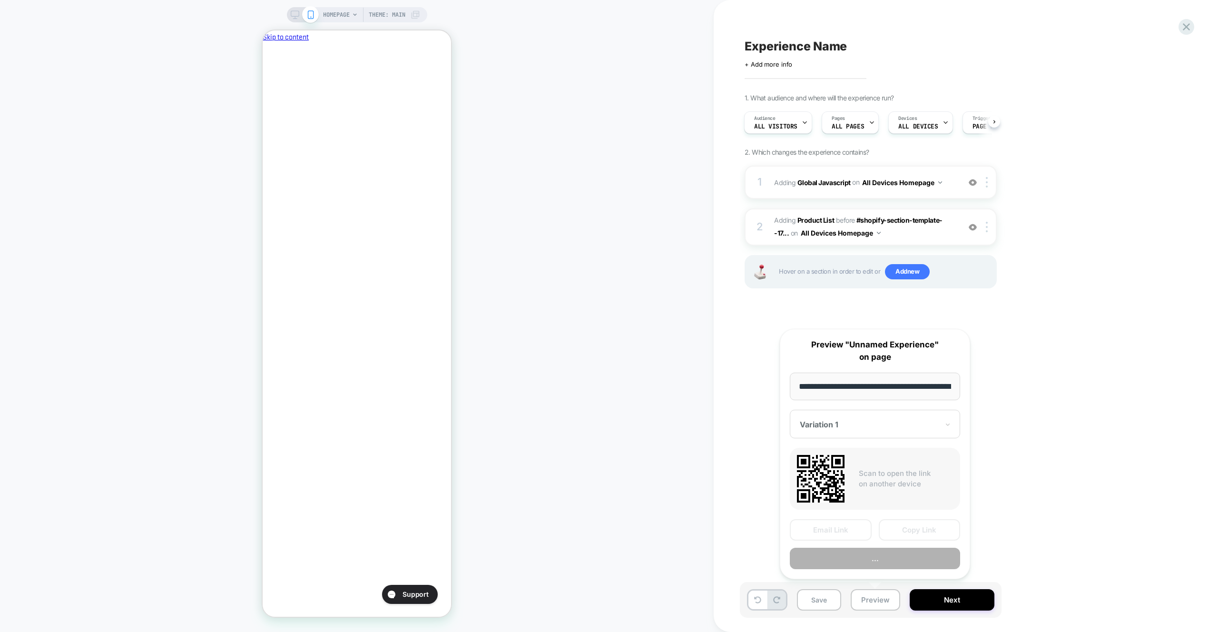
scroll to position [0, 40]
click at [892, 535] on button "Copy Link" at bounding box center [920, 530] width 82 height 21
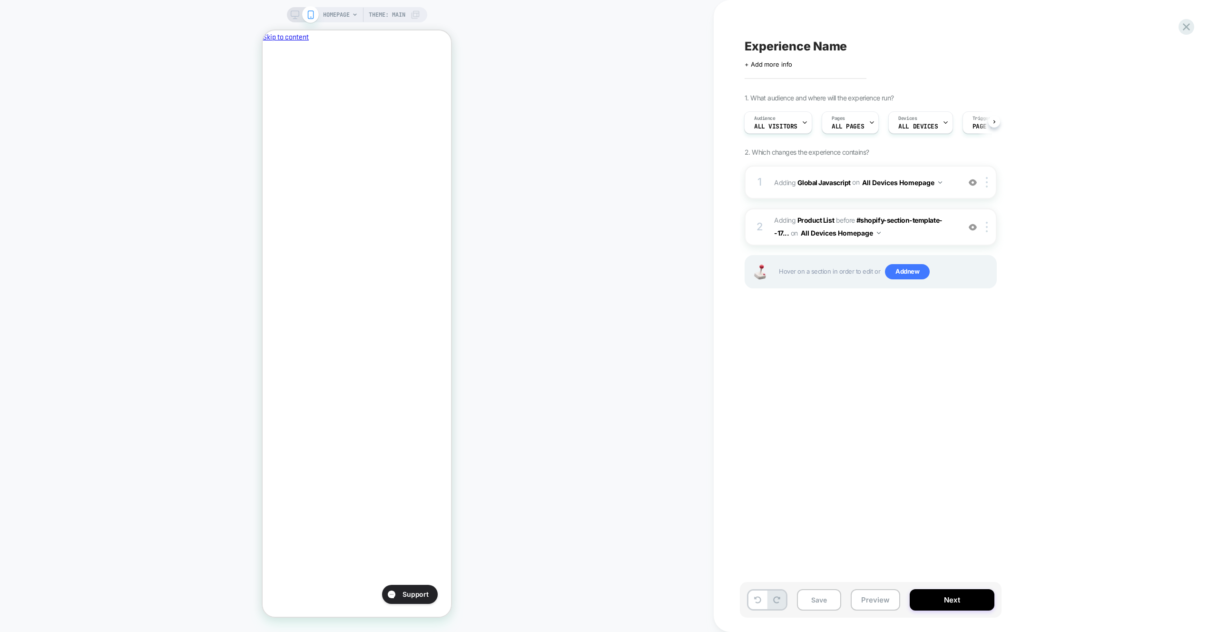
scroll to position [0, 164]
click at [924, 176] on button "All Devices Homepage" at bounding box center [902, 183] width 80 height 14
click at [909, 170] on div "1 Adding Global Javascript on All Devices Homepage Add Before Add After Target …" at bounding box center [871, 182] width 252 height 33
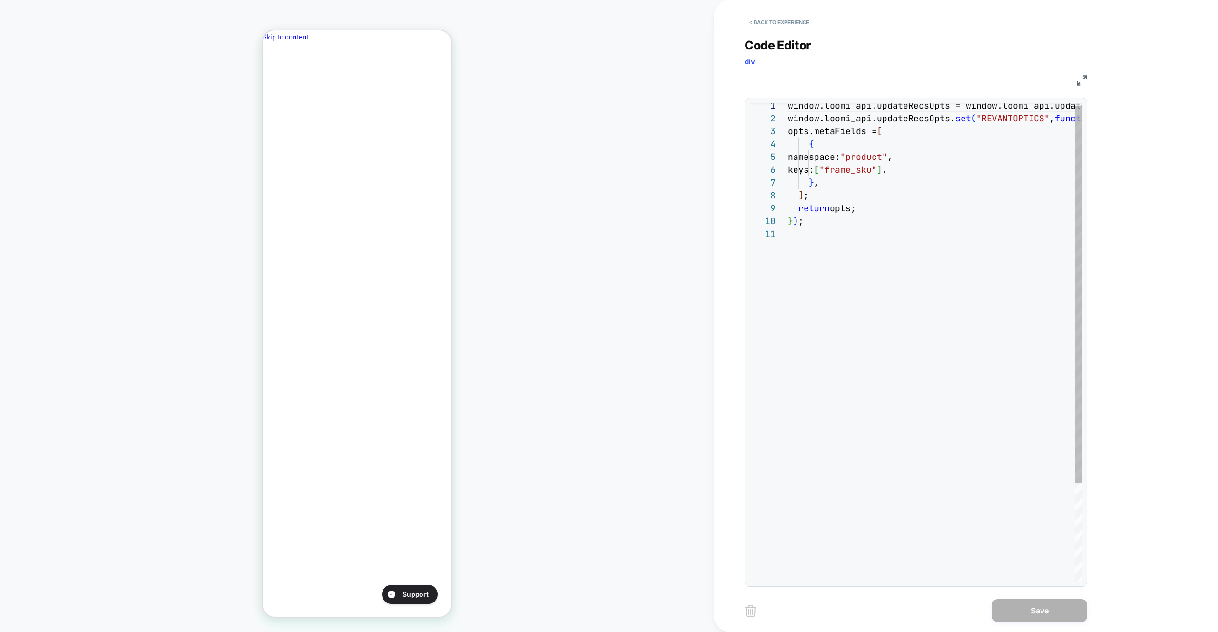
scroll to position [128, 0]
click at [964, 177] on div "window.loomi_api.updateRecsOpts = window.loomi_api .updateRecsOpts || new Map (…" at bounding box center [1004, 402] width 433 height 607
click at [786, 21] on button "< Back to experience" at bounding box center [779, 22] width 69 height 15
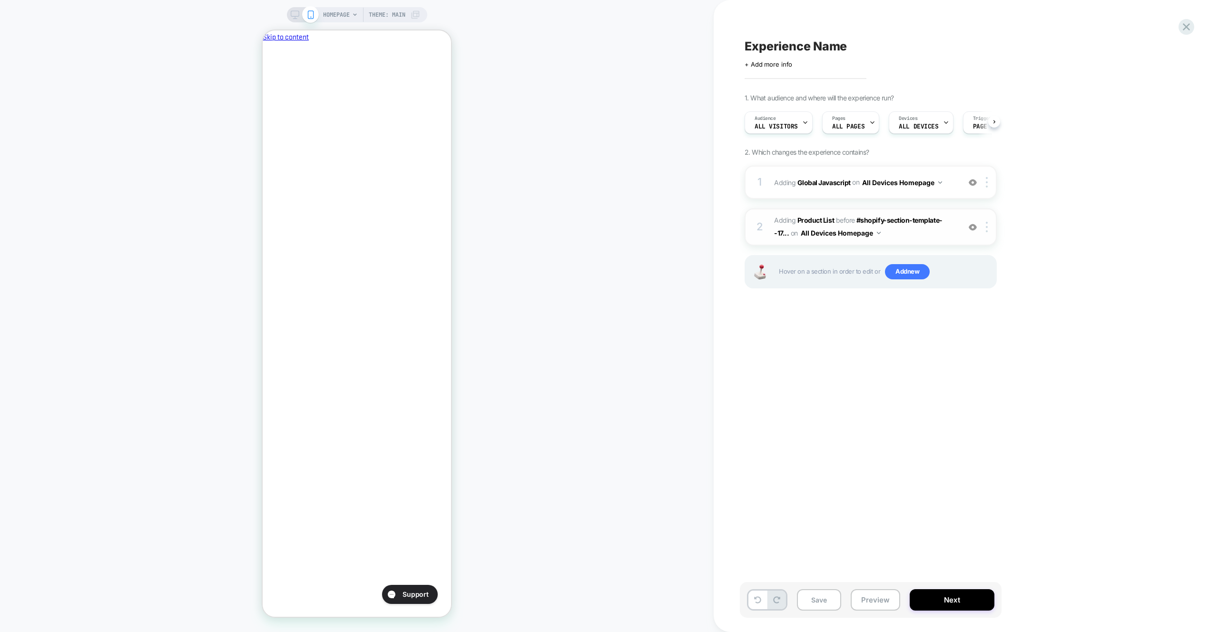
scroll to position [0, 0]
click at [909, 237] on span "#_loomi_addon_1759658251955 Adding Product List BEFORE #shopify-section-templat…" at bounding box center [864, 227] width 181 height 26
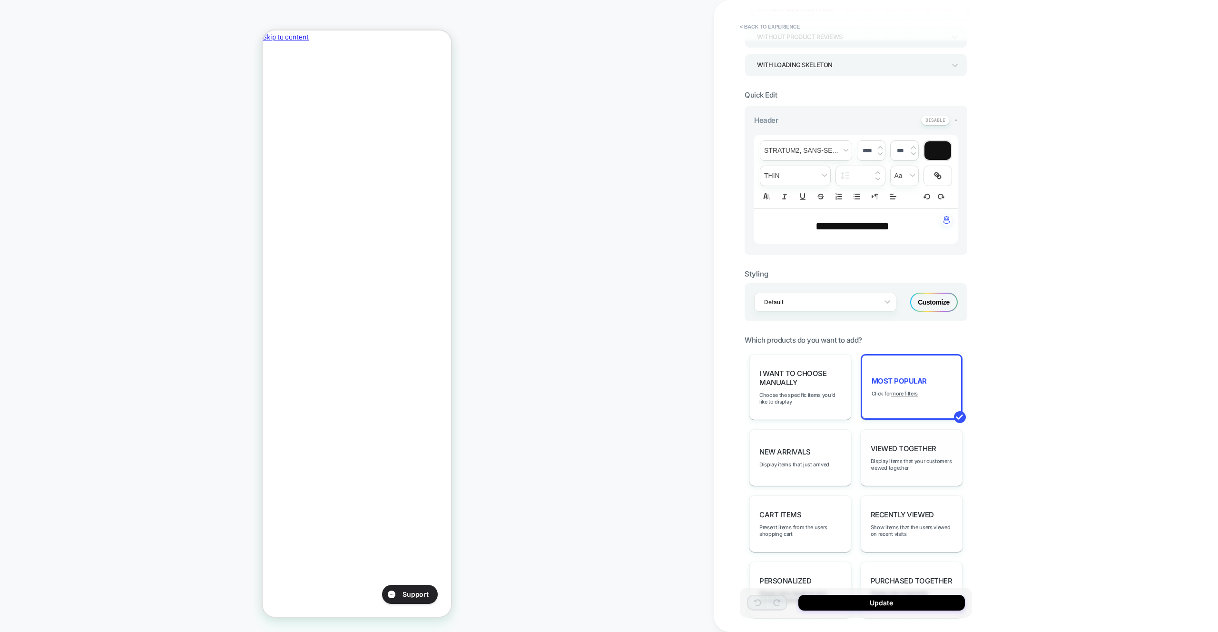
scroll to position [323, 0]
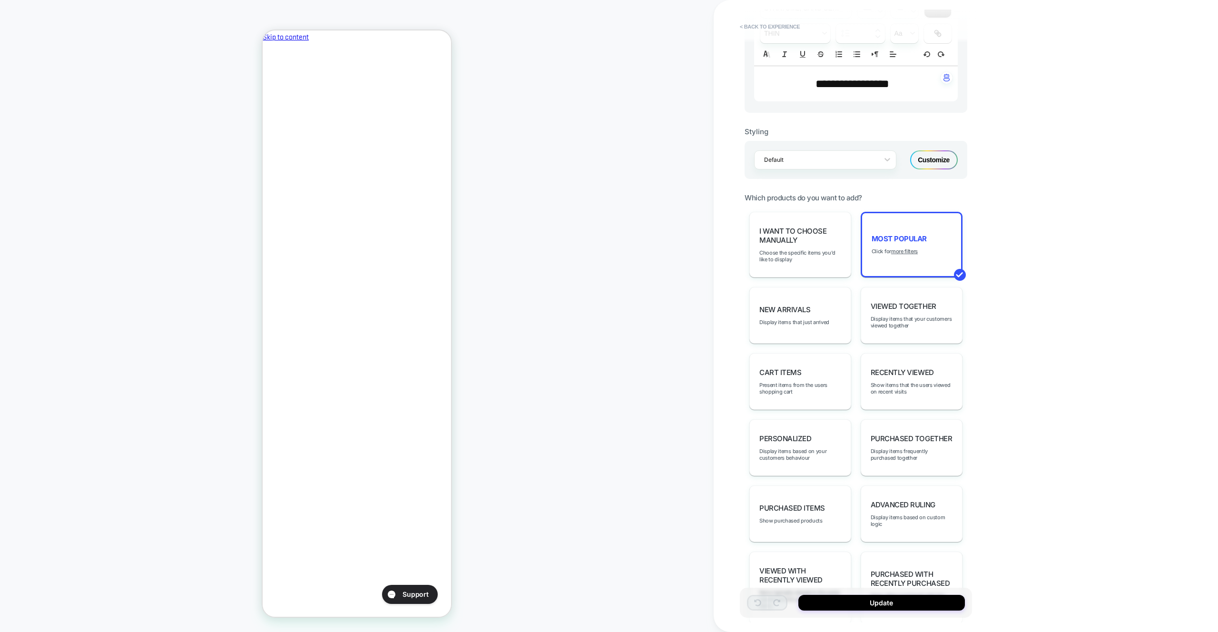
drag, startPoint x: 812, startPoint y: 381, endPoint x: 824, endPoint y: 479, distance: 99.2
click at [812, 381] on div "Cart Items Present items from the users shopping cart" at bounding box center [801, 381] width 102 height 57
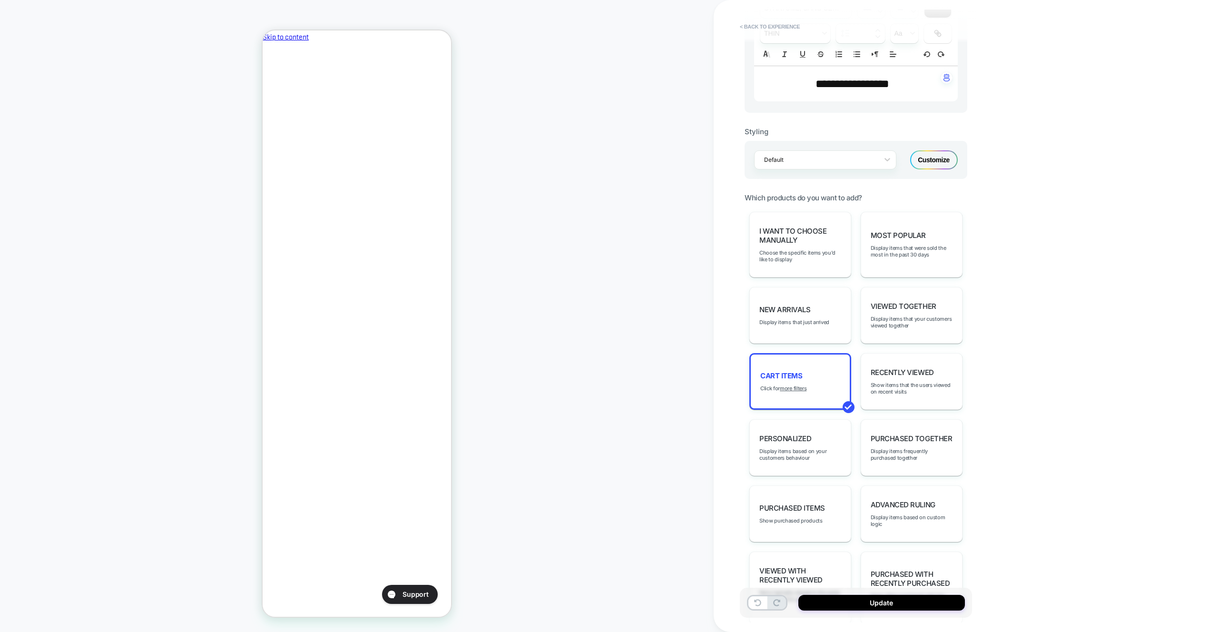
scroll to position [0, 164]
click at [872, 603] on button "Update" at bounding box center [882, 603] width 167 height 16
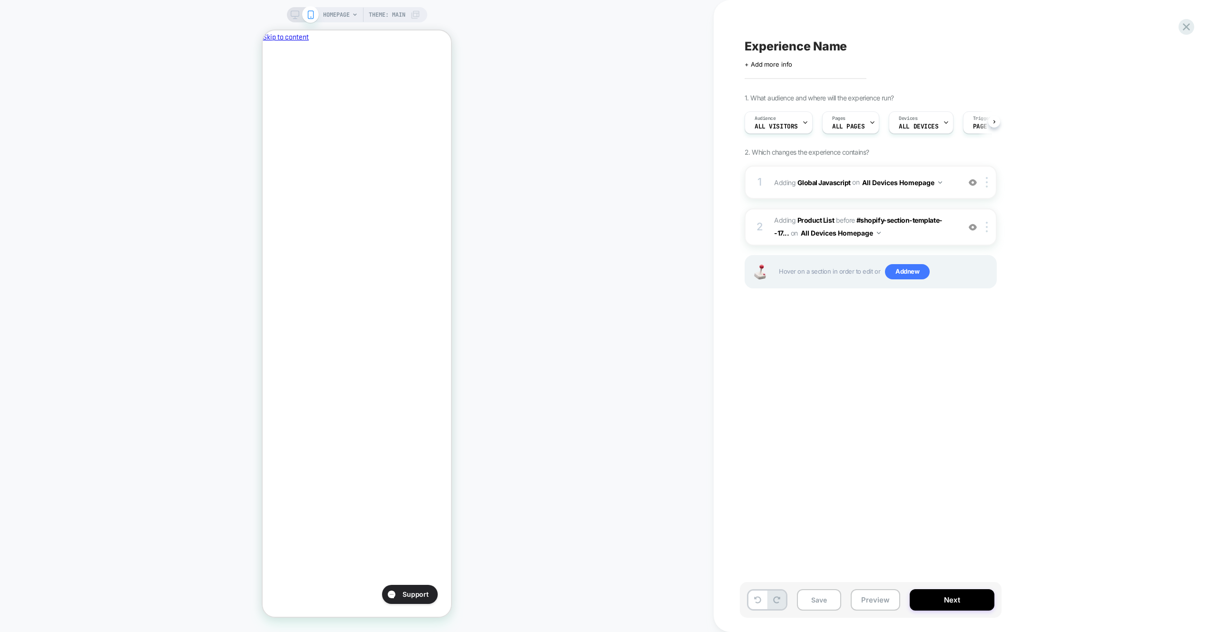
scroll to position [0, 0]
click at [877, 612] on div "Save Preview Next" at bounding box center [871, 600] width 262 height 36
click at [895, 240] on div "2 #_loomi_addon_1759658251955 Adding Product List BEFORE #shopify-section-templ…" at bounding box center [871, 226] width 252 height 37
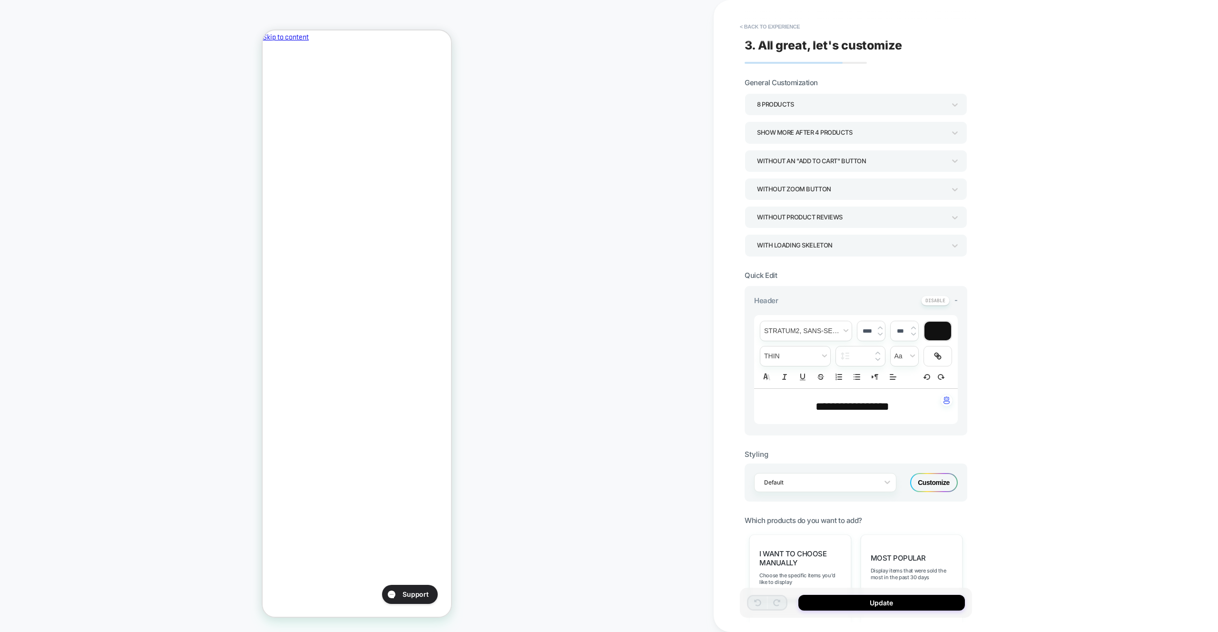
click at [786, 112] on div "8 Products" at bounding box center [856, 104] width 223 height 22
click at [793, 243] on div "16 Products" at bounding box center [856, 250] width 215 height 20
click at [893, 601] on button "Update" at bounding box center [882, 603] width 167 height 16
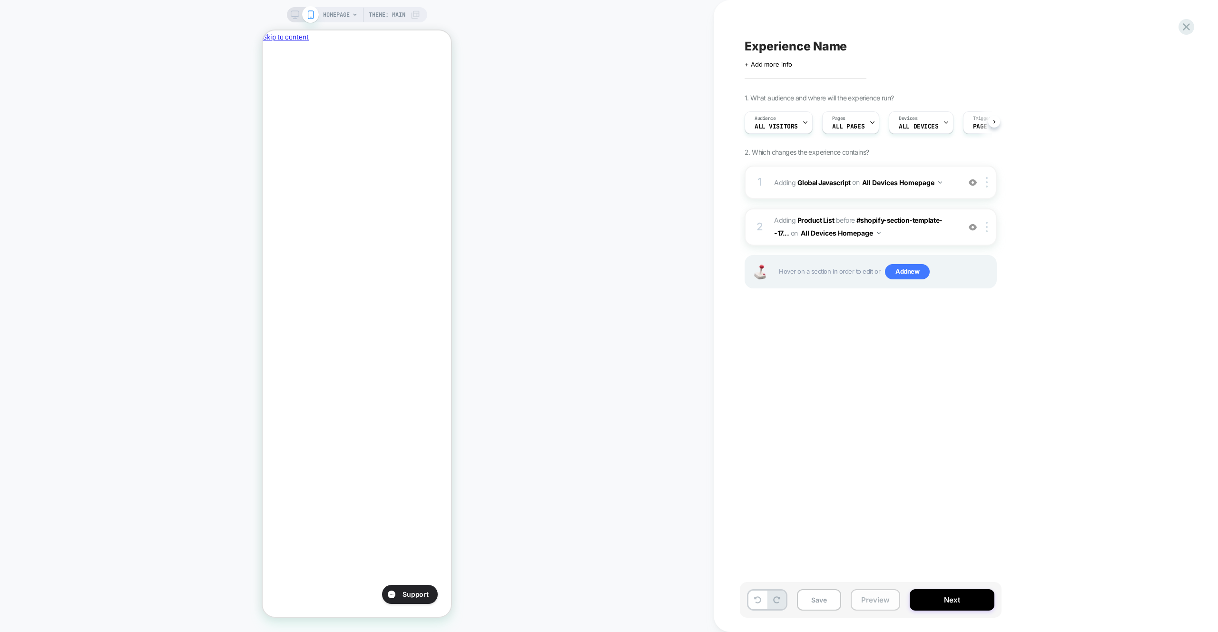
click at [860, 600] on button "Preview" at bounding box center [875, 599] width 49 height 21
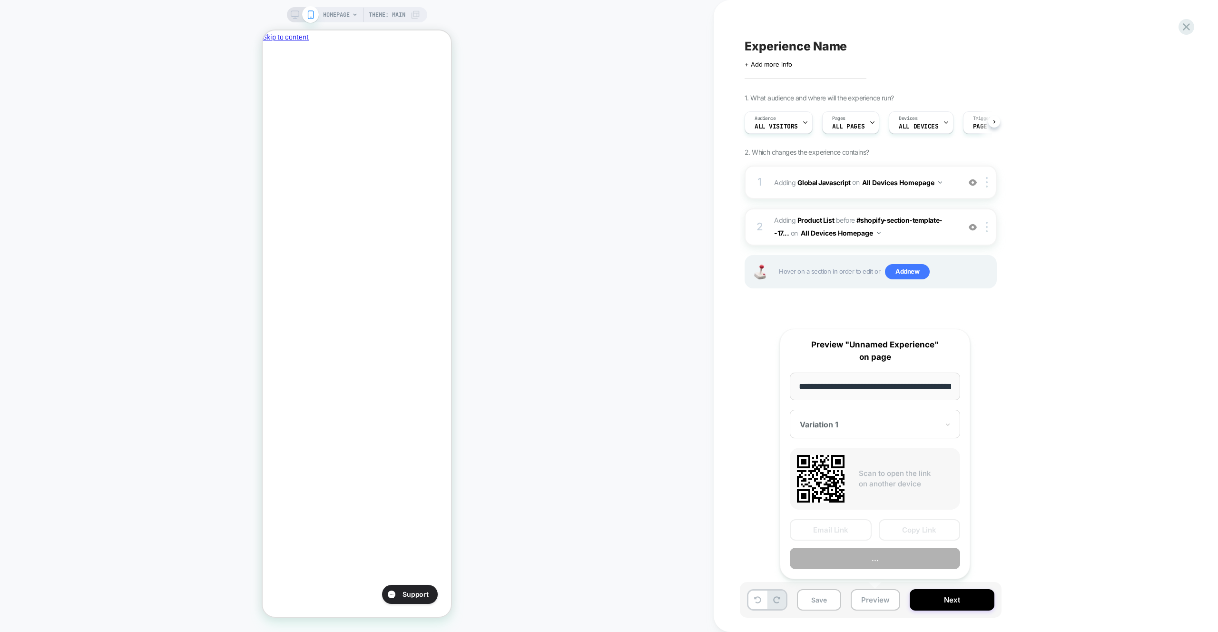
scroll to position [0, 0]
click at [878, 558] on button "Preview" at bounding box center [875, 558] width 170 height 21
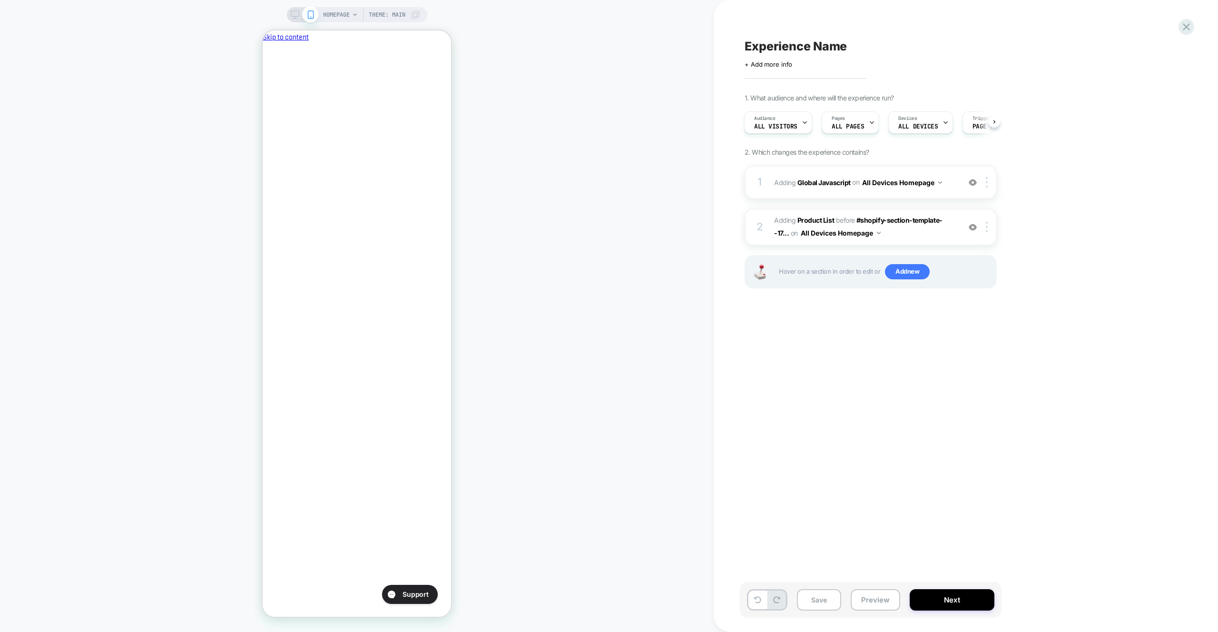
scroll to position [0, 164]
click at [888, 589] on button "Preview" at bounding box center [875, 599] width 49 height 21
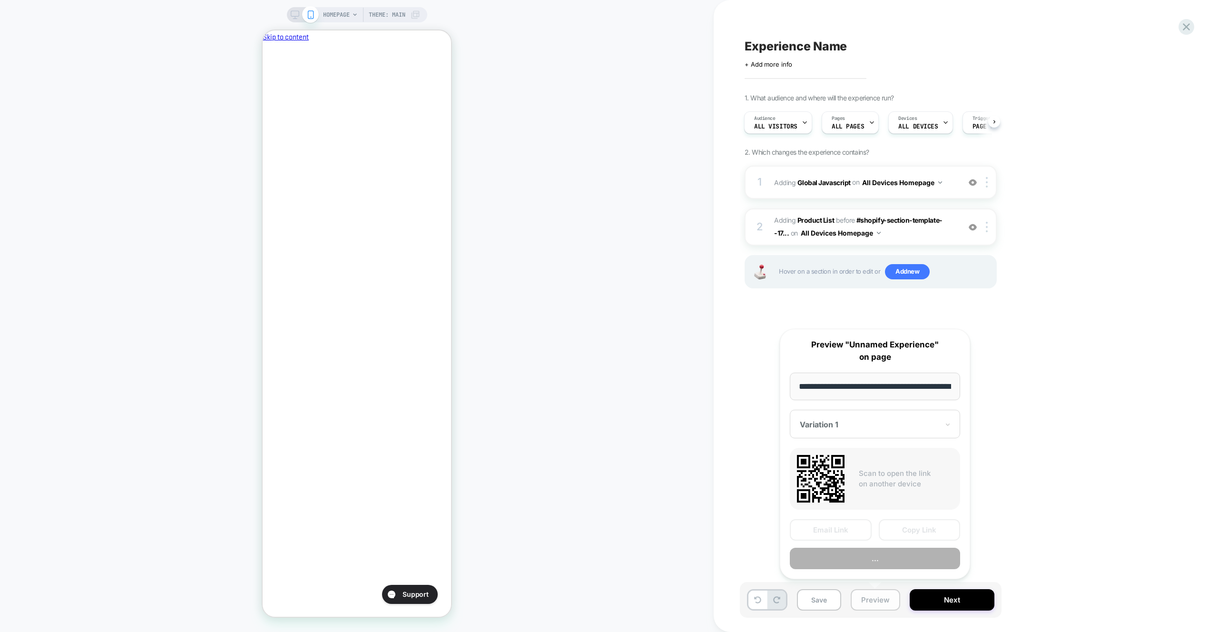
scroll to position [0, 40]
click at [913, 538] on button "Copy Link" at bounding box center [920, 530] width 82 height 21
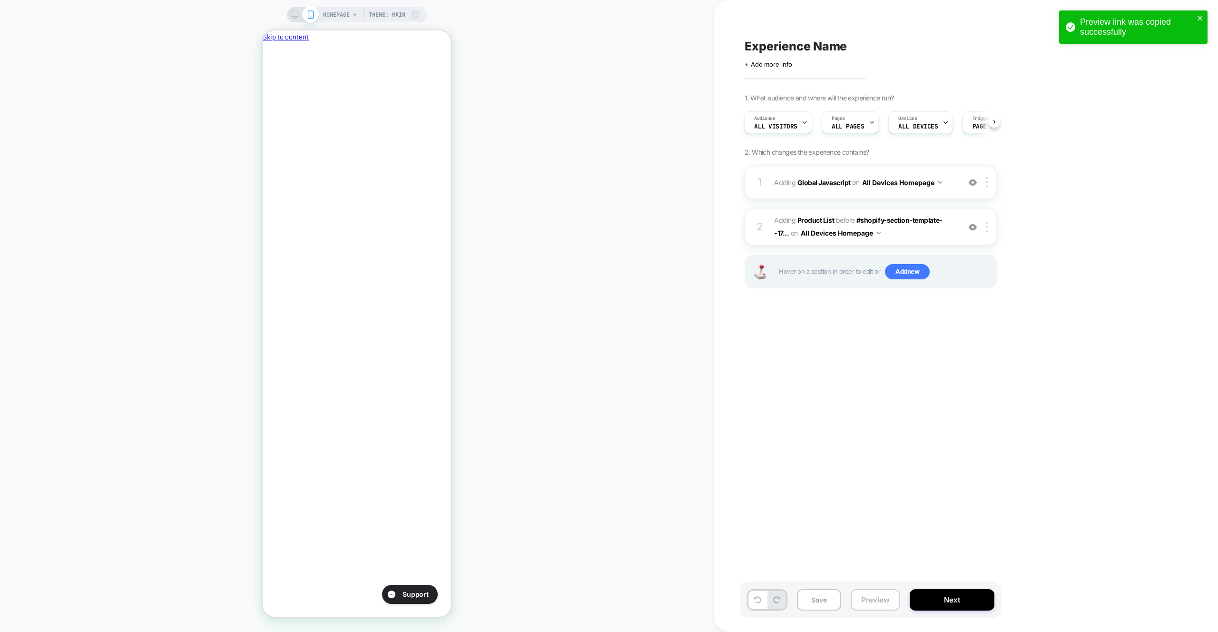
scroll to position [0, 164]
click at [890, 599] on button "Preview" at bounding box center [875, 599] width 49 height 21
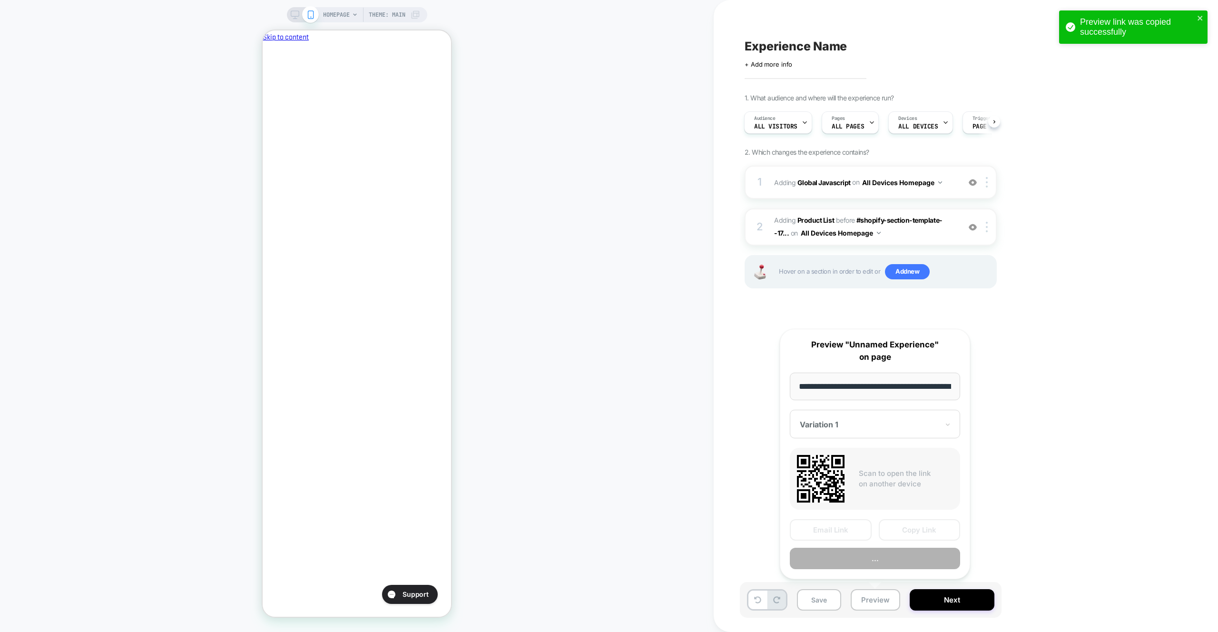
scroll to position [0, 0]
click at [878, 561] on button "..." at bounding box center [875, 558] width 170 height 21
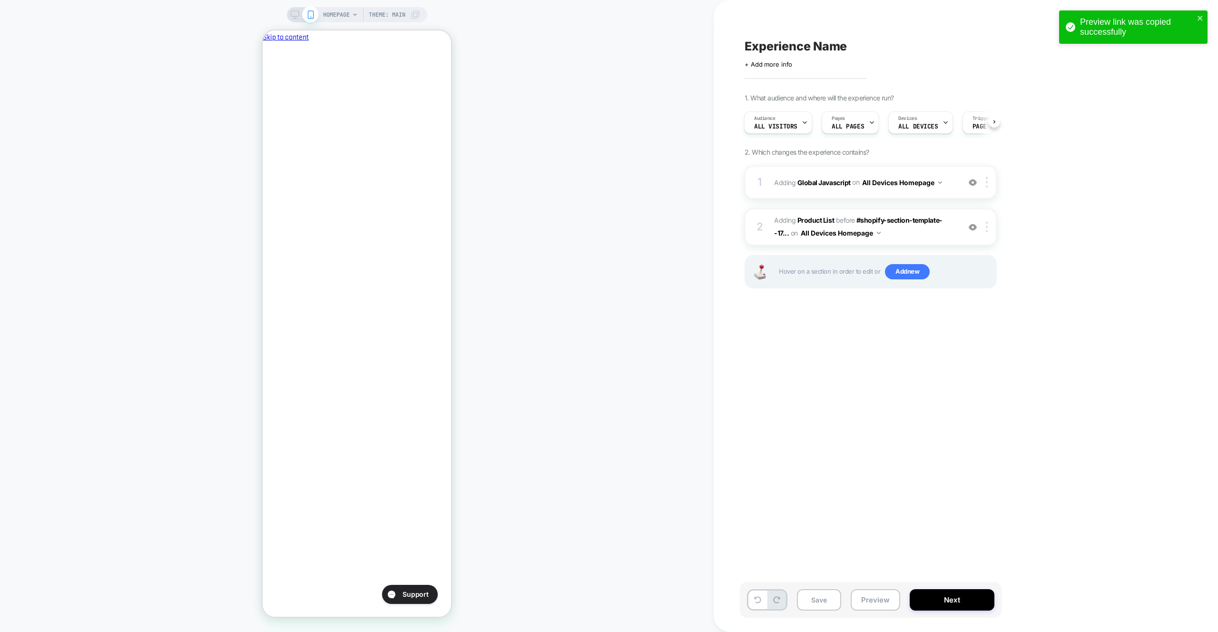
scroll to position [0, 164]
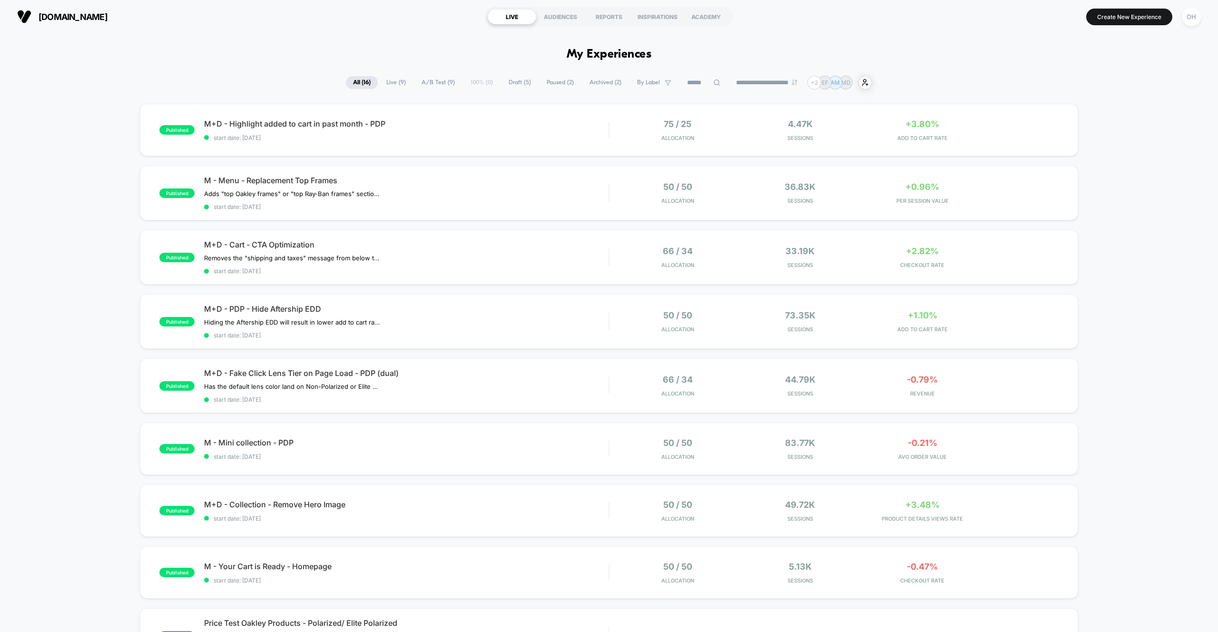
click at [1194, 26] on div "OH" at bounding box center [1192, 17] width 24 height 24
click at [1193, 22] on div "OH" at bounding box center [1192, 17] width 19 height 19
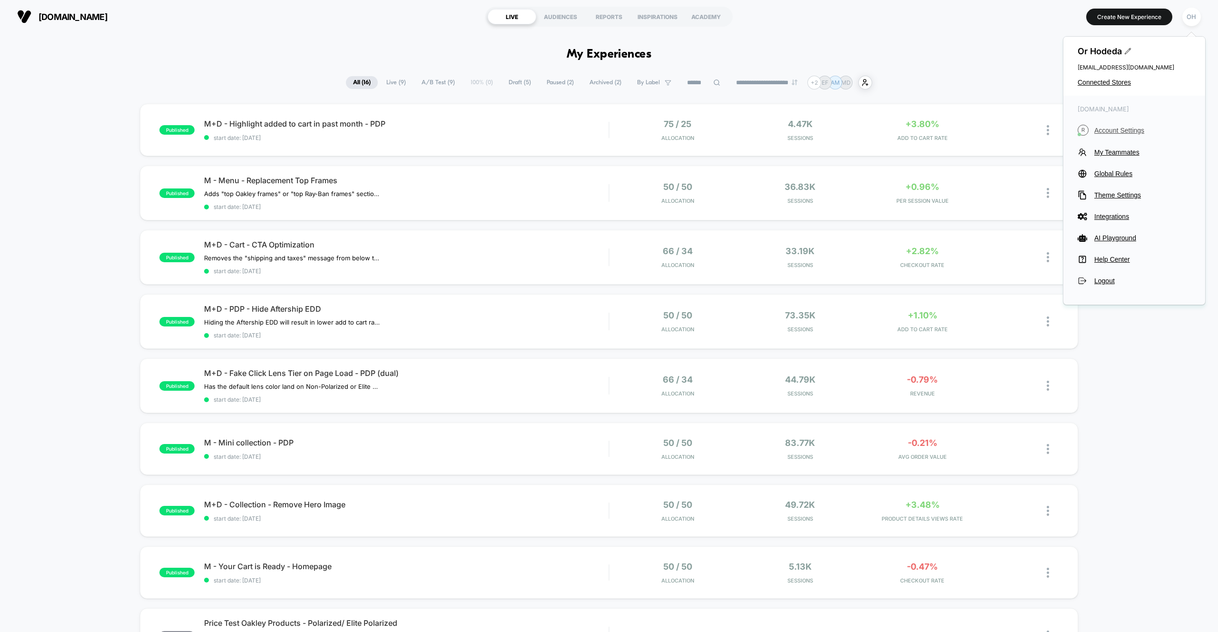
click at [1129, 130] on span "Account Settings" at bounding box center [1143, 131] width 97 height 8
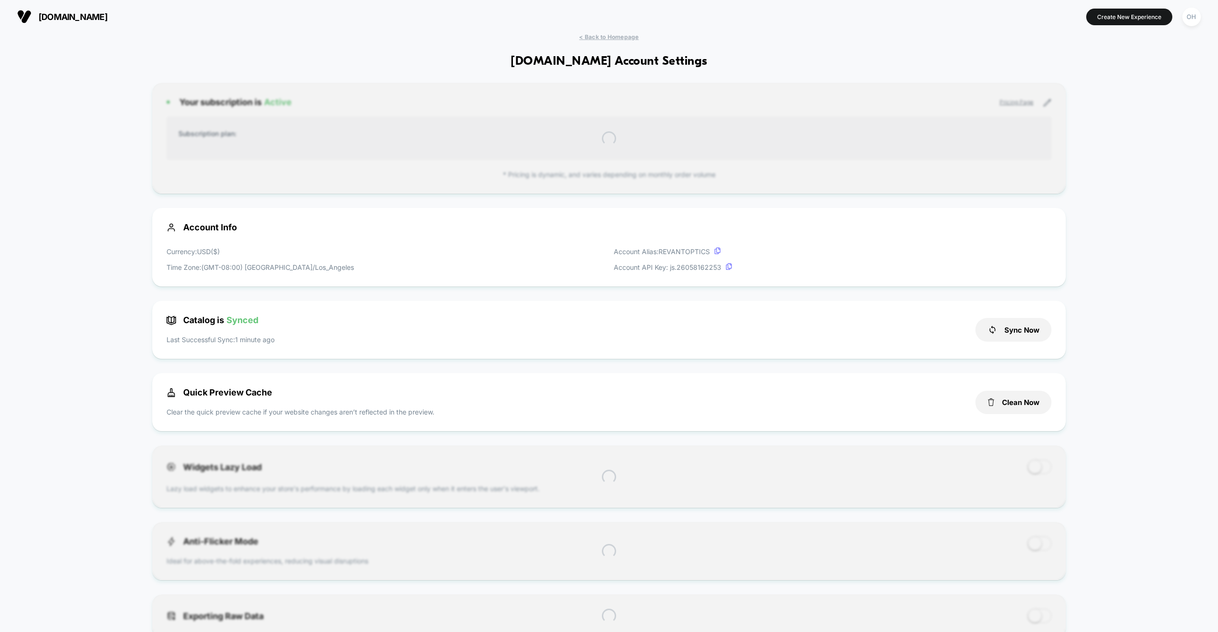
scroll to position [128, 0]
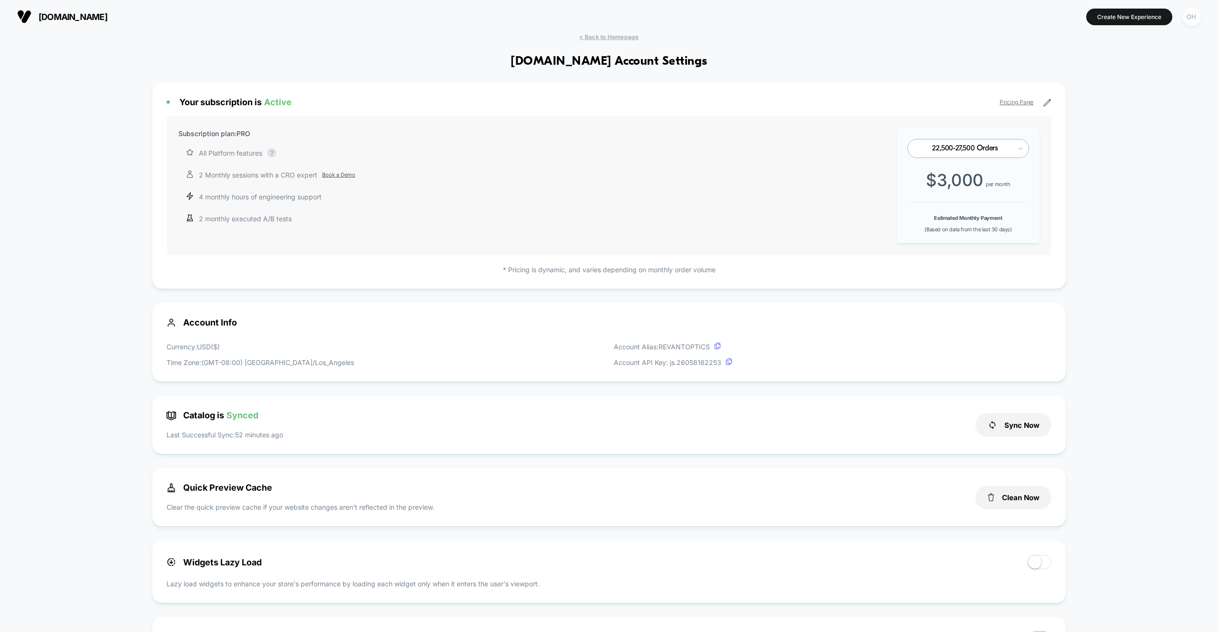
click at [1196, 12] on div "OH" at bounding box center [1192, 17] width 19 height 19
click at [1034, 418] on button "Sync Now" at bounding box center [1014, 425] width 76 height 24
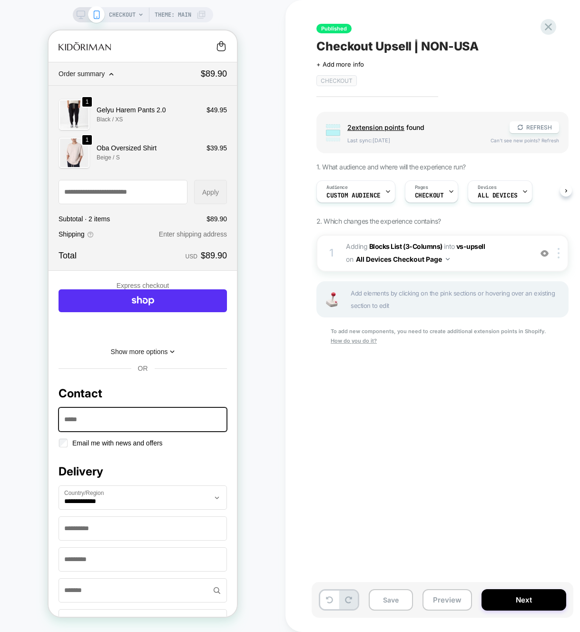
drag, startPoint x: 76, startPoint y: 15, endPoint x: 80, endPoint y: 13, distance: 5.1
click at [77, 15] on rect at bounding box center [81, 13] width 8 height 5
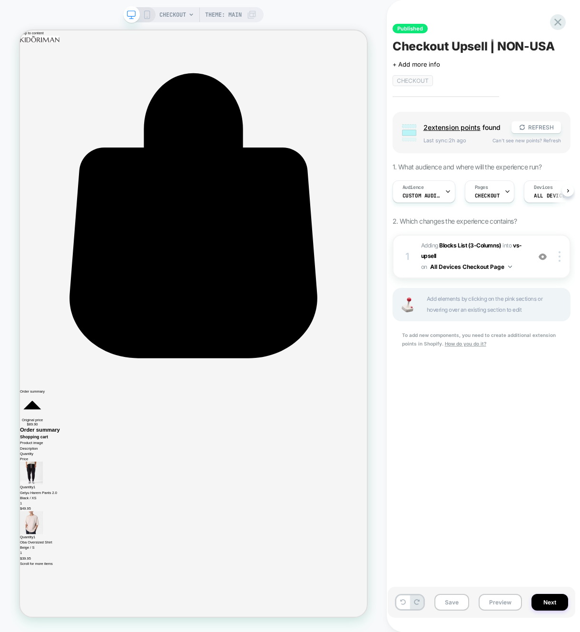
scroll to position [0, 0]
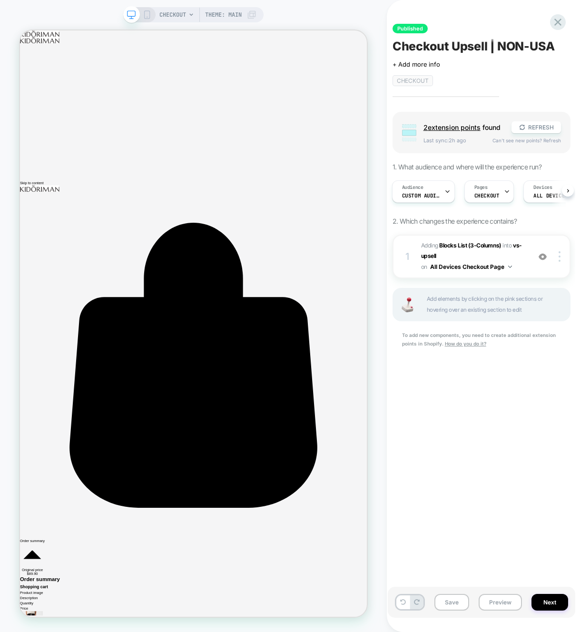
click at [144, 14] on icon at bounding box center [147, 14] width 9 height 9
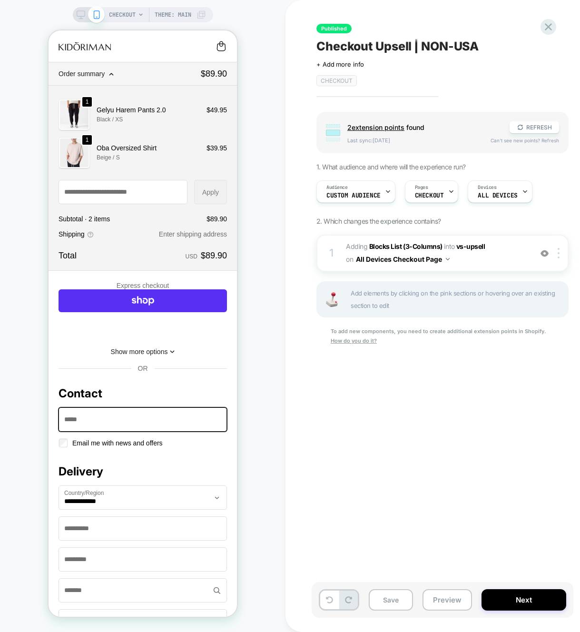
click at [260, 94] on div "CHECKOUT Theme: MAIN" at bounding box center [143, 316] width 286 height 613
click at [81, 13] on icon at bounding box center [81, 14] width 9 height 9
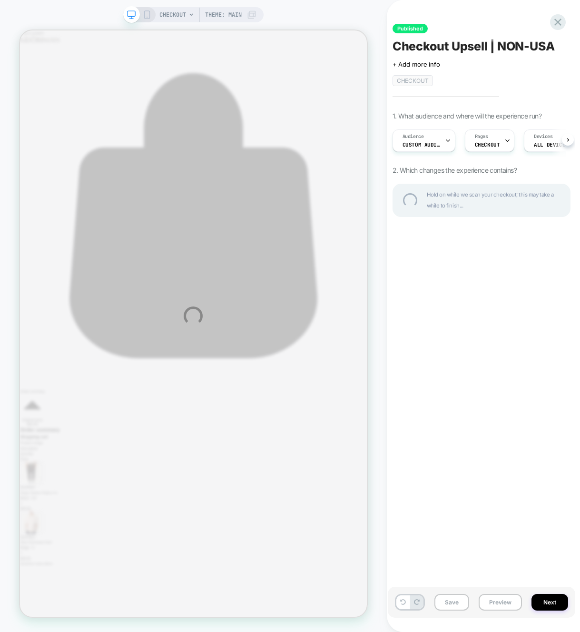
click at [370, 21] on div "CHECKOUT Theme: MAIN Published Checkout Upsell | NON-USA Click to edit experien…" at bounding box center [290, 316] width 580 height 632
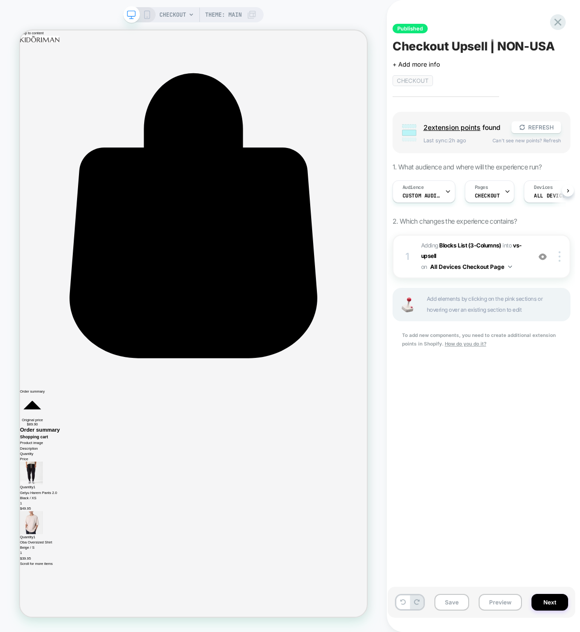
scroll to position [0, 0]
click at [148, 20] on div "CHECKOUT Theme: MAIN" at bounding box center [193, 14] width 140 height 15
click at [150, 12] on div "CHECKOUT Theme: MAIN" at bounding box center [193, 14] width 140 height 15
click at [149, 12] on icon at bounding box center [147, 14] width 9 height 9
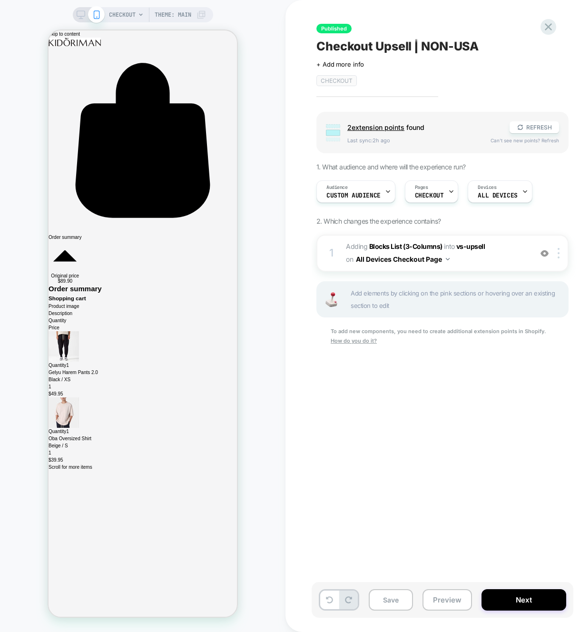
click at [149, 12] on div "CHECKOUT Theme: MAIN" at bounding box center [157, 14] width 97 height 15
click at [148, 13] on div "CHECKOUT Theme: MAIN" at bounding box center [157, 14] width 97 height 15
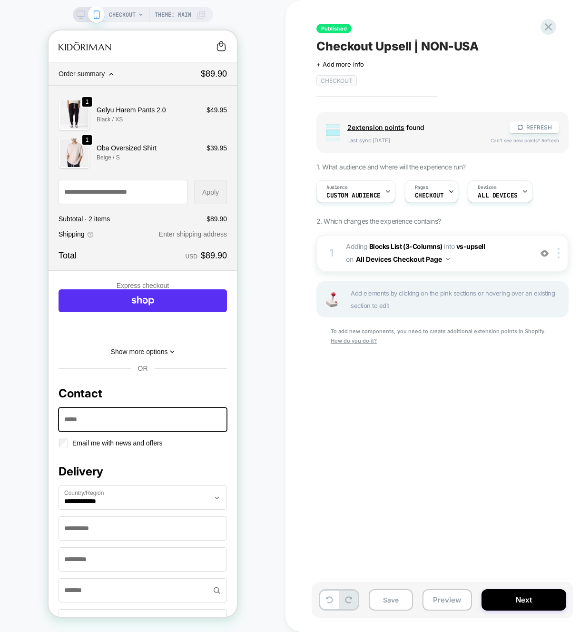
click at [269, 13] on div "CHECKOUT Theme: MAIN" at bounding box center [143, 316] width 286 height 613
click at [82, 16] on icon at bounding box center [81, 14] width 9 height 9
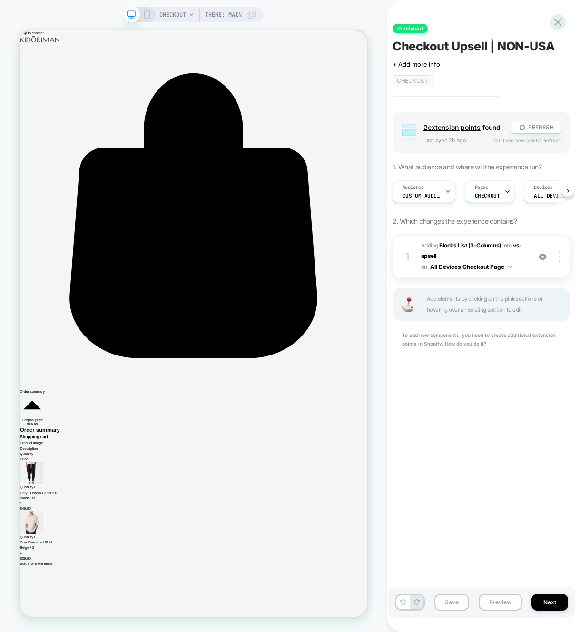
scroll to position [0, 0]
click at [147, 15] on icon at bounding box center [147, 14] width 9 height 9
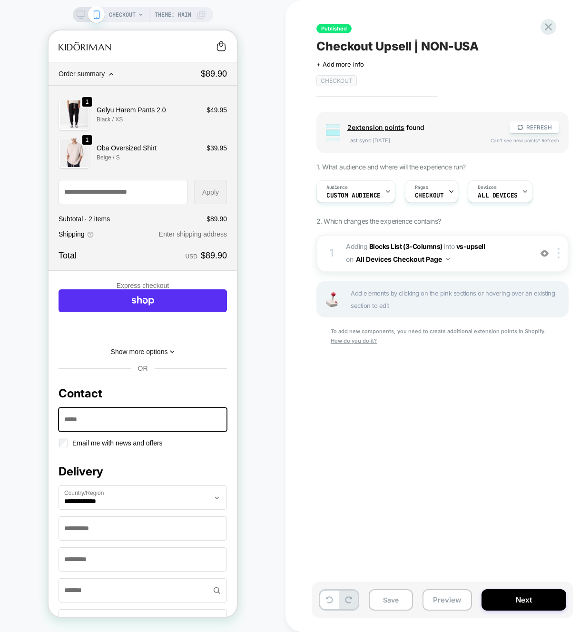
click at [80, 16] on rect at bounding box center [81, 13] width 8 height 5
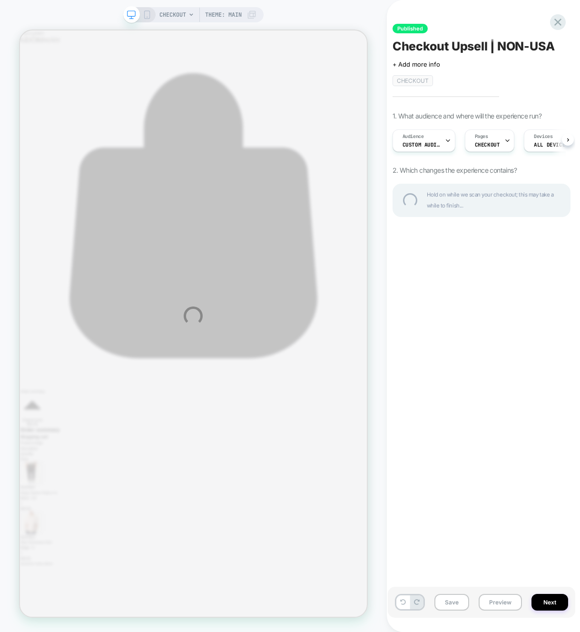
click at [311, 14] on div "CHECKOUT Theme: MAIN Published Checkout Upsell | NON-USA Click to edit experien…" at bounding box center [290, 316] width 580 height 632
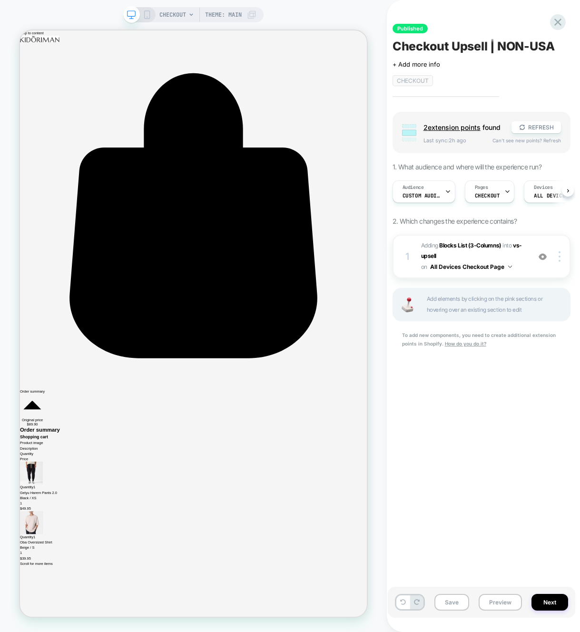
scroll to position [0, 0]
click at [144, 15] on icon at bounding box center [147, 14] width 9 height 9
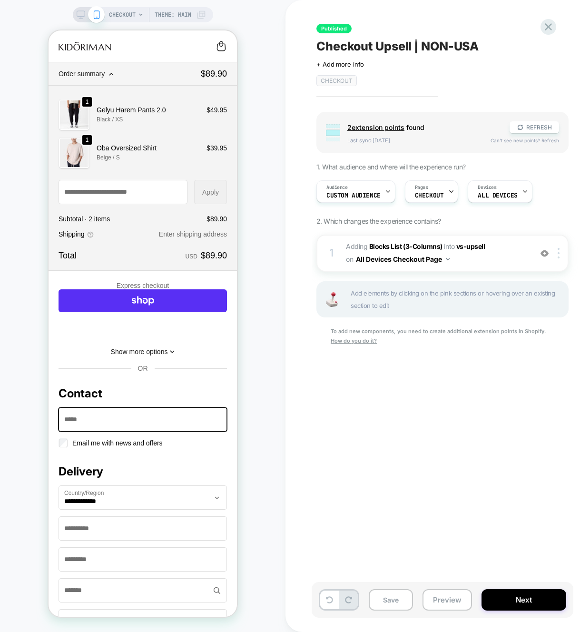
click at [82, 13] on icon at bounding box center [81, 14] width 9 height 9
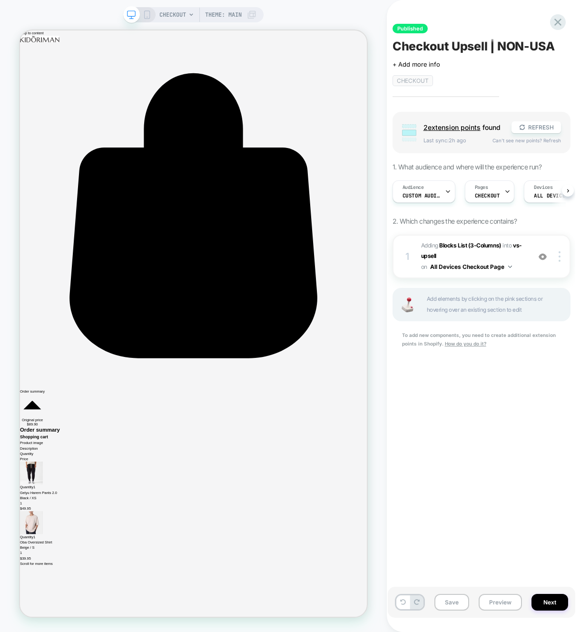
click at [379, 17] on div "CHECKOUT Theme: MAIN" at bounding box center [193, 316] width 387 height 613
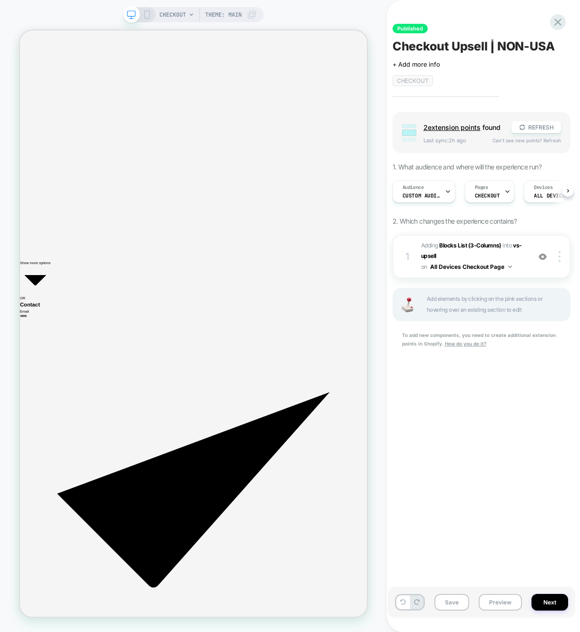
scroll to position [0, 0]
click at [151, 13] on div "CHECKOUT Theme: MAIN" at bounding box center [193, 14] width 140 height 15
click at [147, 14] on icon at bounding box center [147, 14] width 9 height 9
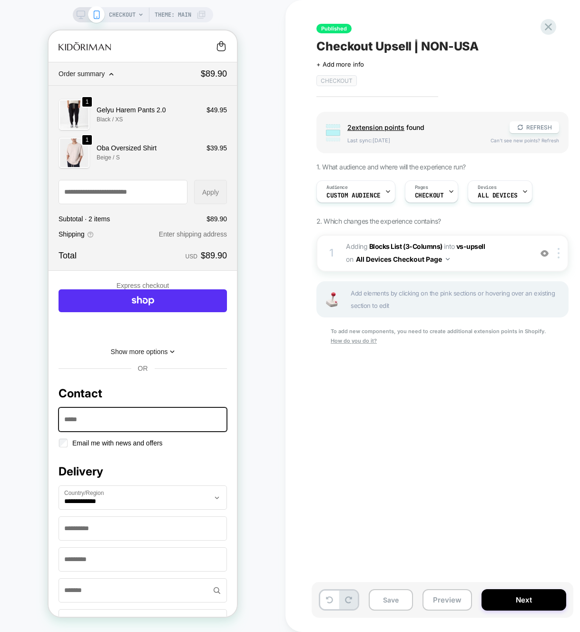
drag, startPoint x: 79, startPoint y: 17, endPoint x: 206, endPoint y: 10, distance: 127.3
click at [79, 17] on icon at bounding box center [81, 14] width 9 height 9
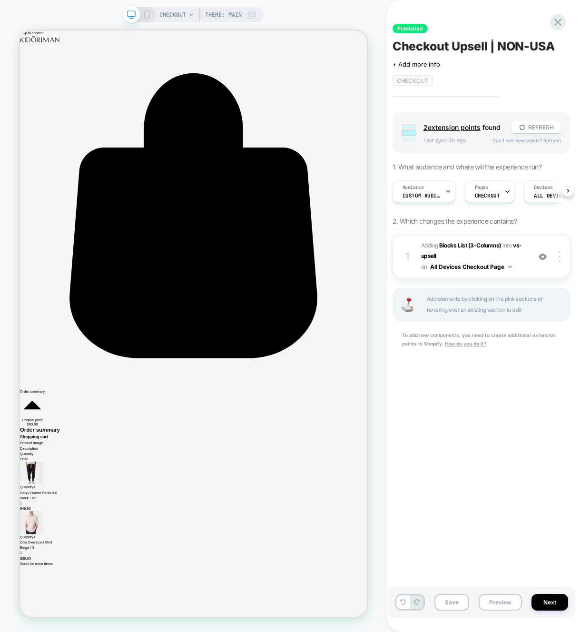
click at [370, 14] on div "CHECKOUT Theme: MAIN" at bounding box center [193, 316] width 387 height 613
drag, startPoint x: 147, startPoint y: 11, endPoint x: 153, endPoint y: 11, distance: 5.7
click at [147, 11] on icon at bounding box center [147, 14] width 9 height 9
